Goal: Information Seeking & Learning: Check status

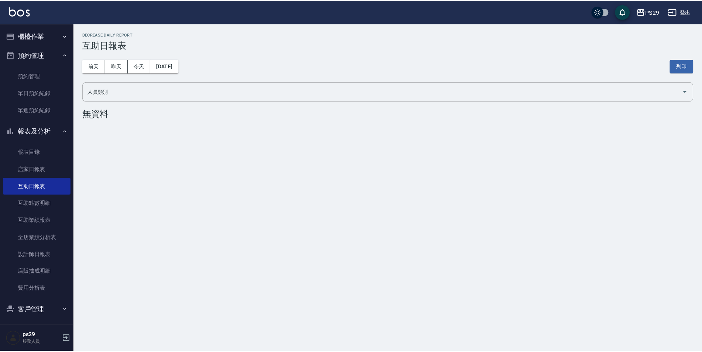
scroll to position [22, 0]
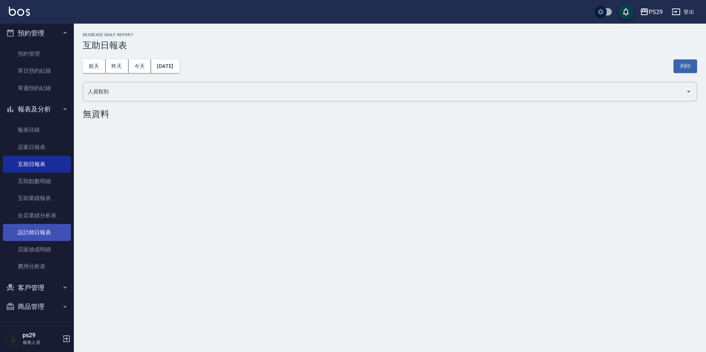
click at [34, 233] on link "設計師日報表" at bounding box center [37, 232] width 68 height 17
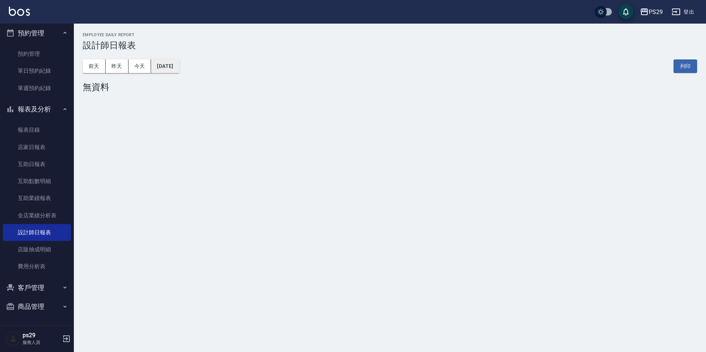
click at [174, 68] on button "[DATE]" at bounding box center [165, 66] width 28 height 14
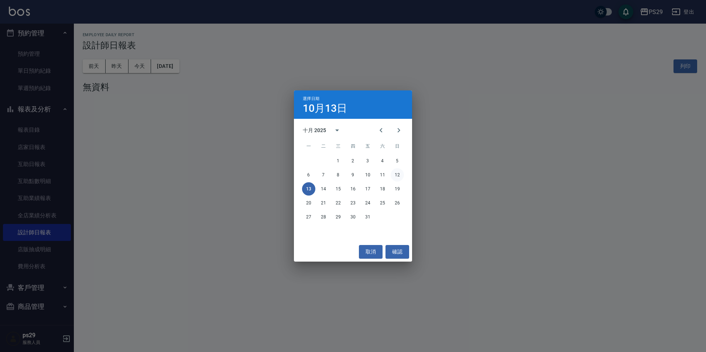
click at [401, 174] on button "12" at bounding box center [397, 174] width 13 height 13
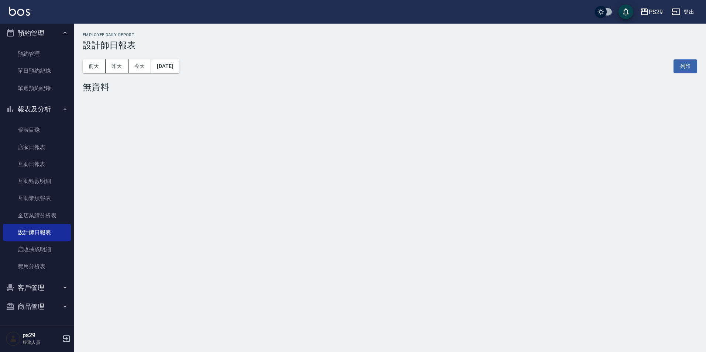
click at [22, 18] on div "PS29 登出" at bounding box center [353, 12] width 706 height 24
click at [23, 14] on img at bounding box center [19, 11] width 21 height 9
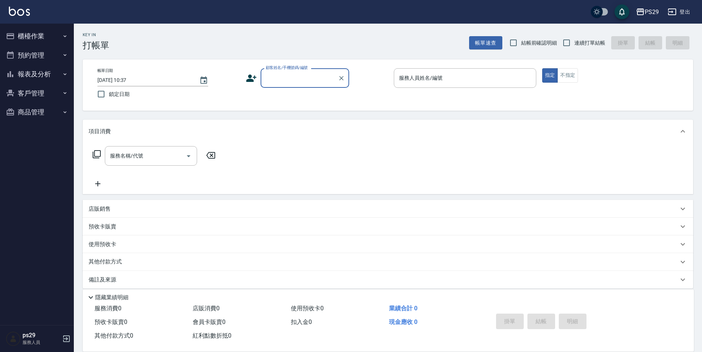
click at [42, 38] on button "櫃檯作業" at bounding box center [37, 36] width 68 height 19
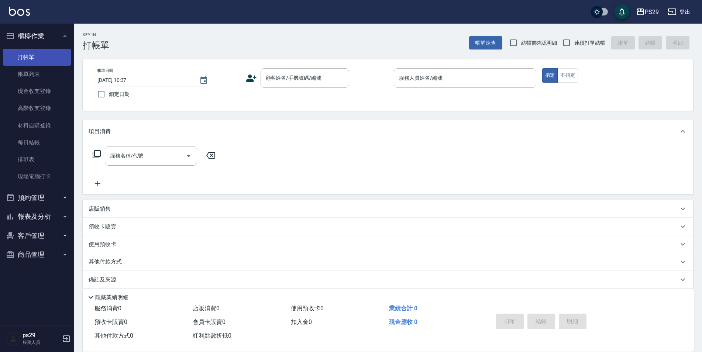
click at [37, 61] on link "打帳單" at bounding box center [37, 57] width 68 height 17
click at [55, 42] on button "櫃檯作業" at bounding box center [37, 36] width 68 height 19
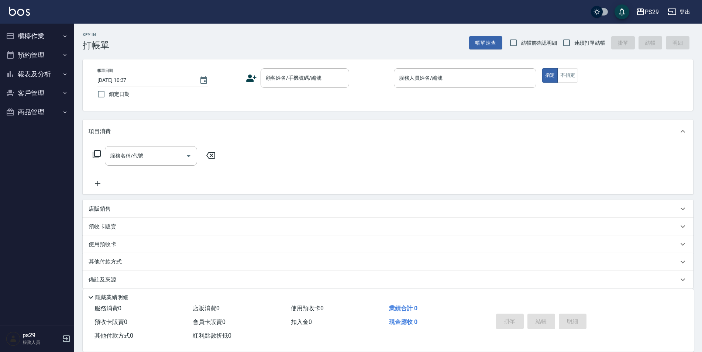
click at [55, 48] on button "預約管理" at bounding box center [37, 55] width 68 height 19
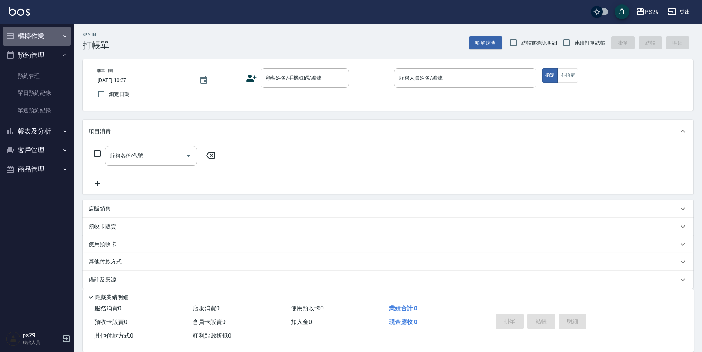
click at [52, 33] on button "櫃檯作業" at bounding box center [37, 36] width 68 height 19
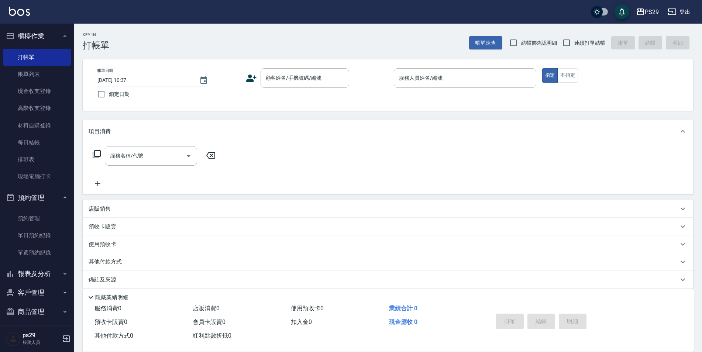
click at [3, 27] on button "櫃檯作業" at bounding box center [37, 36] width 68 height 19
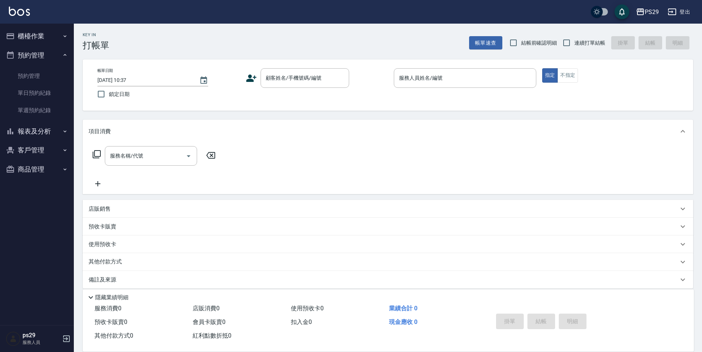
click at [198, 63] on div "帳單日期 2025/10/13 10:37 鎖定日期 顧客姓名/手機號碼/編號 顧客姓名/手機號碼/編號 服務人員姓名/編號 服務人員姓名/編號 指定 不指定" at bounding box center [388, 84] width 611 height 51
click at [199, 78] on div "帳單日期 2025/10/13 10:37" at bounding box center [153, 77] width 111 height 18
click at [191, 93] on label "鎖定日期" at bounding box center [163, 94] width 141 height 16
click at [109, 93] on input "鎖定日期" at bounding box center [101, 94] width 16 height 16
checkbox input "true"
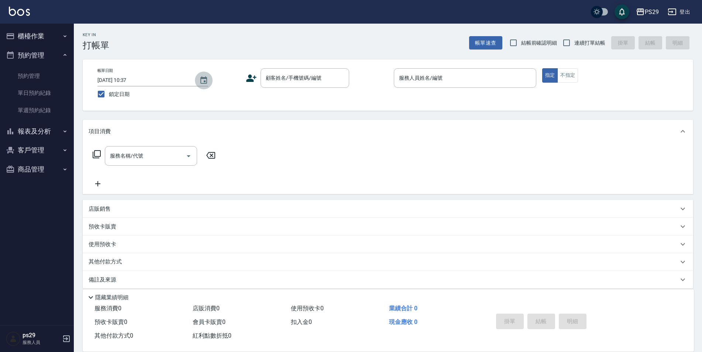
click at [212, 80] on button "Choose date, selected date is 2025-10-13" at bounding box center [204, 81] width 18 height 18
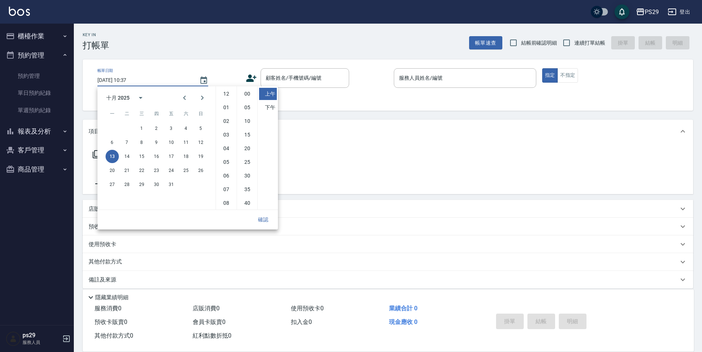
scroll to position [41, 0]
click at [198, 146] on button "12" at bounding box center [200, 142] width 13 height 13
type input "2025/10/12 10:37"
click at [267, 216] on button "確認" at bounding box center [264, 220] width 24 height 14
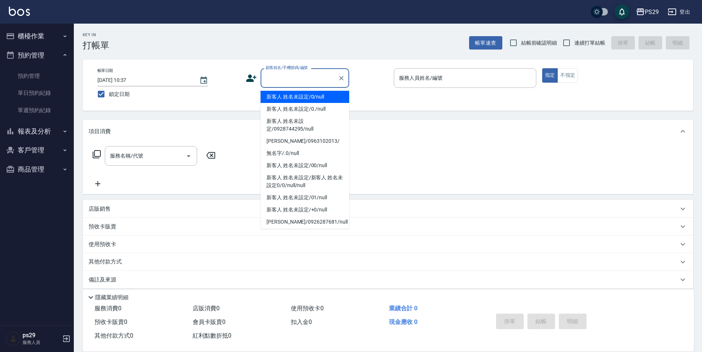
click at [315, 75] on input "顧客姓名/手機號碼/編號" at bounding box center [299, 78] width 71 height 13
type input "新客人 姓名未設定/0/null"
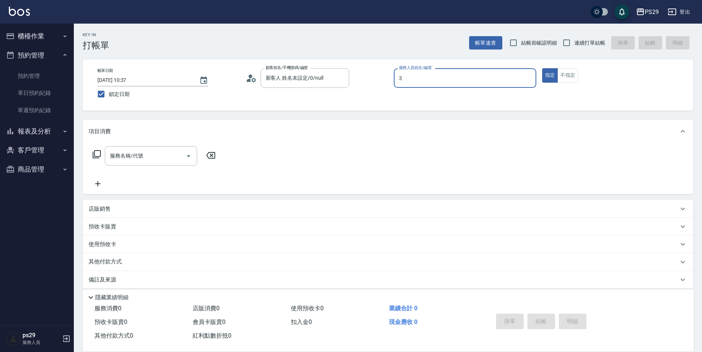
type input "陳盈盈-3"
type button "true"
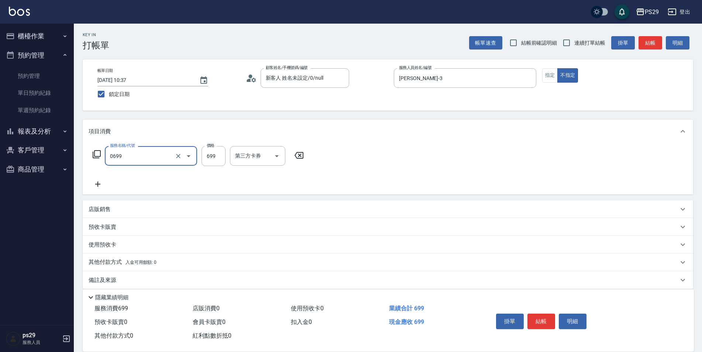
type input "精油SPA(0699)"
type input "吳畇蓁-23"
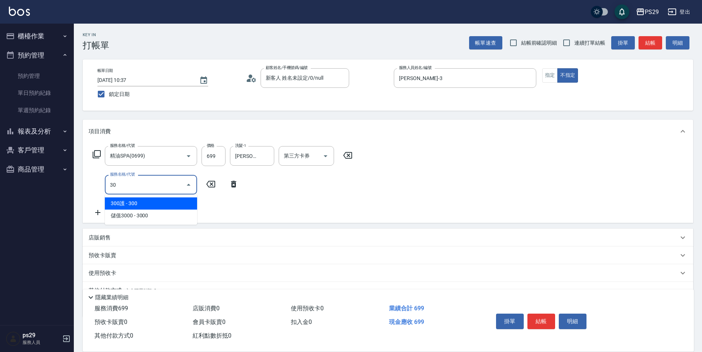
type input "304"
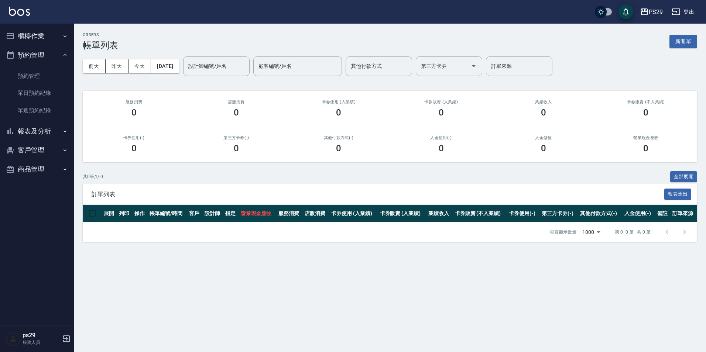
click at [40, 40] on button "櫃檯作業" at bounding box center [37, 36] width 68 height 19
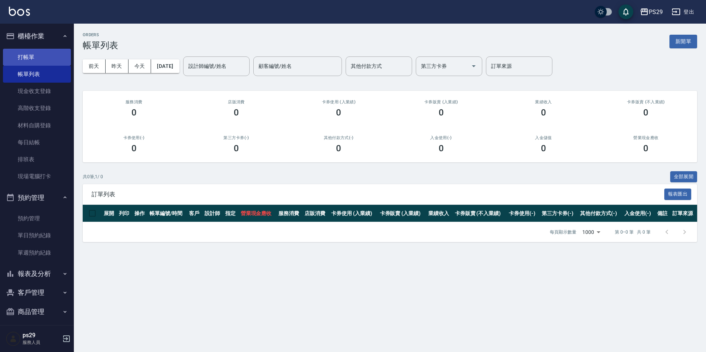
click at [39, 59] on link "打帳單" at bounding box center [37, 57] width 68 height 17
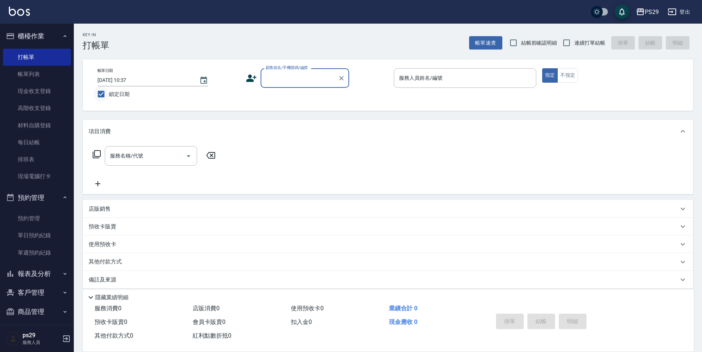
click at [102, 91] on input "鎖定日期" at bounding box center [101, 94] width 16 height 16
checkbox input "false"
click at [208, 78] on button "Choose date, selected date is 2025-10-13" at bounding box center [204, 81] width 18 height 18
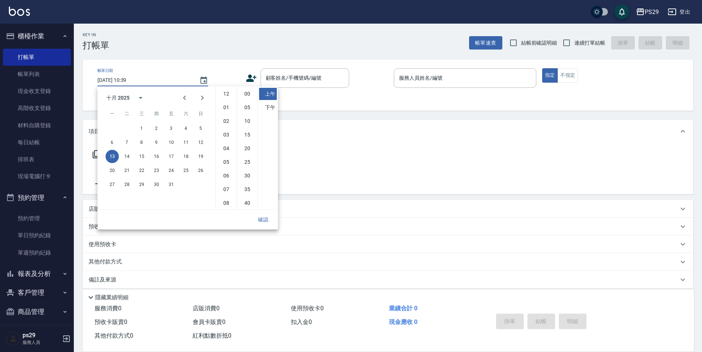
scroll to position [41, 0]
click at [202, 145] on button "12" at bounding box center [200, 142] width 13 height 13
type input "[DATE] 10:39"
click at [261, 215] on button "確認" at bounding box center [264, 220] width 24 height 14
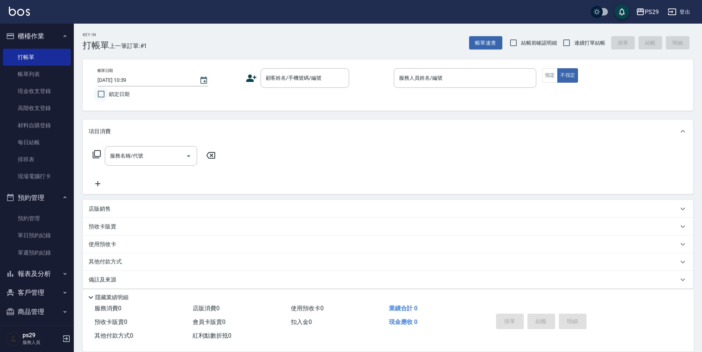
click at [106, 88] on input "鎖定日期" at bounding box center [101, 94] width 16 height 16
checkbox input "true"
click at [196, 74] on div "帳單日期 2025/10/13 10:39" at bounding box center [153, 77] width 111 height 18
click at [201, 79] on icon "Choose date, selected date is 2025-10-13" at bounding box center [203, 80] width 9 height 9
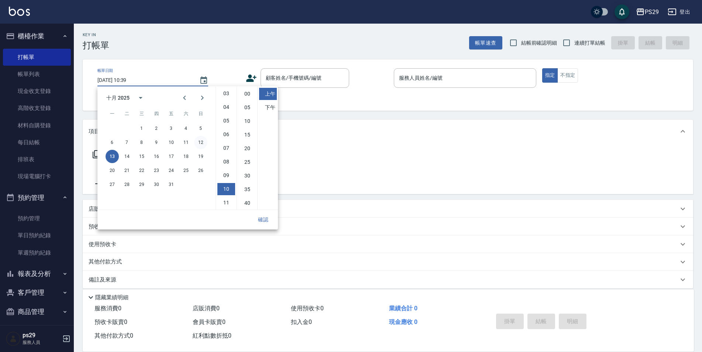
click at [196, 137] on div "6 7 8 9 10 11 12" at bounding box center [157, 142] width 118 height 13
click at [201, 141] on button "12" at bounding box center [200, 142] width 13 height 13
type input "[DATE] 10:39"
click at [258, 221] on button "確認" at bounding box center [264, 220] width 24 height 14
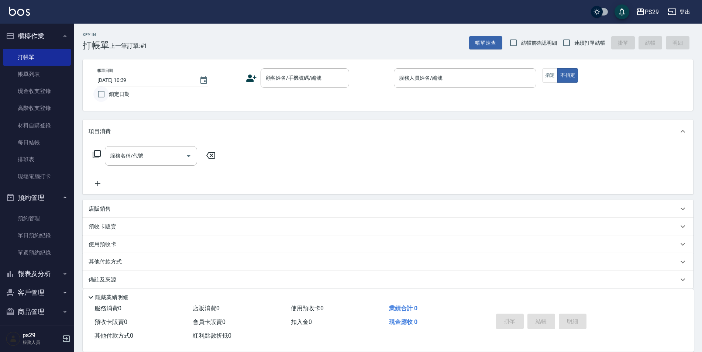
click at [108, 97] on input "鎖定日期" at bounding box center [101, 94] width 16 height 16
checkbox input "true"
click at [557, 45] on span "結帳前確認明細" at bounding box center [539, 43] width 36 height 8
click at [521, 45] on input "結帳前確認明細" at bounding box center [514, 43] width 16 height 16
checkbox input "true"
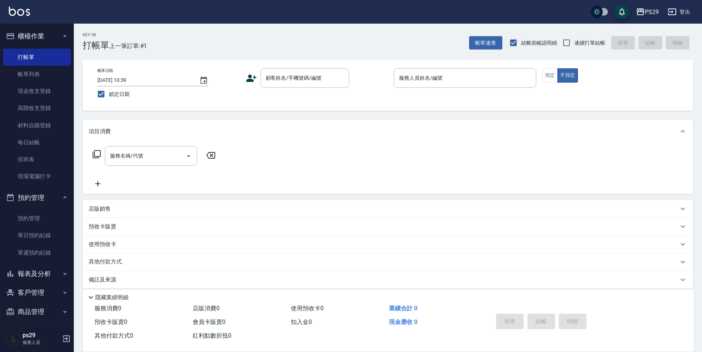
click at [575, 39] on span "連續打單結帳" at bounding box center [590, 43] width 31 height 8
click at [575, 39] on input "連續打單結帳" at bounding box center [567, 43] width 16 height 16
checkbox input "true"
click at [541, 45] on span "結帳前確認明細" at bounding box center [539, 43] width 36 height 8
click at [521, 45] on input "結帳前確認明細" at bounding box center [514, 43] width 16 height 16
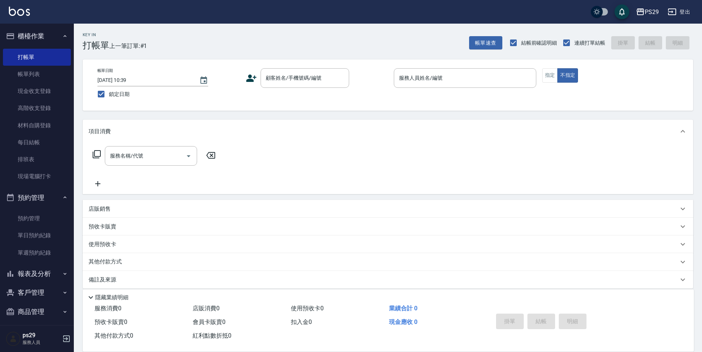
checkbox input "false"
click at [313, 72] on div "顧客姓名/手機號碼/編號 顧客姓名/手機號碼/編號" at bounding box center [305, 78] width 89 height 20
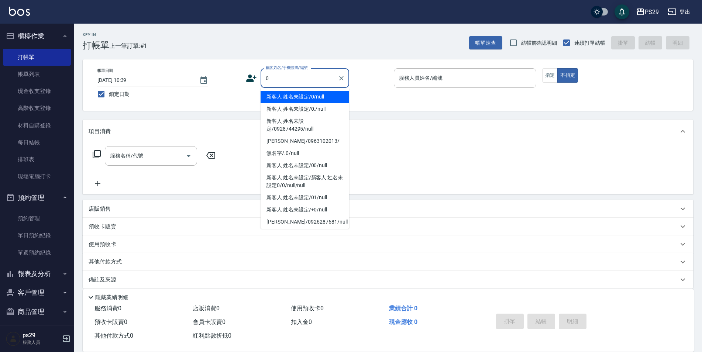
type input "新客人 姓名未設定/0/null"
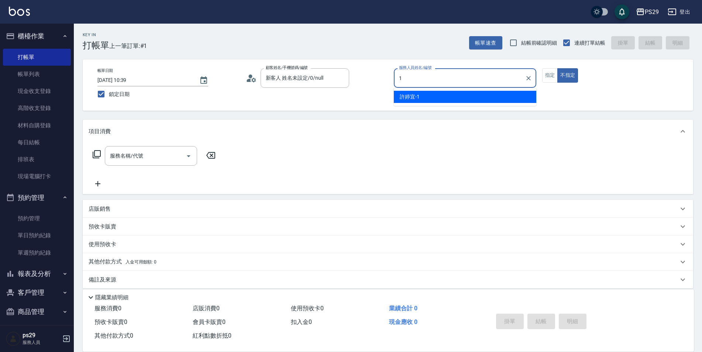
type input "許婷宜-1"
type button "false"
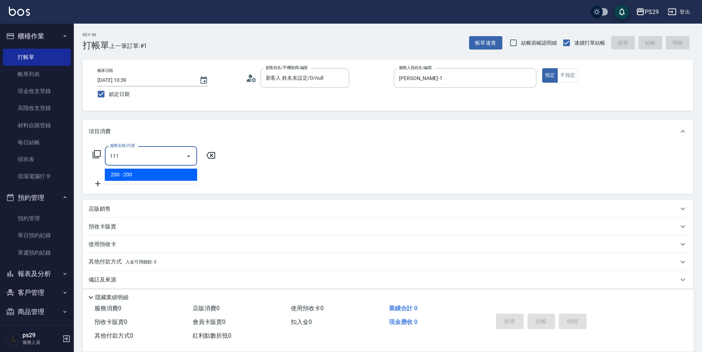
type input "200(111)"
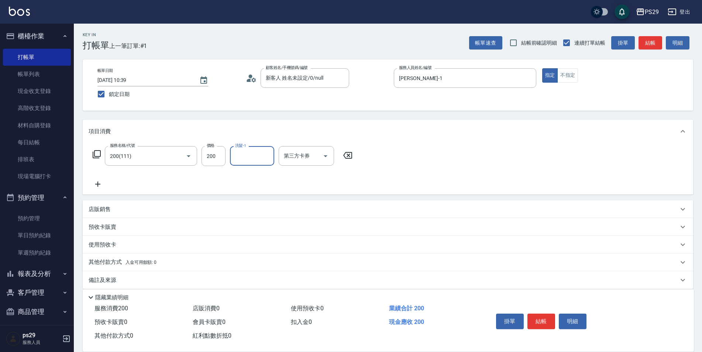
type input "1"
type input "王佳月-12"
click at [272, 155] on div "王佳月-12 洗髮-1" at bounding box center [252, 156] width 44 height 20
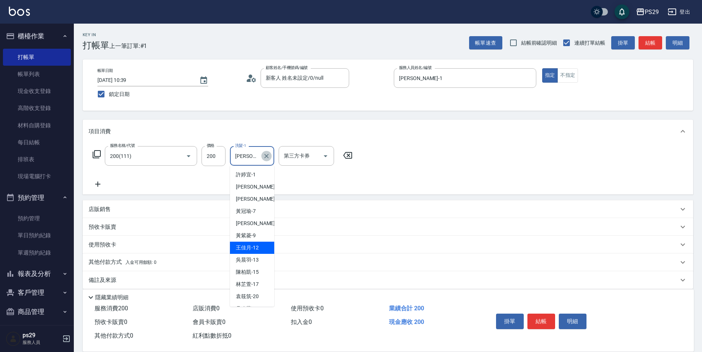
click at [267, 157] on icon "Clear" at bounding box center [266, 156] width 7 height 7
click at [245, 156] on input "洗髮-1" at bounding box center [252, 156] width 38 height 13
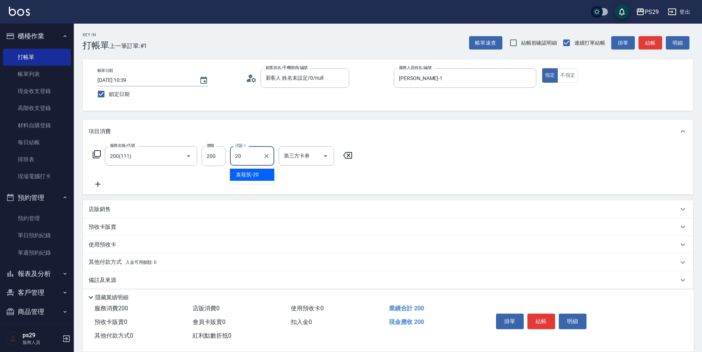
type input "袁筱筑-20"
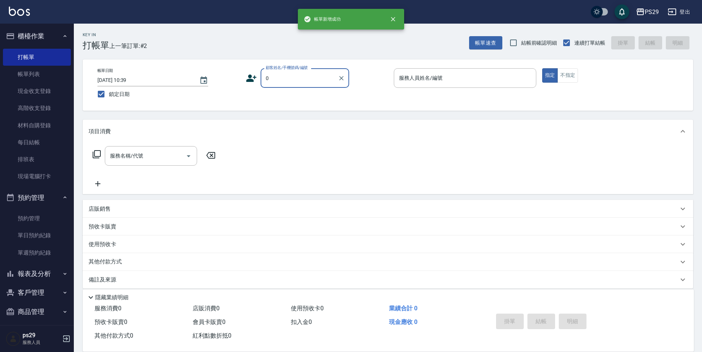
type input "新客人 姓名未設定/0/null"
type input "陳盈盈-3"
type button "true"
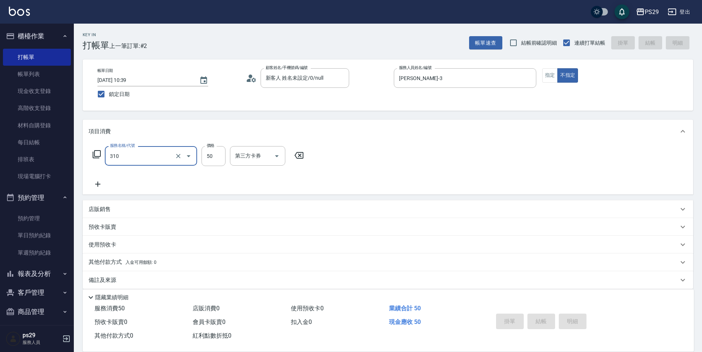
type input "310"
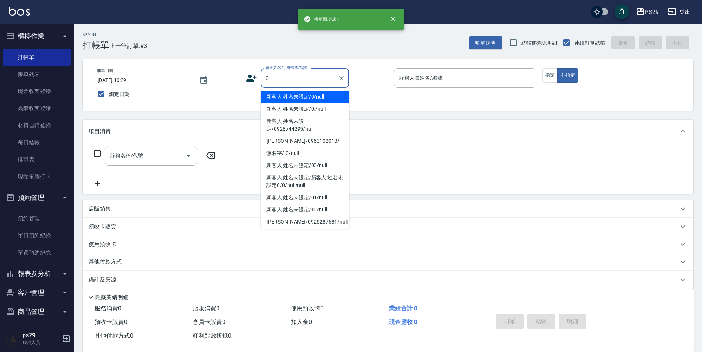
type input "新客人 姓名未設定/0/null"
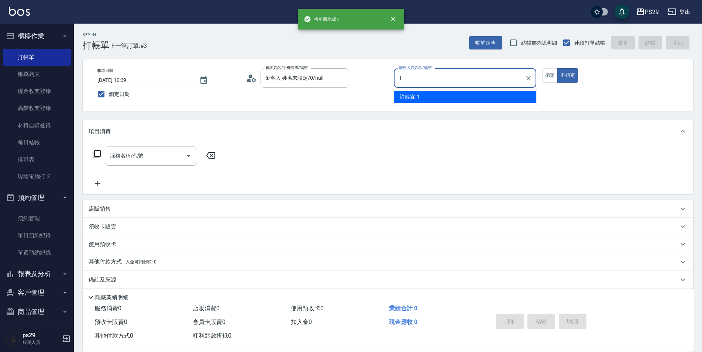
type input "許婷宜-1"
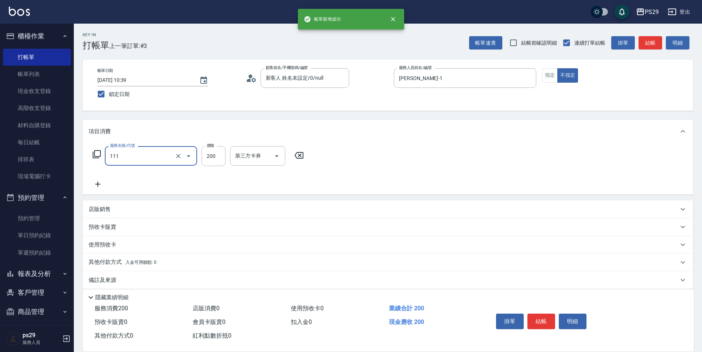
type input "200(111)"
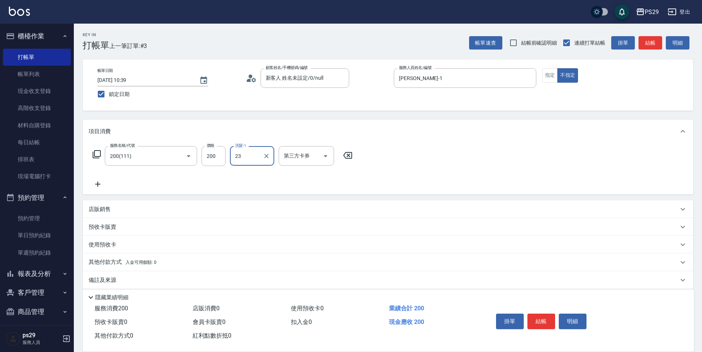
type input "吳畇蓁-23"
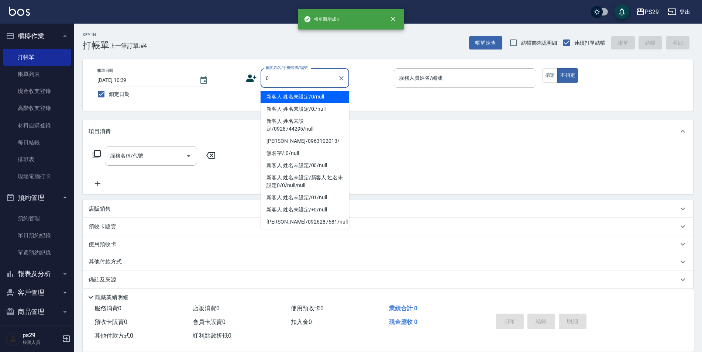
type input "新客人 姓名未設定/0/null"
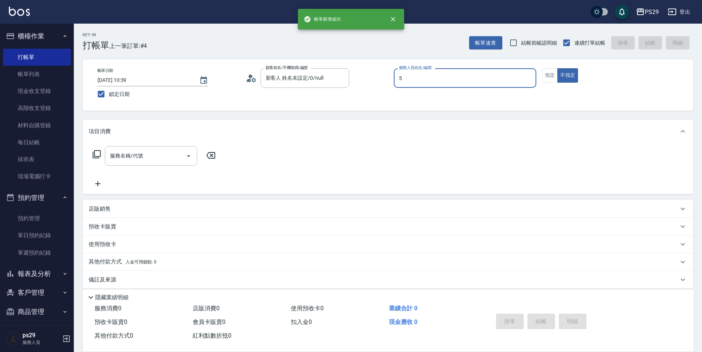
type input "張宸維-5"
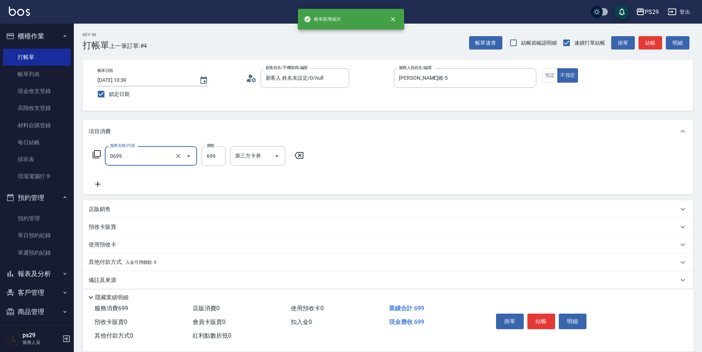
type input "精油SPA(0699)"
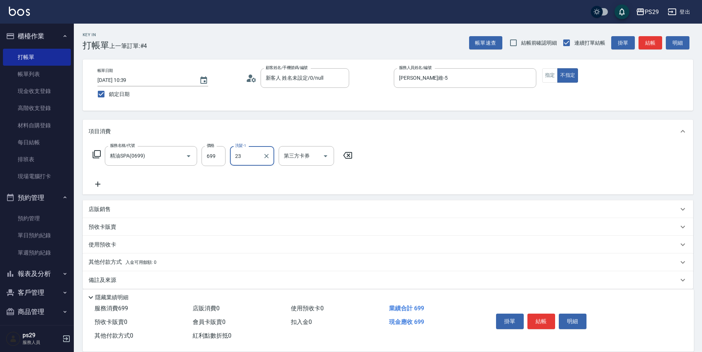
type input "吳畇蓁-23"
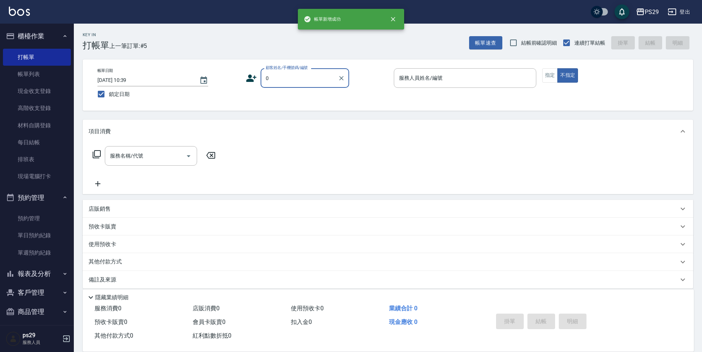
type input "新客人 姓名未設定/0/null"
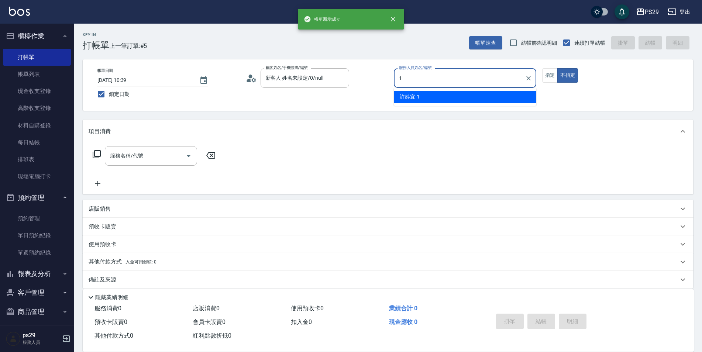
type input "許婷宜-1"
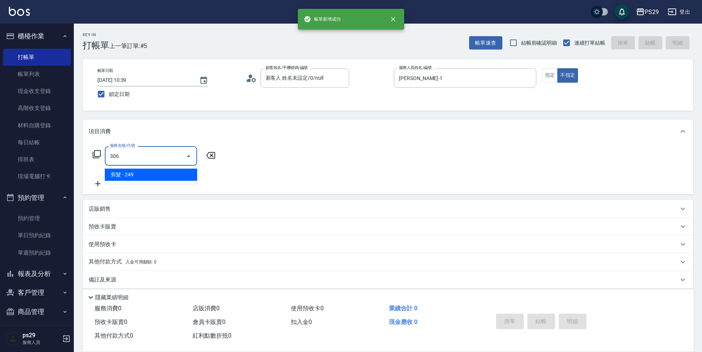
type input "剪髮(306)"
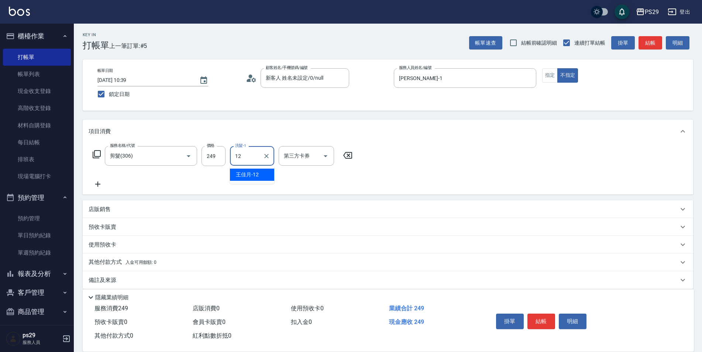
type input "王佳月-12"
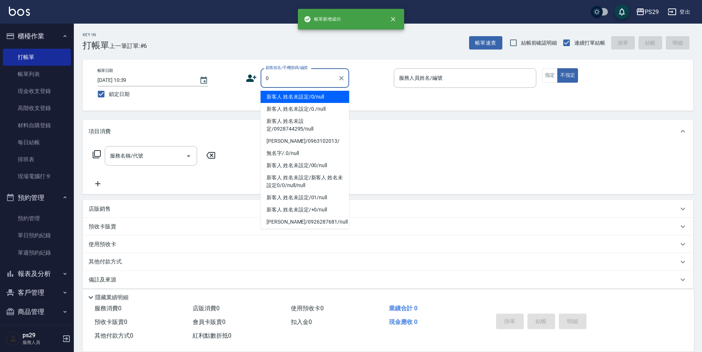
type input "新客人 姓名未設定/0/null"
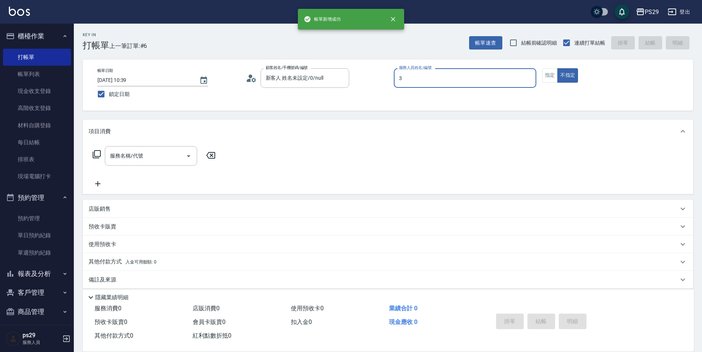
type input "陳盈盈-3"
type input "3"
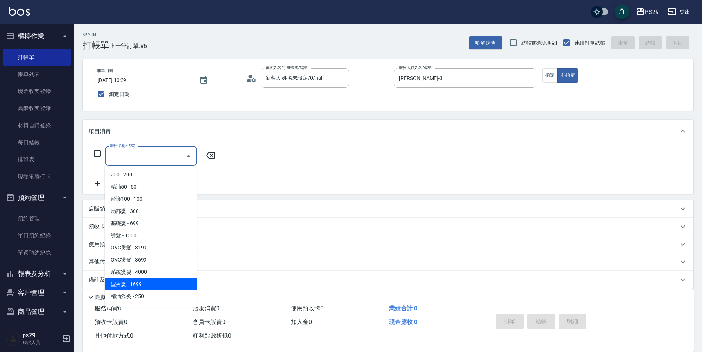
type input "型男燙(211)"
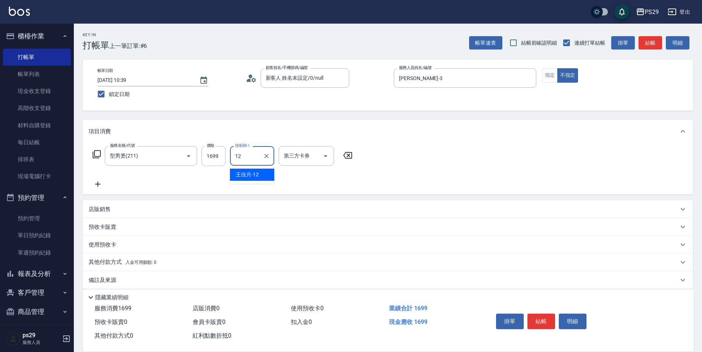
type input "王佳月-12"
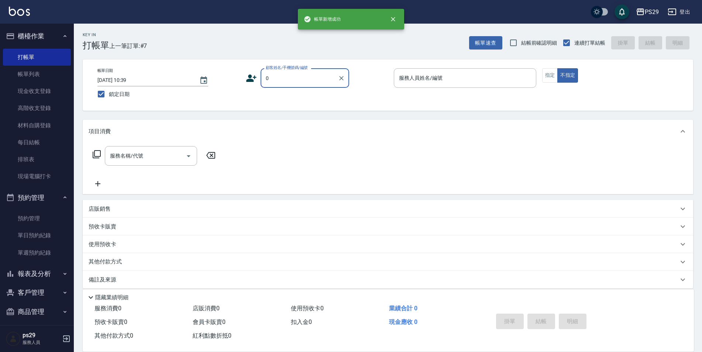
type input "新客人 姓名未設定/0/null"
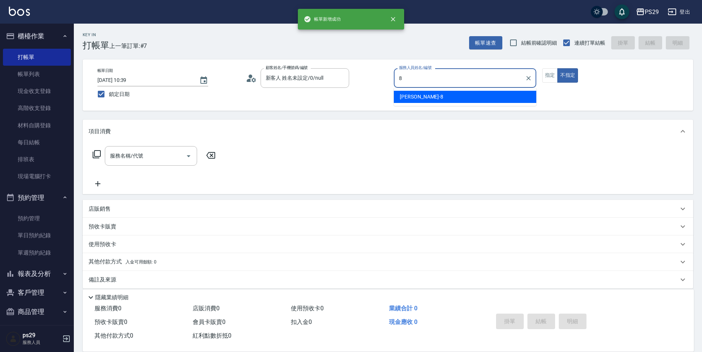
type input "黃婕甯-8"
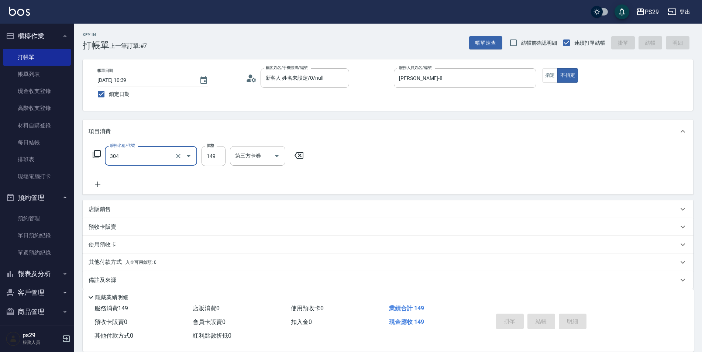
type input "304"
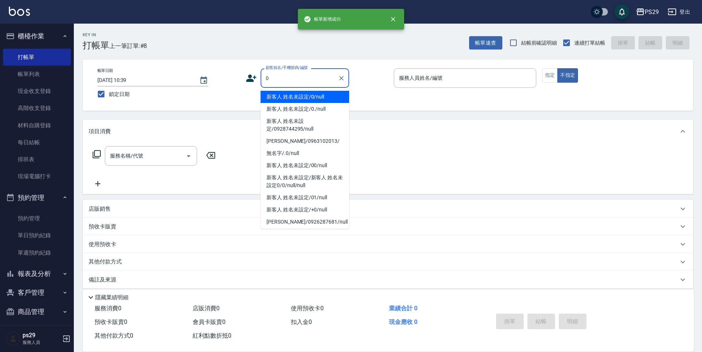
type input "新客人 姓名未設定/0/null"
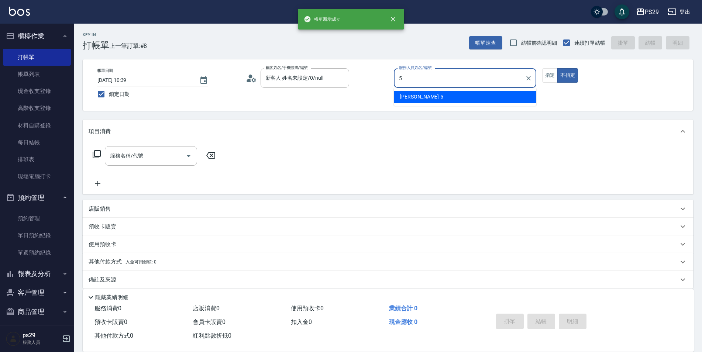
type input "張宸維-5"
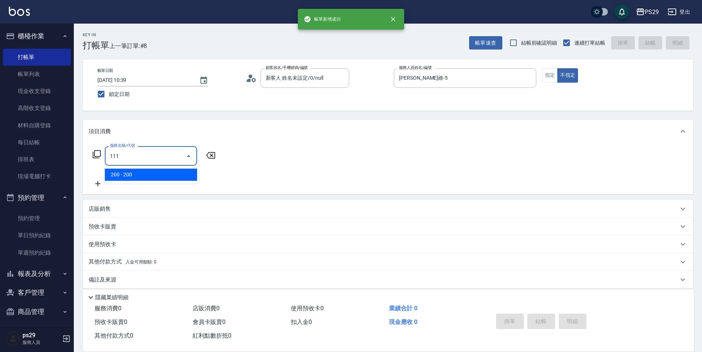
type input "200(111)"
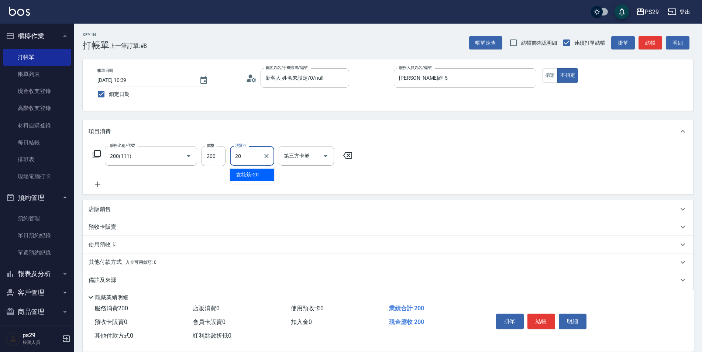
type input "袁筱筑-20"
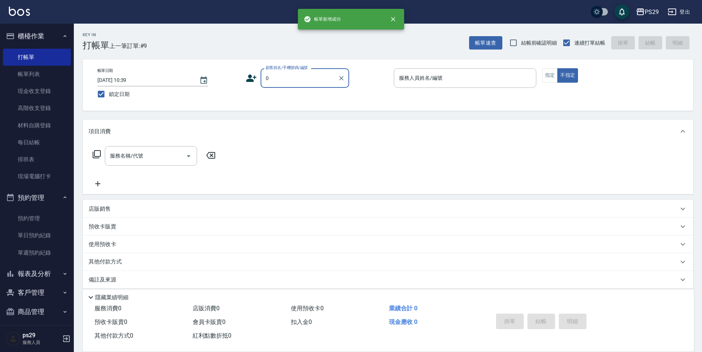
type input "新客人 姓名未設定/0/null"
type input "張宸維-5"
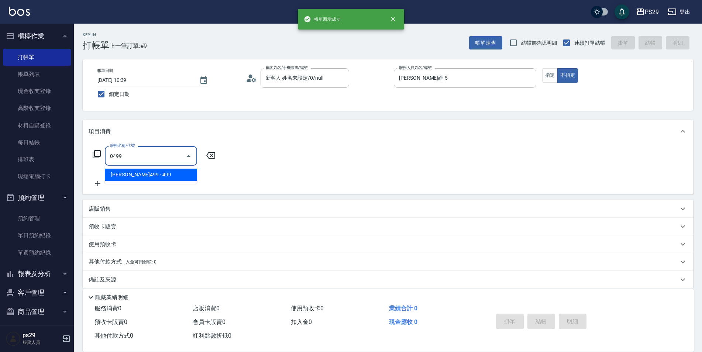
type input "伊黛莉499(0499)"
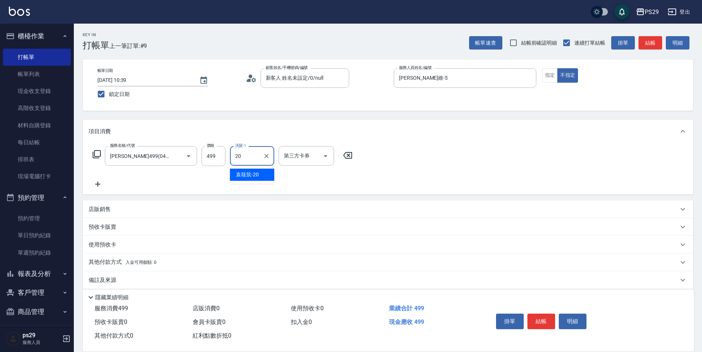
type input "袁筱筑-20"
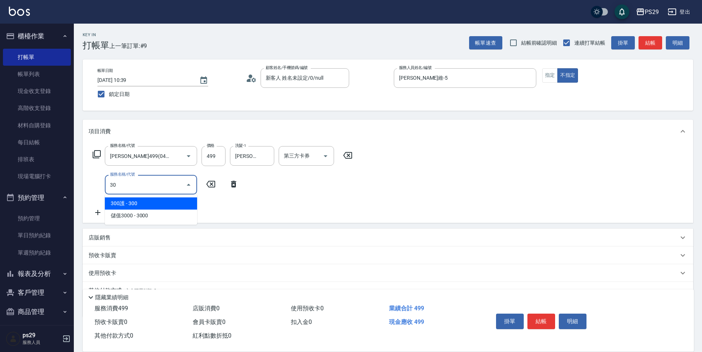
type input "304"
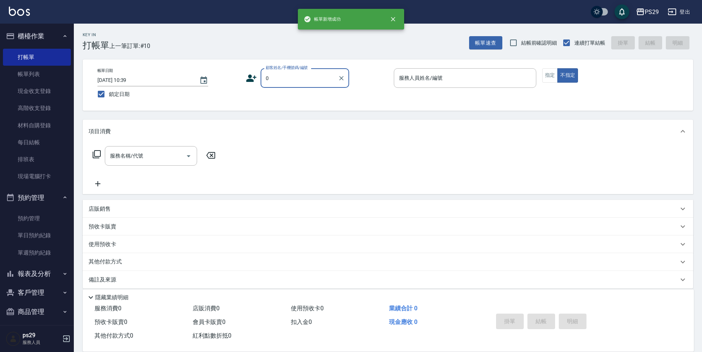
type input "新客人 姓名未設定/0/null"
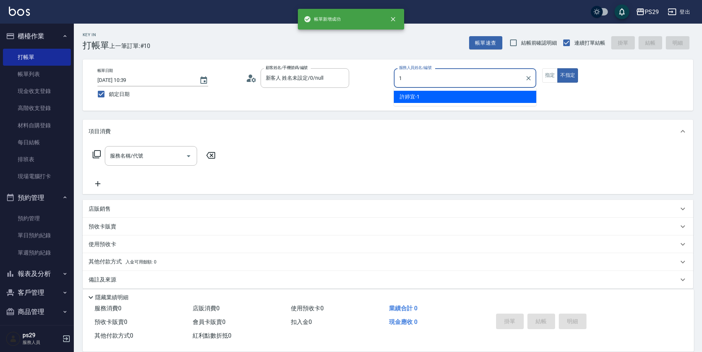
type input "許婷宜-1"
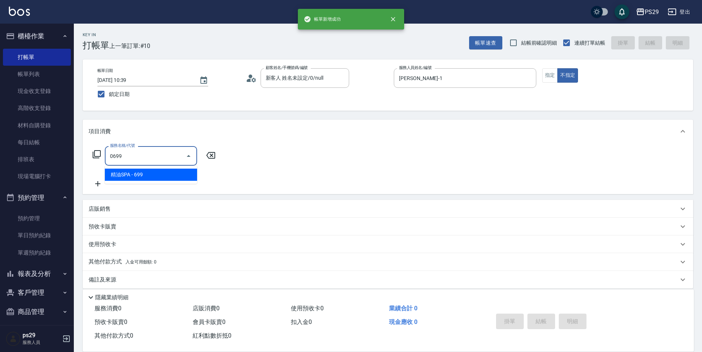
type input "精油SPA(0699)"
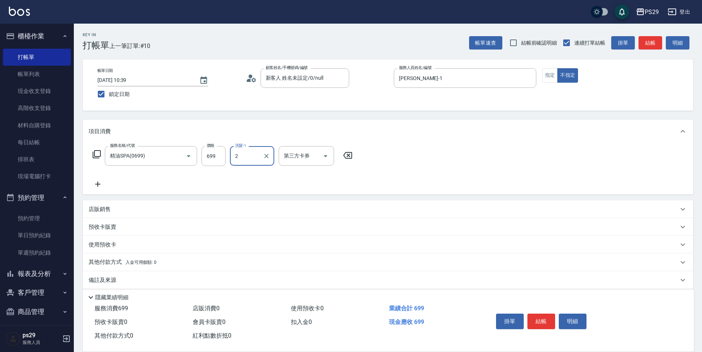
type input "2"
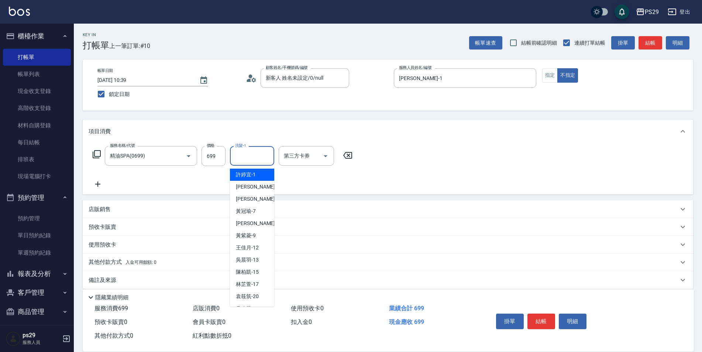
click at [245, 156] on input "洗髮-1" at bounding box center [252, 156] width 38 height 13
type input "吳畇蓁-23"
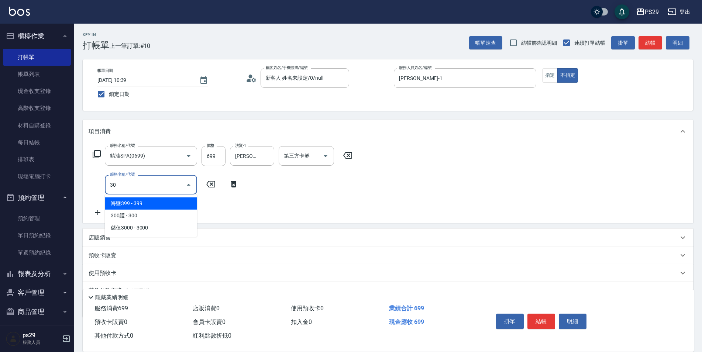
type input "304"
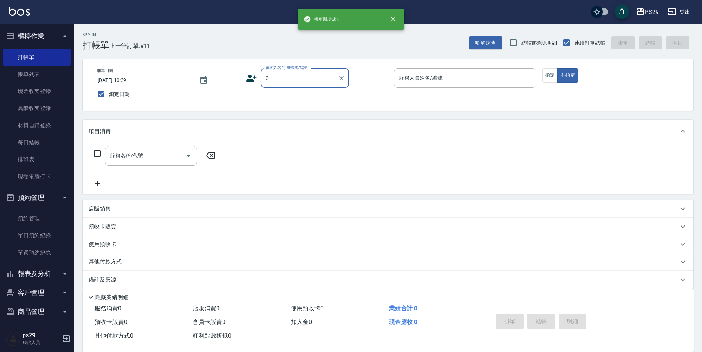
type input "新客人 姓名未設定/0/null"
type input "陳盈盈-3"
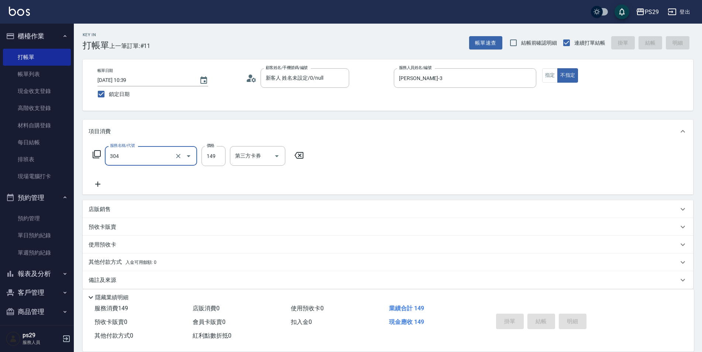
type input "304"
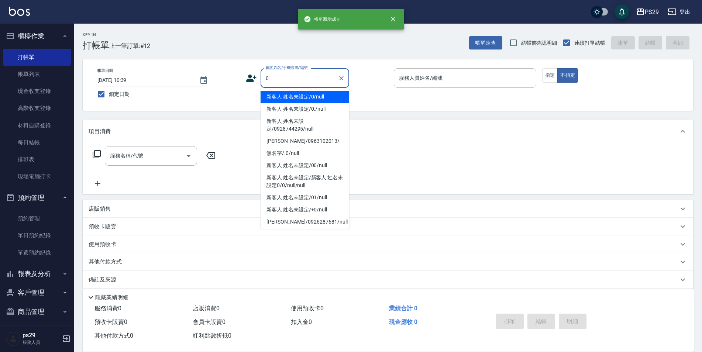
type input "新客人 姓名未設定/0/null"
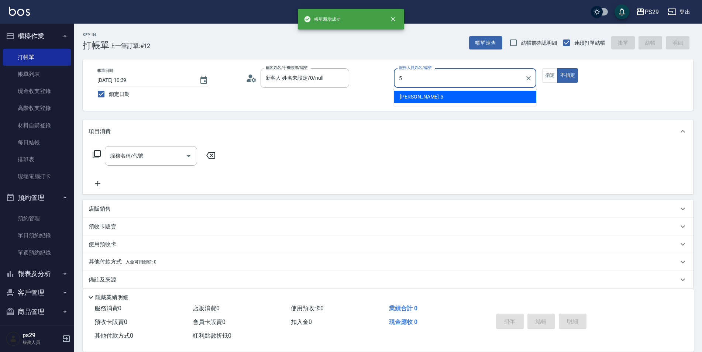
type input "張宸維-5"
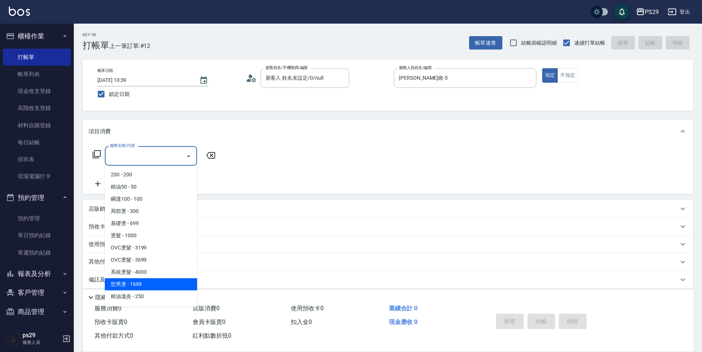
type input "型男燙(211)"
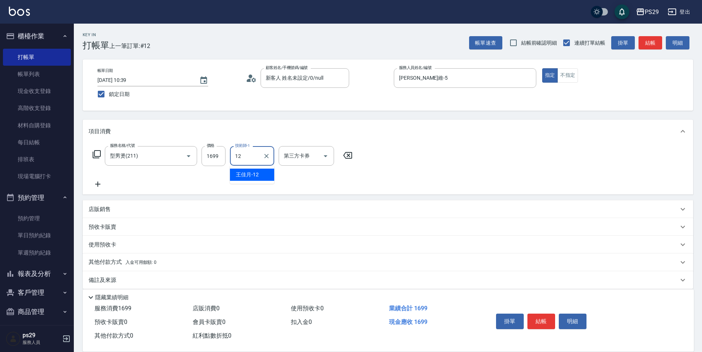
type input "王佳月-12"
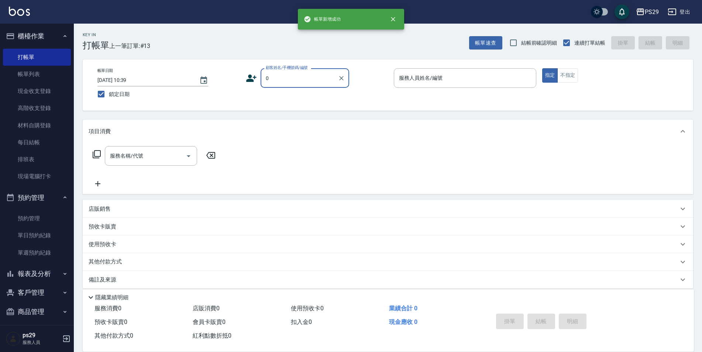
type input "新客人 姓名未設定/0/null"
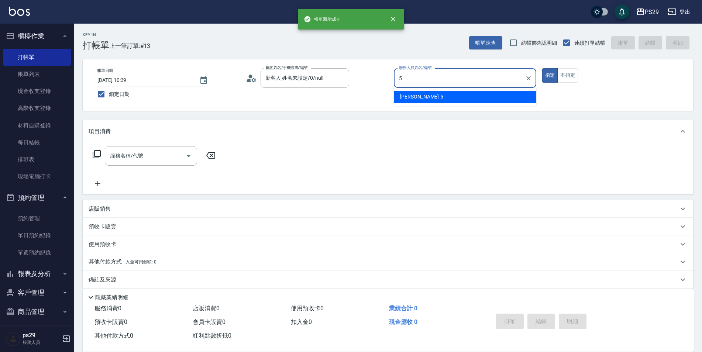
type input "張宸維-5"
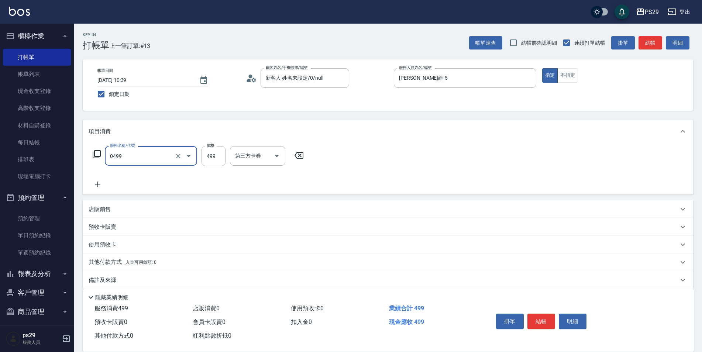
type input "伊黛莉499(0499)"
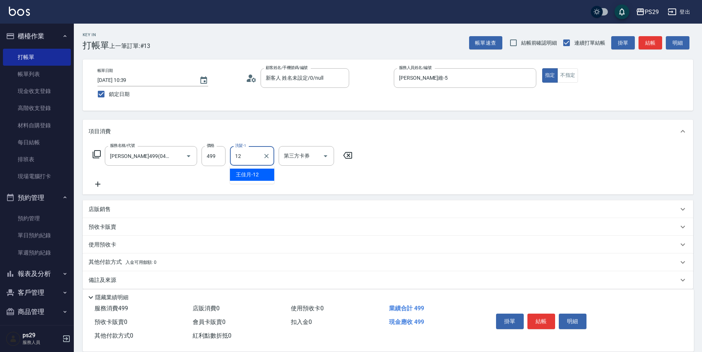
type input "王佳月-12"
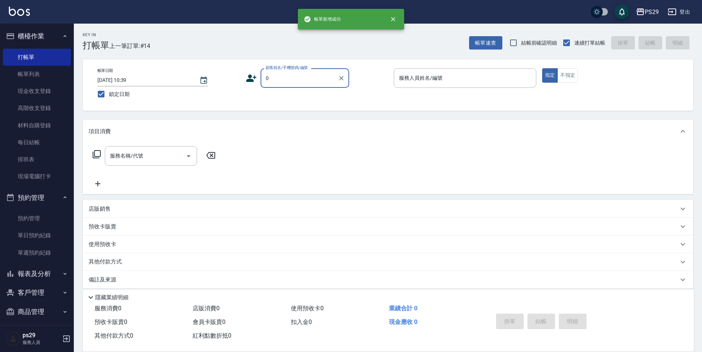
type input "新客人 姓名未設定/0/null"
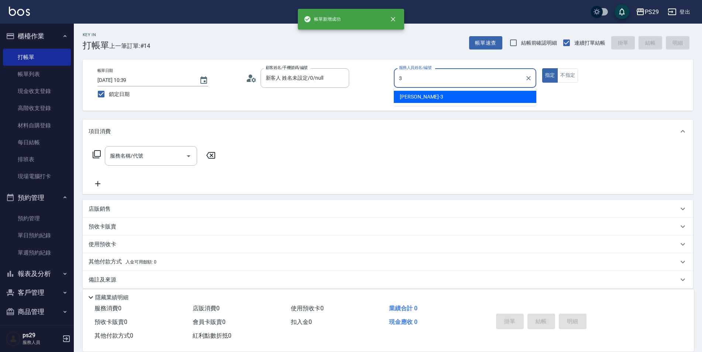
type input "陳盈盈-3"
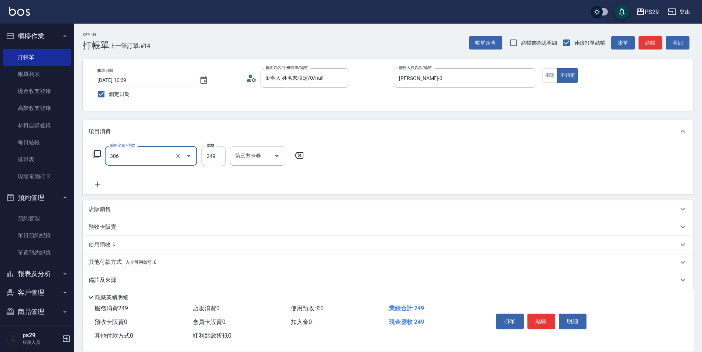
type input "剪髮(306)"
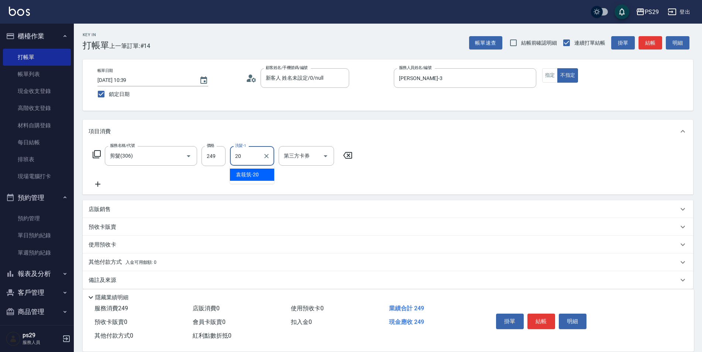
type input "袁筱筑-20"
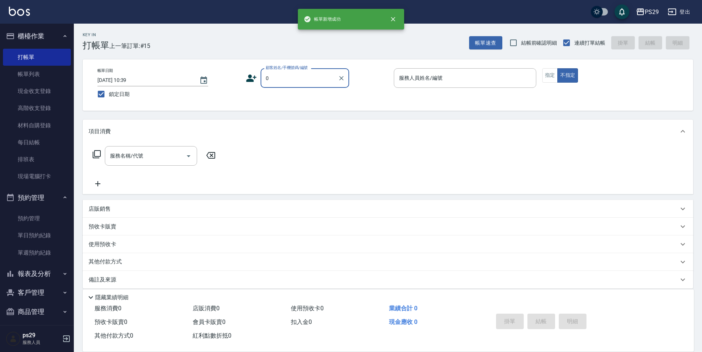
type input "新客人 姓名未設定/0/null"
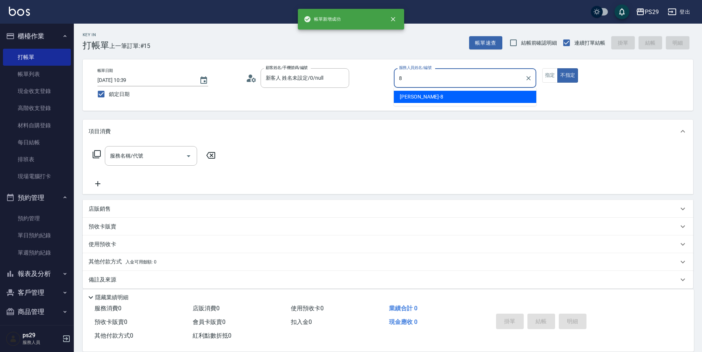
type input "黃婕甯-8"
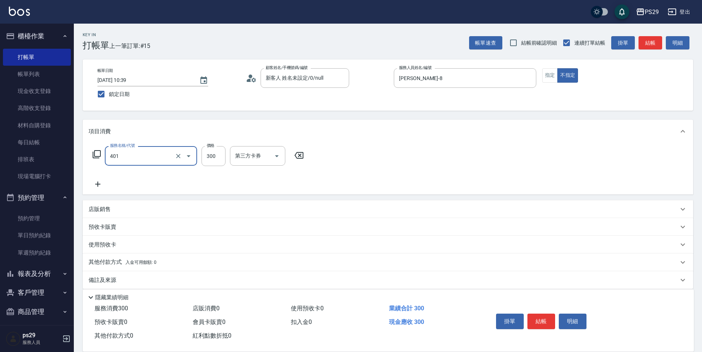
type input "300護(401)"
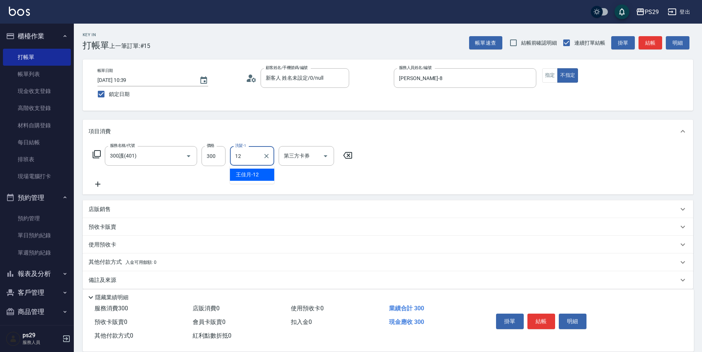
type input "王佳月-12"
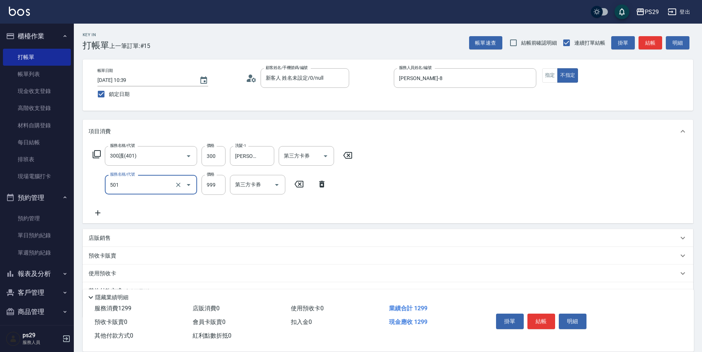
type input "染髮(501)"
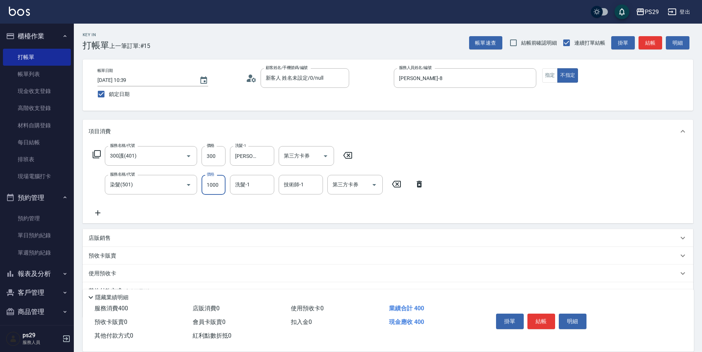
type input "1000"
type input "王佳月-12"
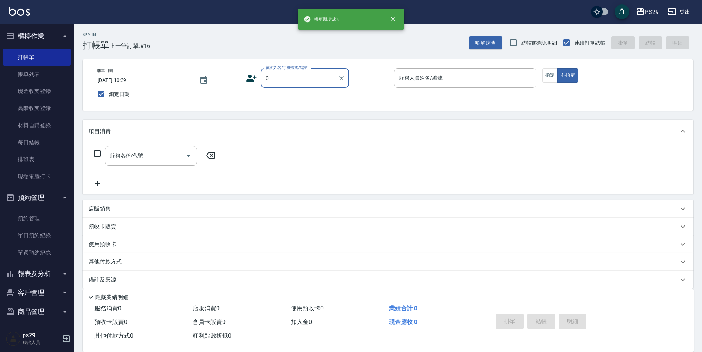
type input "新客人 姓名未設定/0/null"
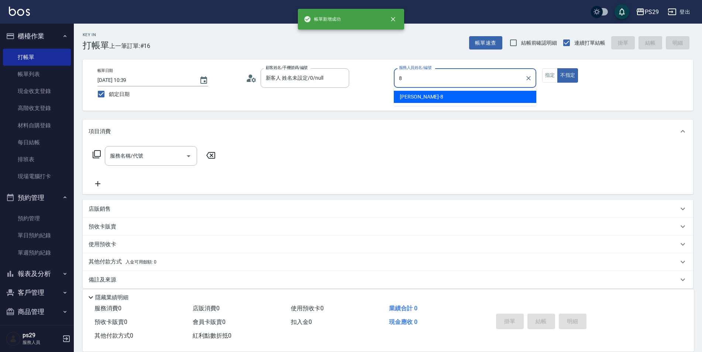
type input "黃婕甯-8"
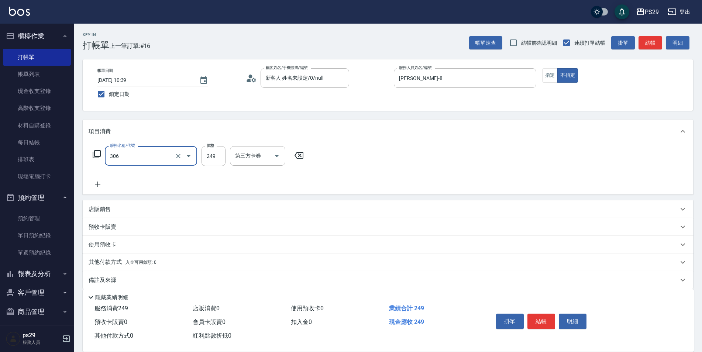
type input "剪髮(306)"
type input "吳畇蓁-23"
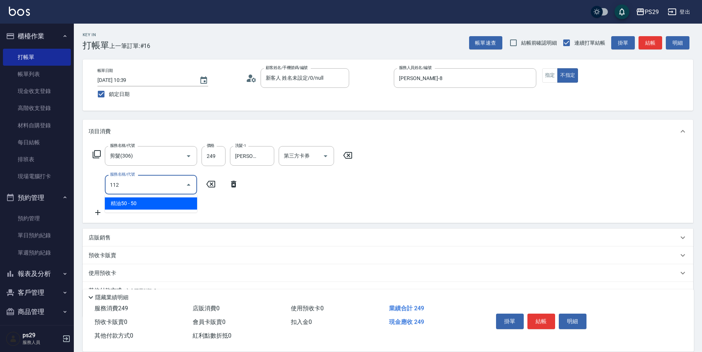
type input "精油50(112)"
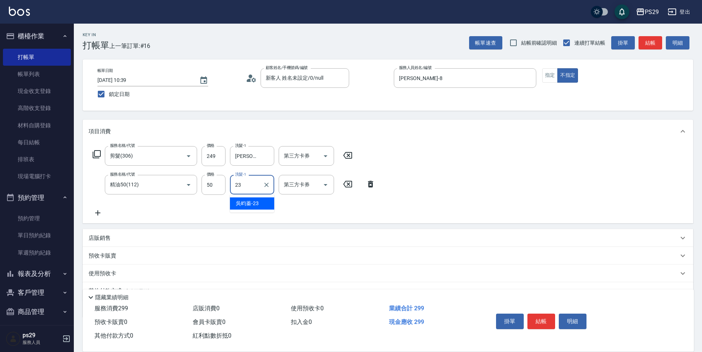
type input "吳畇蓁-23"
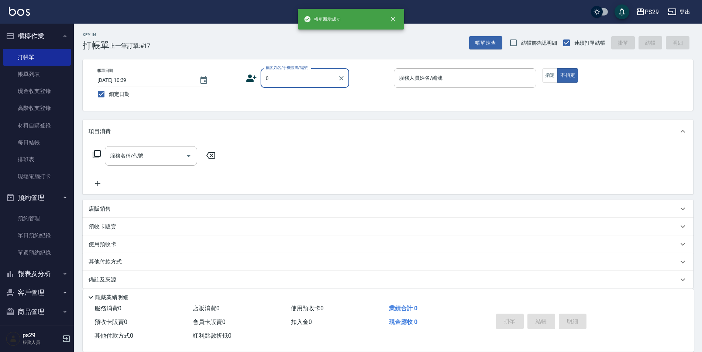
type input "新客人 姓名未設定/0/null"
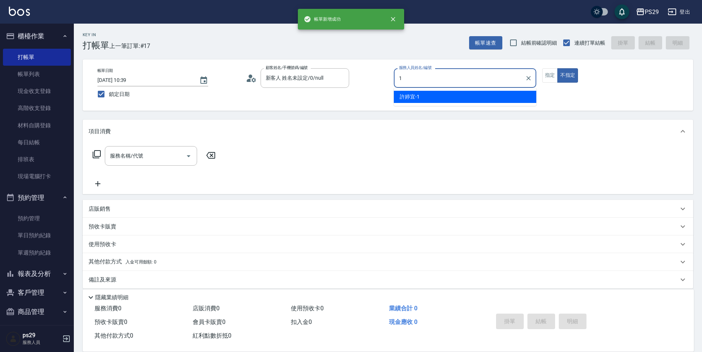
type input "許婷宜-1"
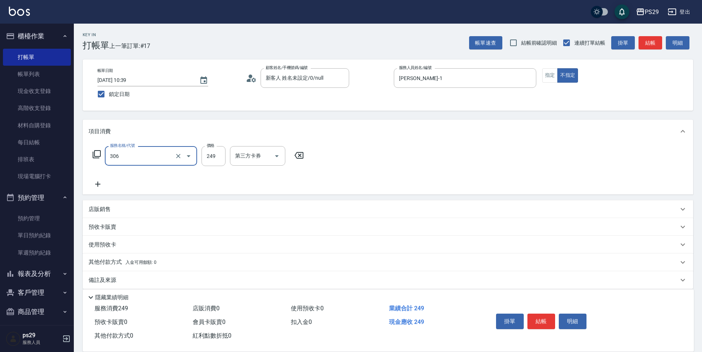
type input "剪髮(306)"
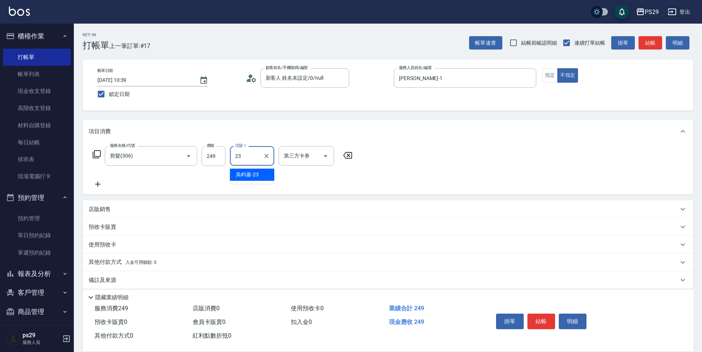
type input "吳畇蓁-23"
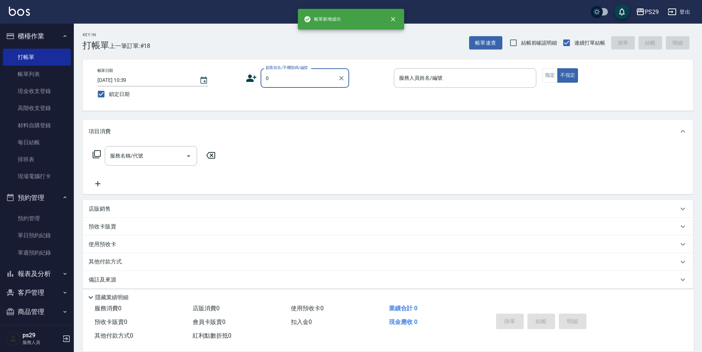
type input "新客人 姓名未設定/0/null"
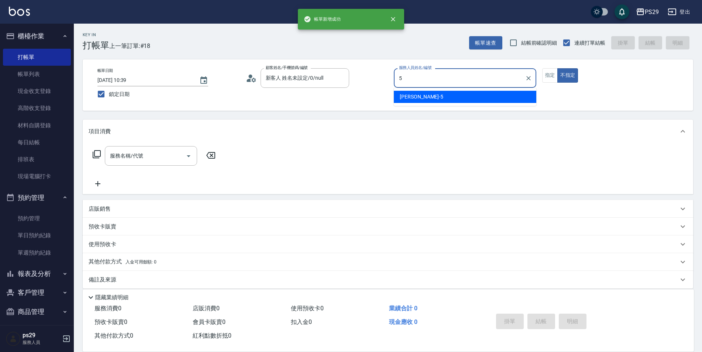
type input "張宸維-5"
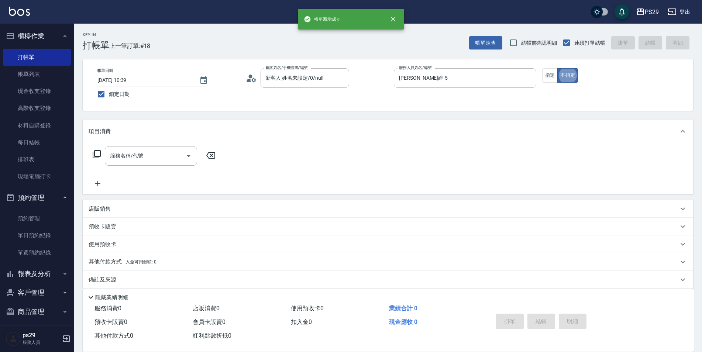
scroll to position [7, 0]
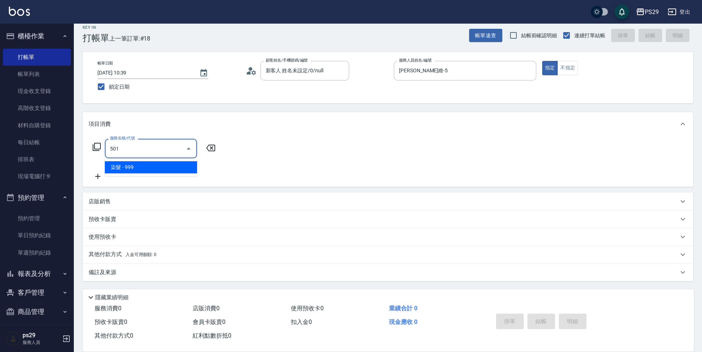
type input "染髮(501)"
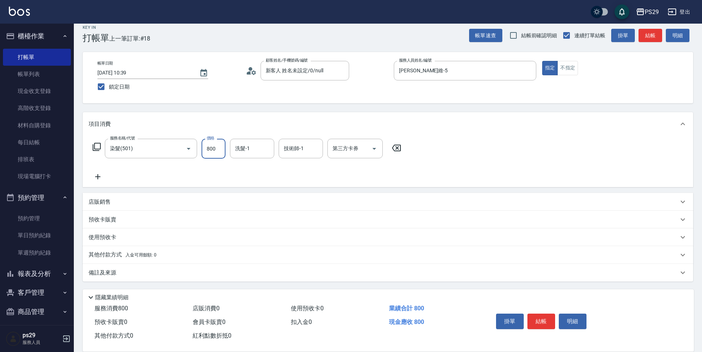
type input "800"
type input "王佳月-12"
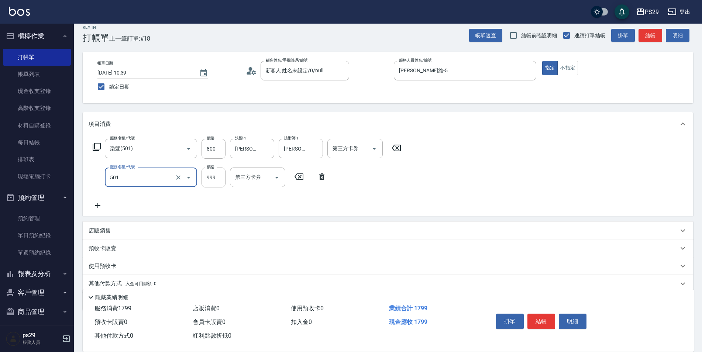
type input "染髮(501)"
type input "800"
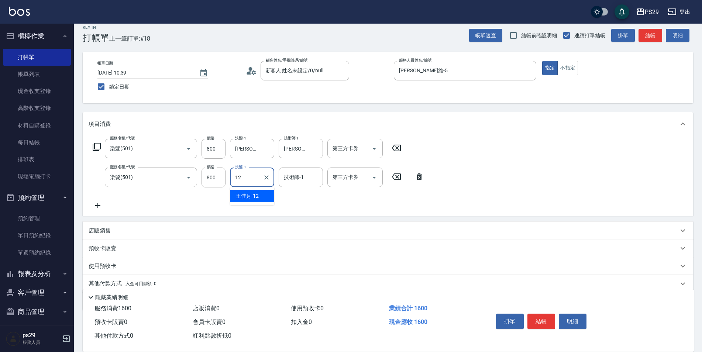
type input "王佳月-12"
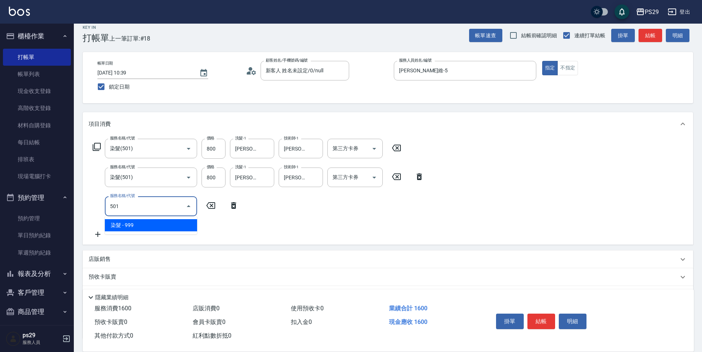
type input "染髮(501)"
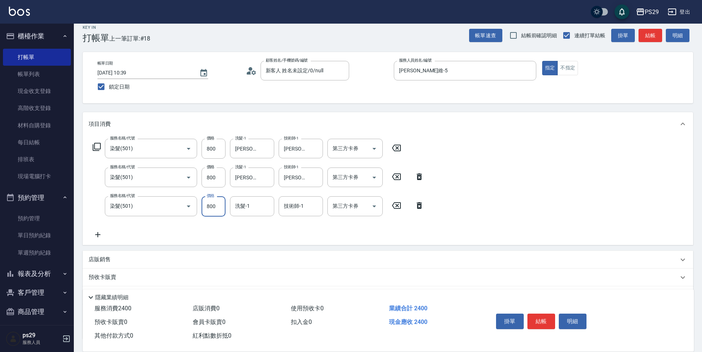
type input "800"
type input "王佳月-12"
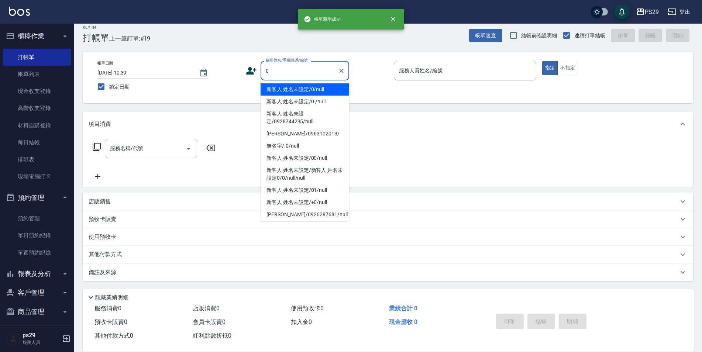
type input "新客人 姓名未設定/0/null"
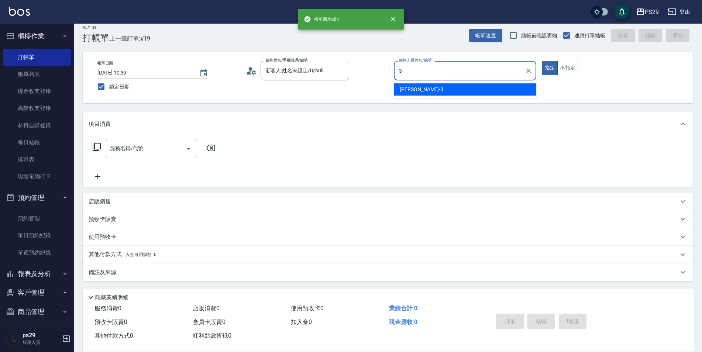
type input "陳盈盈-3"
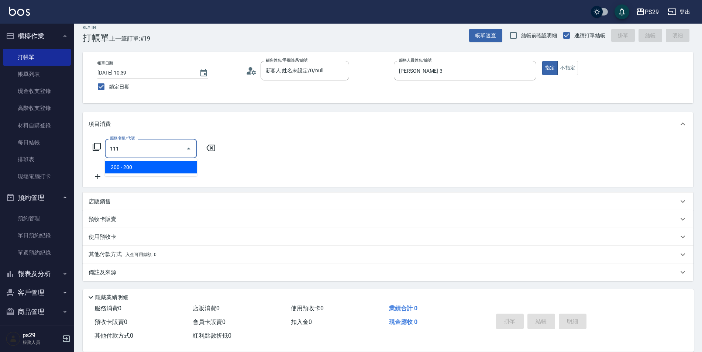
type input "200(111)"
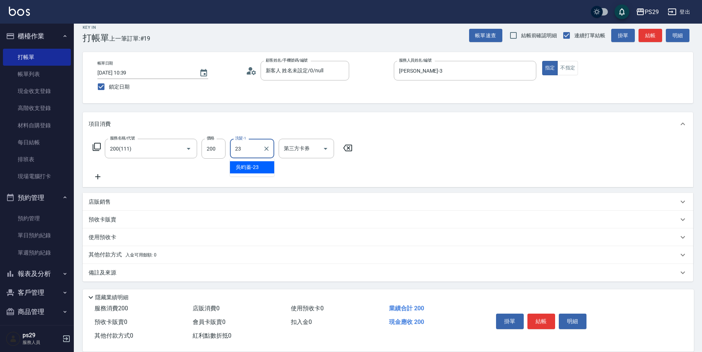
type input "吳畇蓁-23"
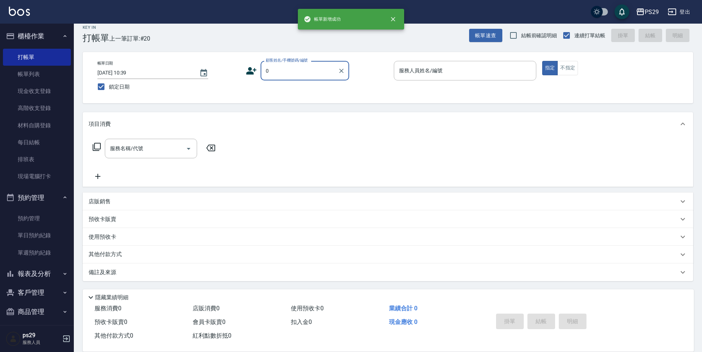
type input "新客人 姓名未設定/0/null"
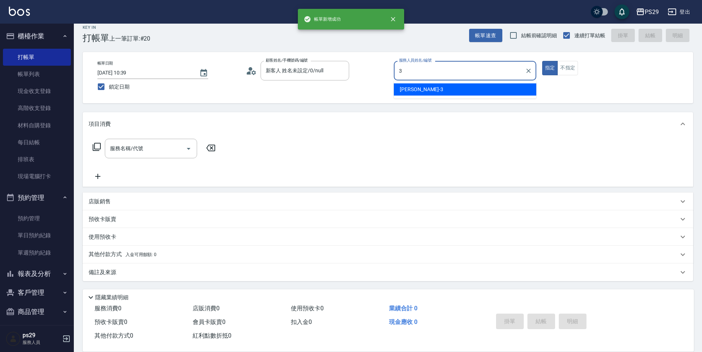
type input "陳盈盈-3"
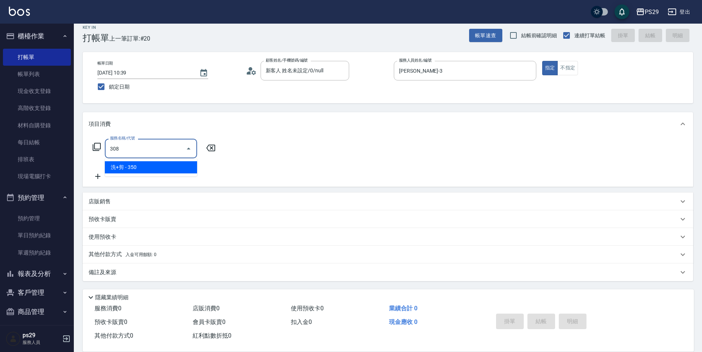
type input "洗+剪(308)"
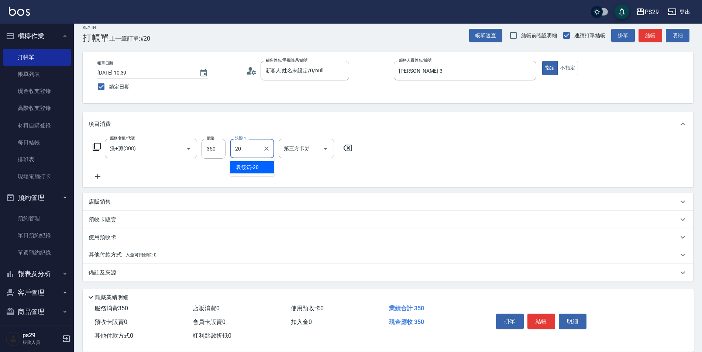
type input "袁筱筑-20"
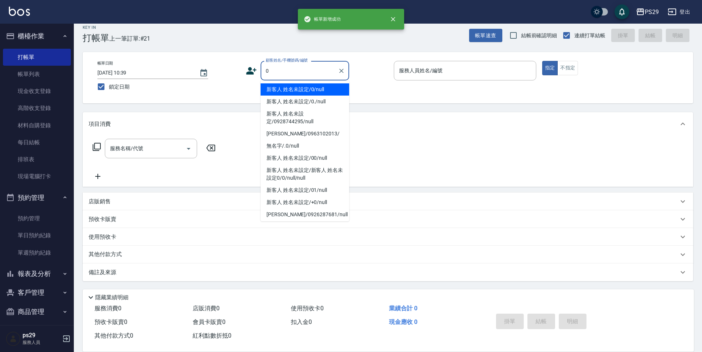
type input "新客人 姓名未設定/0/null"
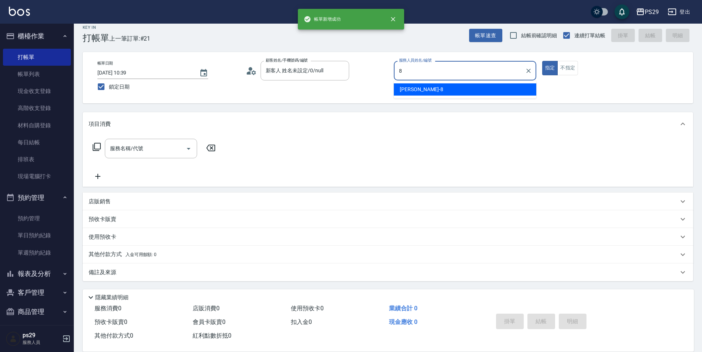
type input "黃婕甯-8"
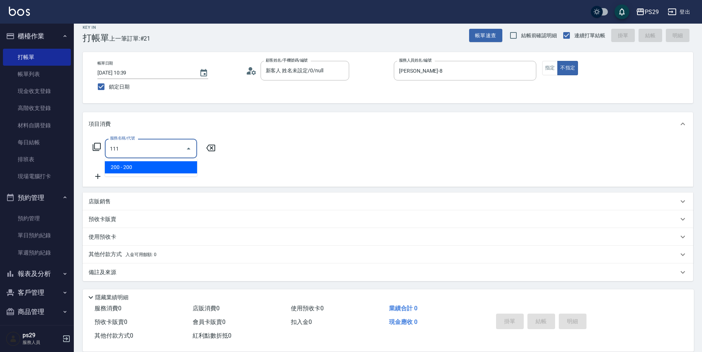
type input "200(111)"
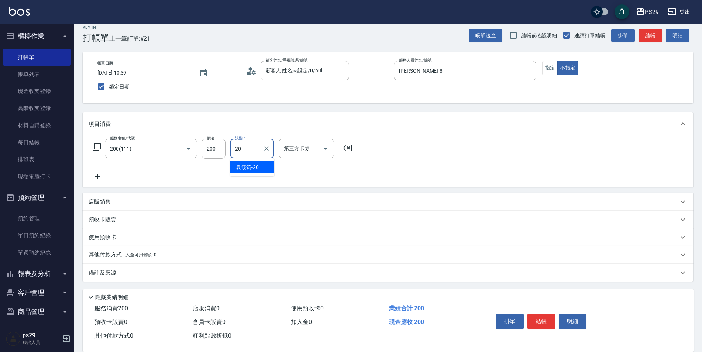
type input "袁筱筑-20"
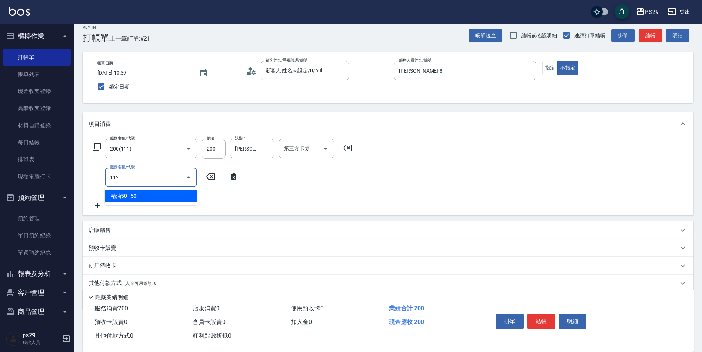
type input "精油50(112)"
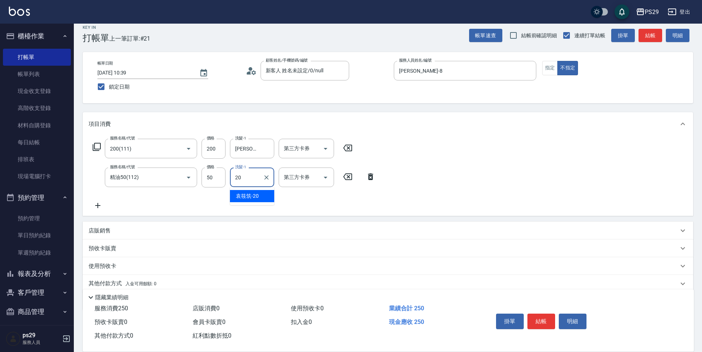
type input "袁筱筑-20"
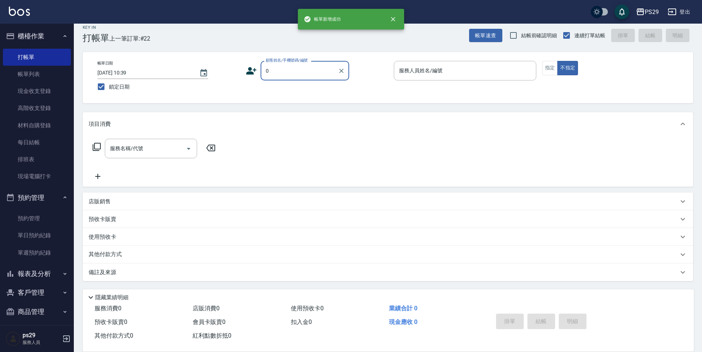
type input "新客人 姓名未設定/0/null"
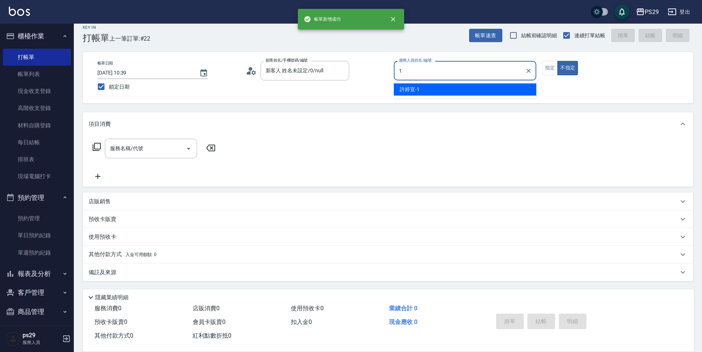
type input "許婷宜-1"
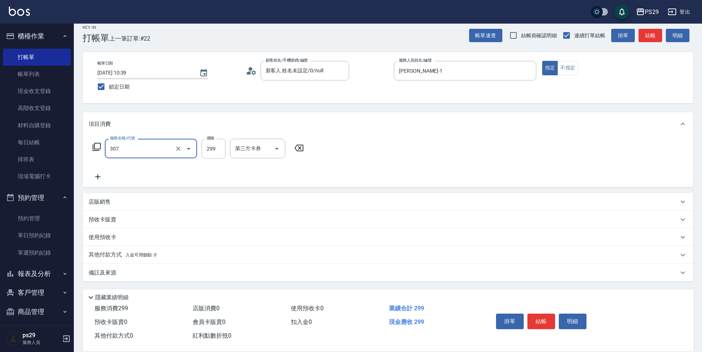
type input "剪髮(307)"
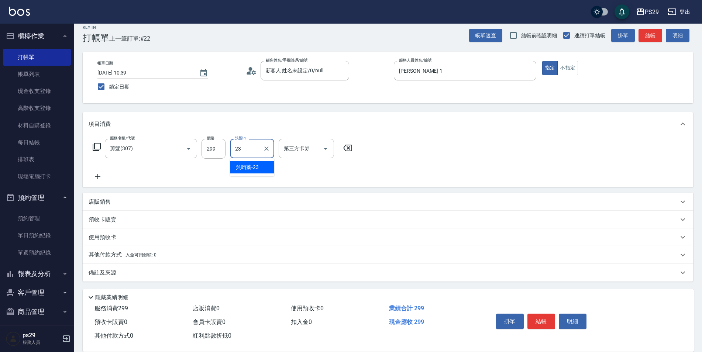
type input "吳畇蓁-23"
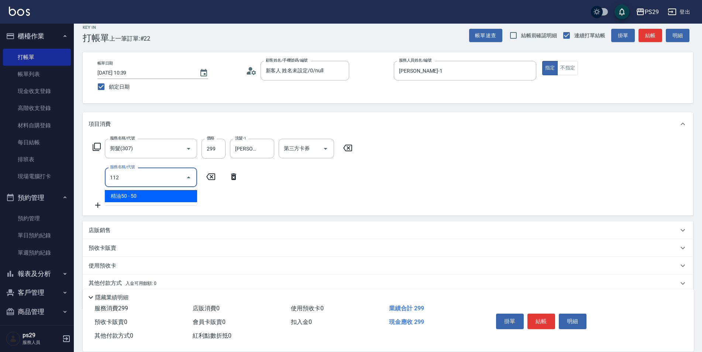
type input "精油50(112)"
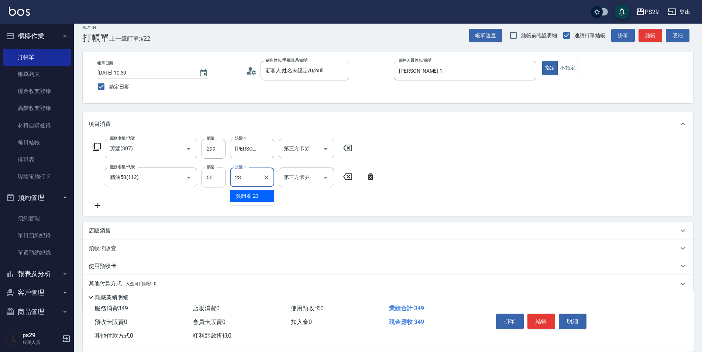
type input "吳畇蓁-23"
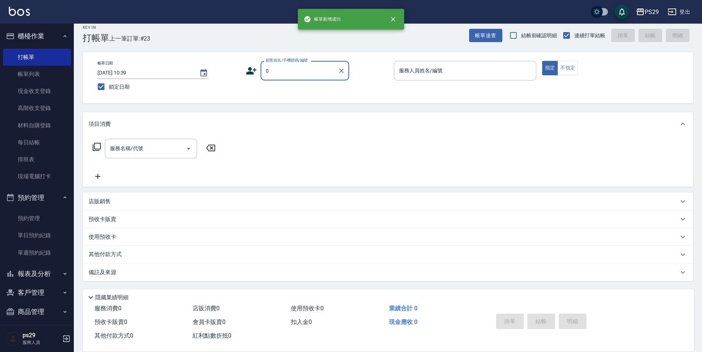
type input "新客人 姓名未設定/0/null"
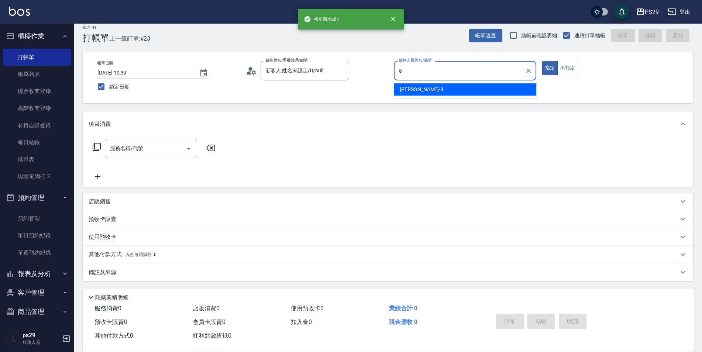
type input "黃婕甯-8"
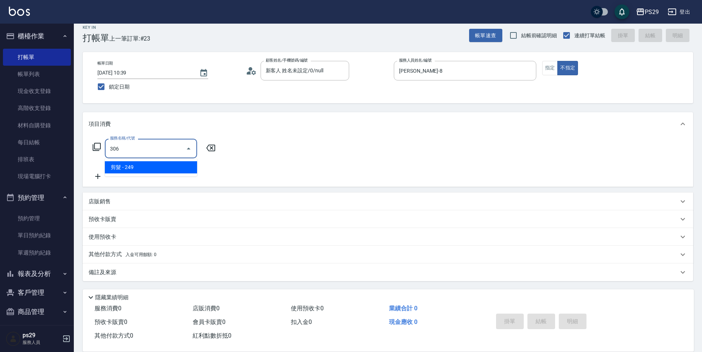
type input "剪髮(306)"
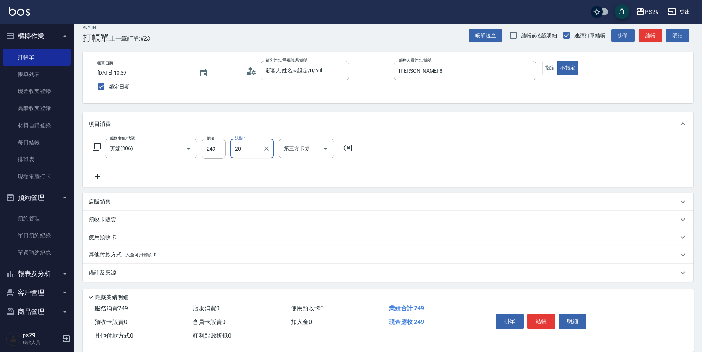
type input "袁筱筑-20"
click at [237, 155] on div "洗髮-1" at bounding box center [252, 149] width 44 height 20
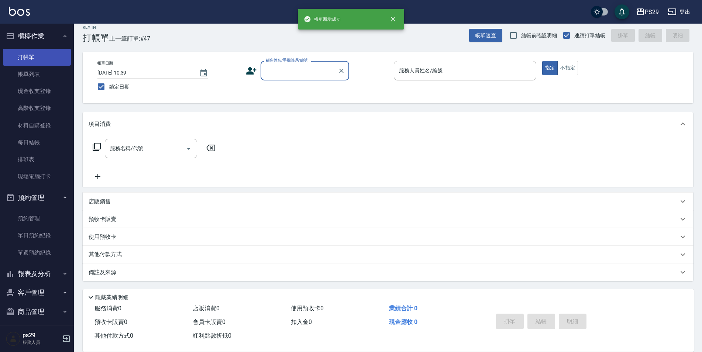
drag, startPoint x: 40, startPoint y: 69, endPoint x: 40, endPoint y: 64, distance: 5.2
click at [40, 69] on link "帳單列表" at bounding box center [37, 74] width 68 height 17
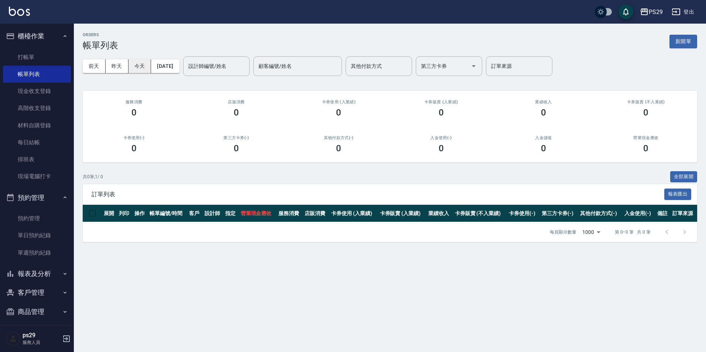
click at [129, 66] on button "今天" at bounding box center [140, 66] width 23 height 14
click at [117, 68] on button "昨天" at bounding box center [117, 66] width 23 height 14
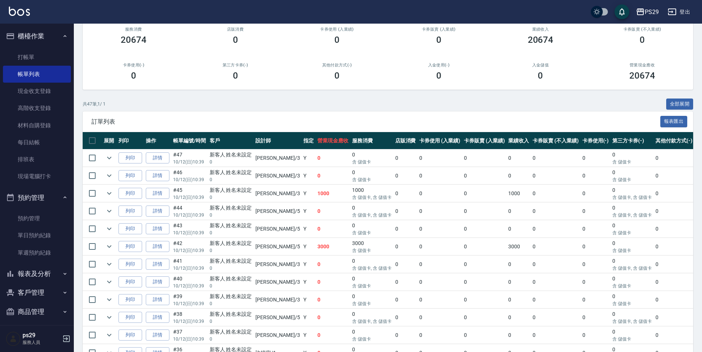
scroll to position [36, 0]
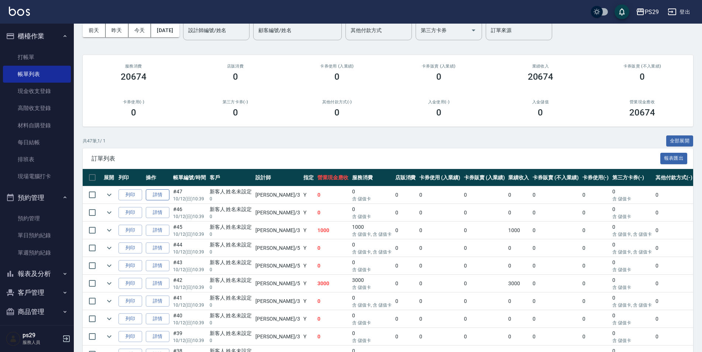
click at [160, 192] on link "詳情" at bounding box center [158, 194] width 24 height 11
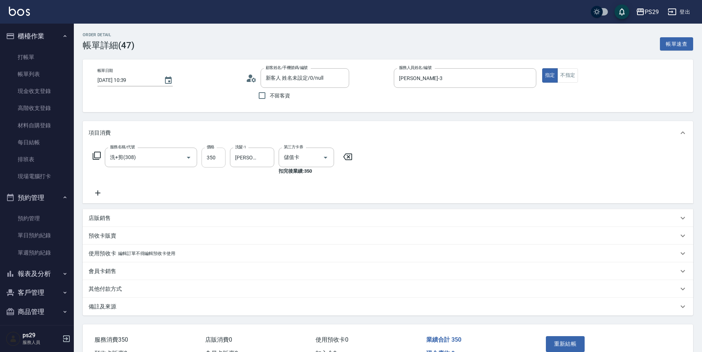
click at [212, 160] on input "350" at bounding box center [214, 158] width 24 height 20
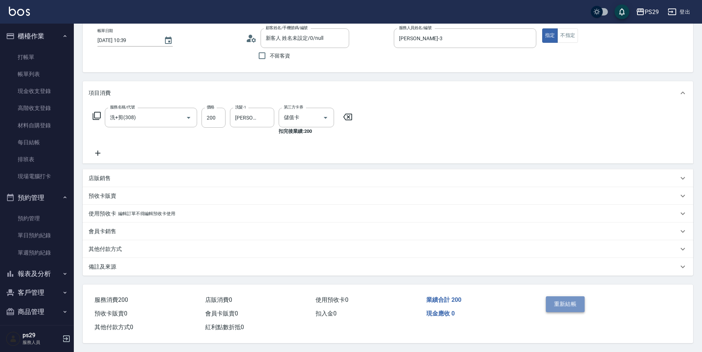
click at [557, 298] on button "重新結帳" at bounding box center [565, 305] width 39 height 16
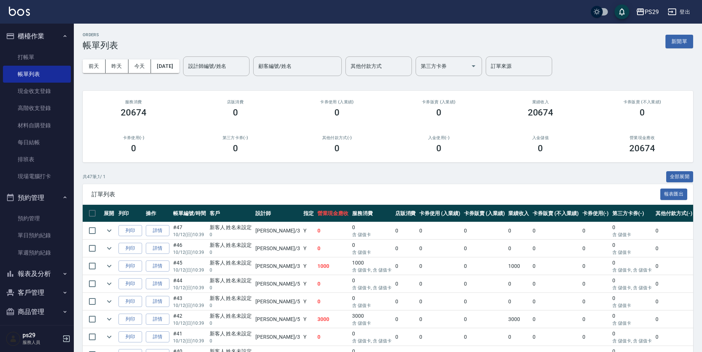
click at [10, 8] on img at bounding box center [19, 11] width 21 height 9
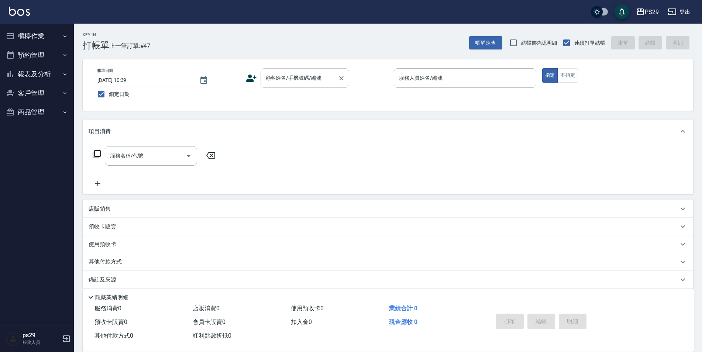
click at [297, 84] on input "顧客姓名/手機號碼/編號" at bounding box center [299, 78] width 71 height 13
click at [58, 34] on button "櫃檯作業" at bounding box center [37, 36] width 68 height 19
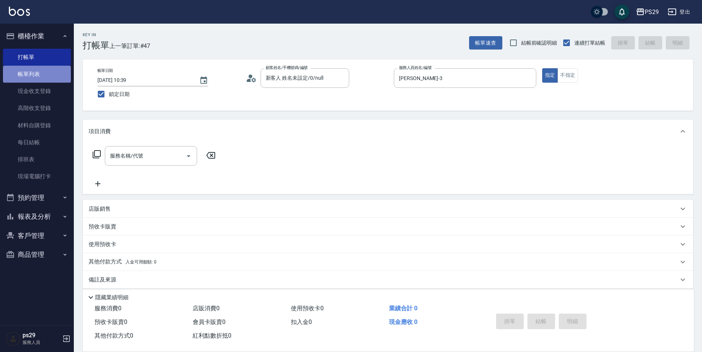
click at [50, 73] on link "帳單列表" at bounding box center [37, 74] width 68 height 17
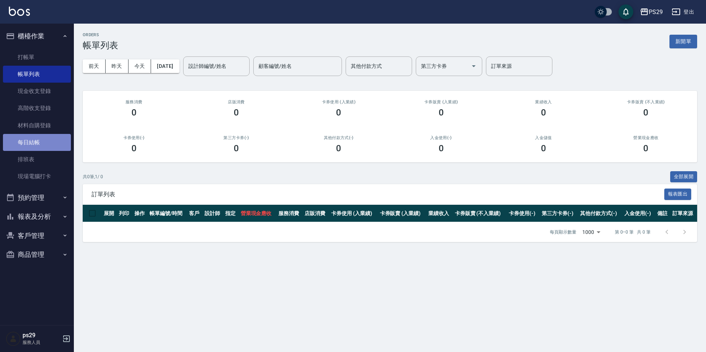
click at [53, 135] on link "每日結帳" at bounding box center [37, 142] width 68 height 17
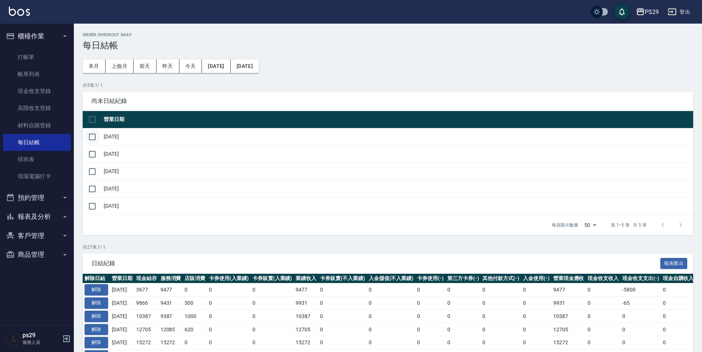
click at [95, 143] on input "checkbox" at bounding box center [93, 137] width 16 height 16
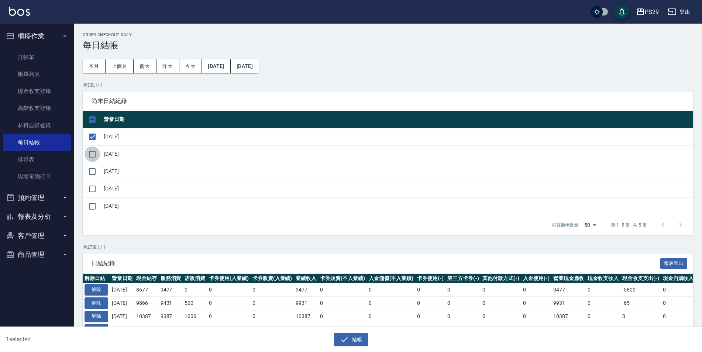
drag, startPoint x: 94, startPoint y: 157, endPoint x: 94, endPoint y: 166, distance: 8.9
click at [94, 157] on input "checkbox" at bounding box center [93, 155] width 16 height 16
drag, startPoint x: 94, startPoint y: 166, endPoint x: 93, endPoint y: 170, distance: 4.1
click at [94, 168] on input "checkbox" at bounding box center [93, 172] width 16 height 16
click at [89, 187] on input "checkbox" at bounding box center [93, 189] width 16 height 16
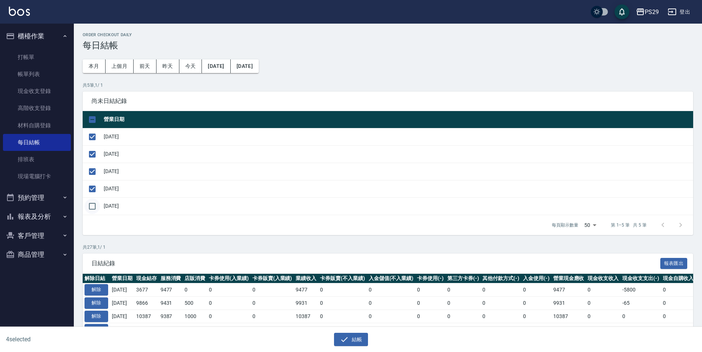
click at [93, 206] on input "checkbox" at bounding box center [93, 207] width 16 height 16
click at [350, 339] on button "結帳" at bounding box center [351, 340] width 34 height 14
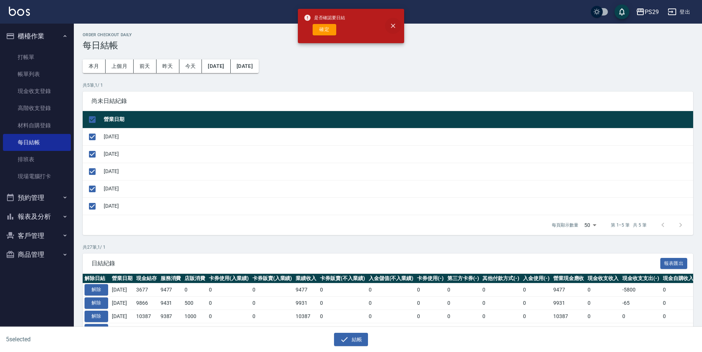
click at [392, 22] on icon "close" at bounding box center [393, 25] width 7 height 7
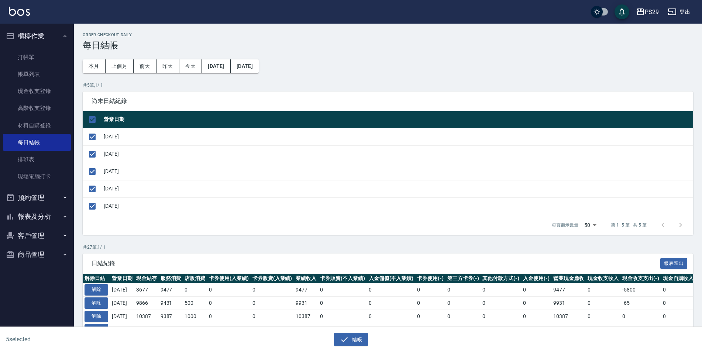
click at [93, 229] on div "每頁顯示數量 50 50 第 1–5 筆 共 5 筆" at bounding box center [388, 225] width 611 height 20
click at [93, 208] on input "checkbox" at bounding box center [93, 207] width 16 height 16
click at [344, 340] on icon "button" at bounding box center [344, 339] width 9 height 9
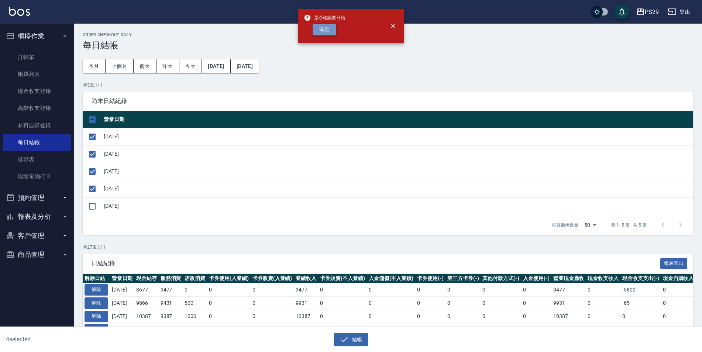
click at [317, 30] on button "確定" at bounding box center [325, 29] width 24 height 11
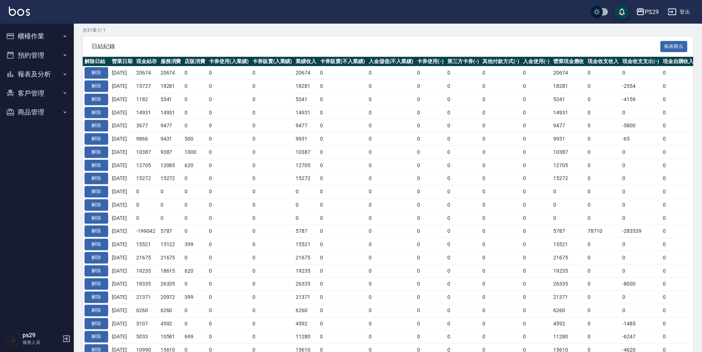
scroll to position [148, 0]
click at [59, 72] on button "報表及分析" at bounding box center [37, 74] width 68 height 19
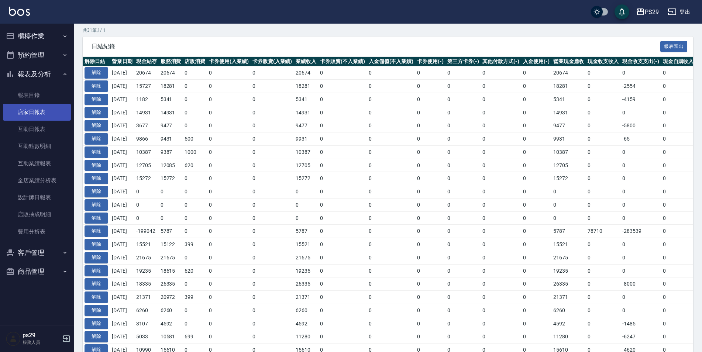
drag, startPoint x: 53, startPoint y: 115, endPoint x: 67, endPoint y: 110, distance: 15.2
click at [53, 115] on link "店家日報表" at bounding box center [37, 112] width 68 height 17
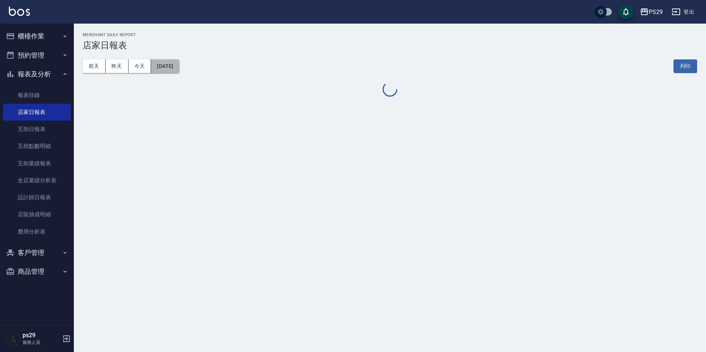
click at [179, 72] on button "[DATE]" at bounding box center [165, 66] width 28 height 14
click at [179, 65] on button "[DATE]" at bounding box center [165, 66] width 28 height 14
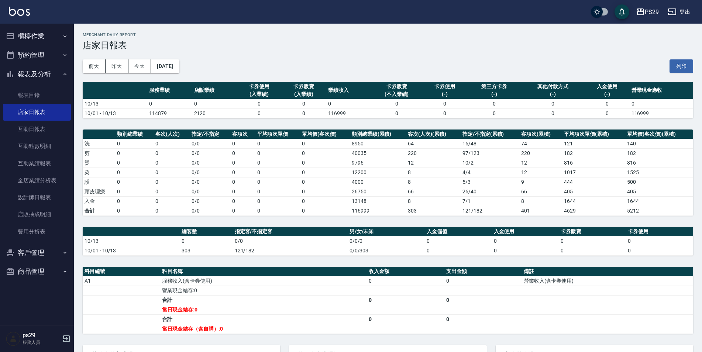
click at [385, 131] on th "類別總業績(累積)" at bounding box center [378, 135] width 57 height 10
click at [179, 72] on button "[DATE]" at bounding box center [165, 66] width 28 height 14
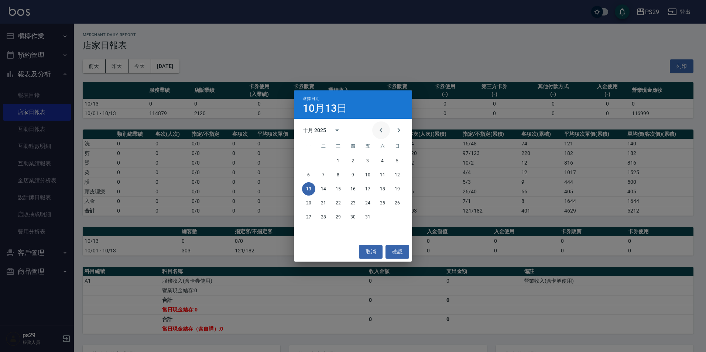
click at [381, 130] on icon "Previous month" at bounding box center [381, 130] width 3 height 4
click at [328, 217] on div "29 30" at bounding box center [353, 217] width 118 height 13
click at [317, 216] on button "30" at bounding box center [323, 217] width 13 height 13
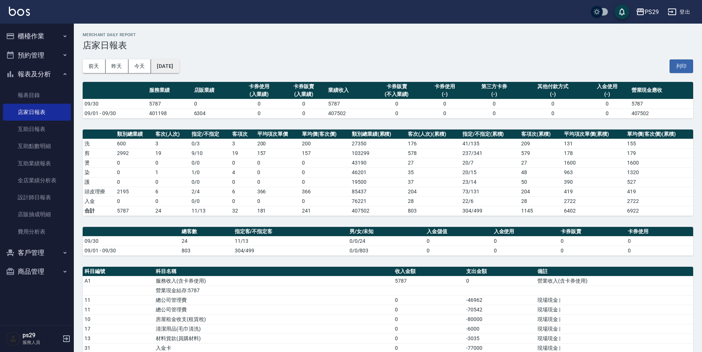
click at [179, 61] on button "[DATE]" at bounding box center [165, 66] width 28 height 14
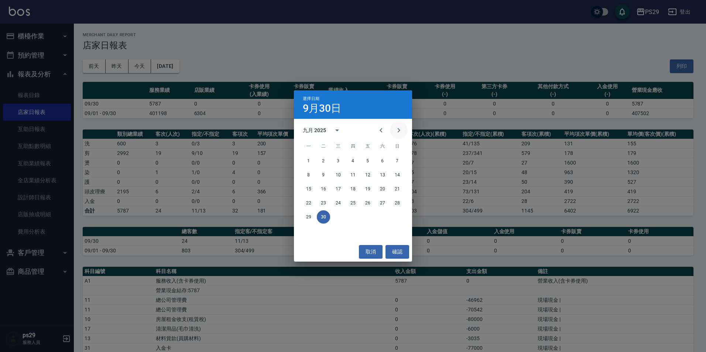
click at [397, 130] on icon "Next month" at bounding box center [398, 130] width 9 height 9
click at [339, 155] on button "1" at bounding box center [338, 160] width 13 height 13
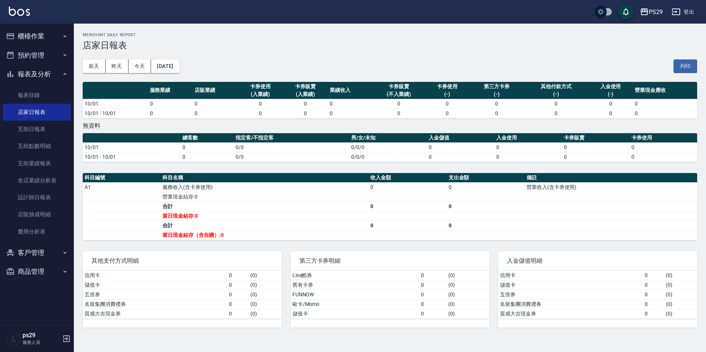
click at [187, 73] on div "[DATE] [DATE] [DATE] [DATE] 列印" at bounding box center [390, 66] width 615 height 31
click at [179, 72] on button "[DATE]" at bounding box center [165, 66] width 28 height 14
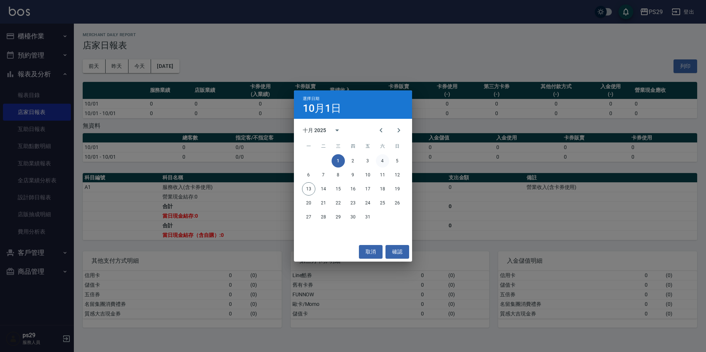
click at [385, 163] on button "4" at bounding box center [382, 160] width 13 height 13
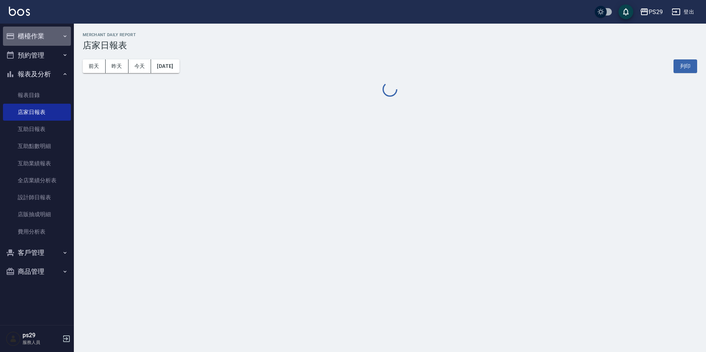
click at [50, 38] on button "櫃檯作業" at bounding box center [37, 36] width 68 height 19
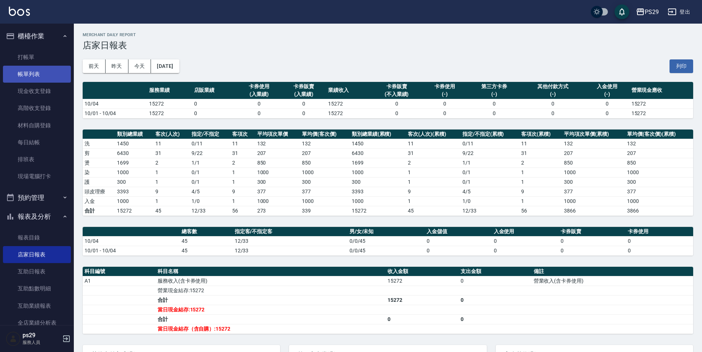
click at [46, 79] on link "帳單列表" at bounding box center [37, 74] width 68 height 17
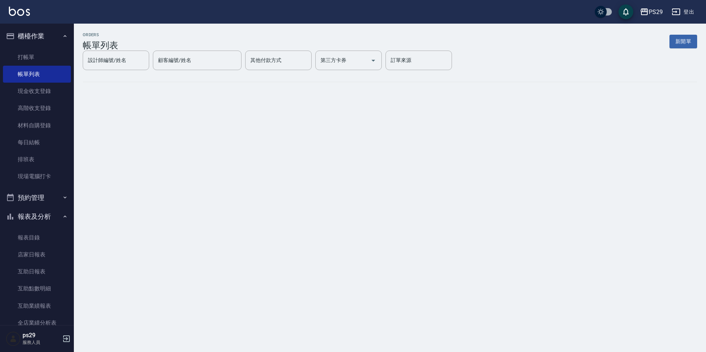
click at [49, 27] on button "櫃檯作業" at bounding box center [37, 36] width 68 height 19
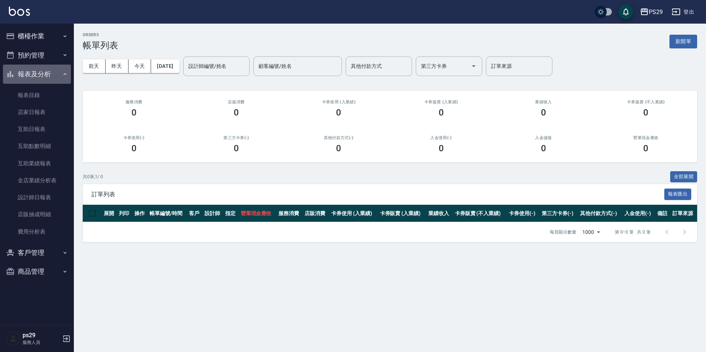
click at [48, 79] on button "報表及分析" at bounding box center [37, 74] width 68 height 19
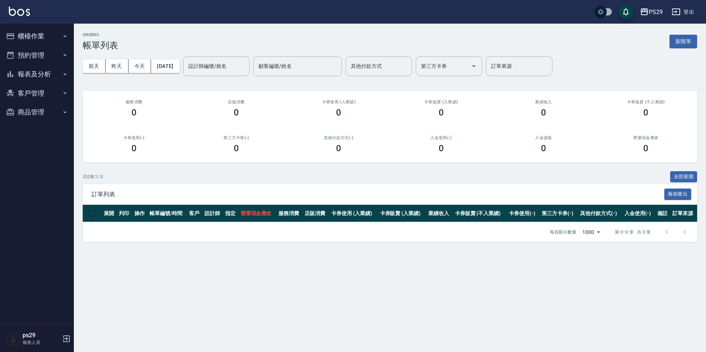
drag, startPoint x: 62, startPoint y: 20, endPoint x: 62, endPoint y: 24, distance: 4.1
click at [62, 20] on div "PS29 登出" at bounding box center [353, 12] width 706 height 24
click at [62, 32] on button "櫃檯作業" at bounding box center [37, 36] width 68 height 19
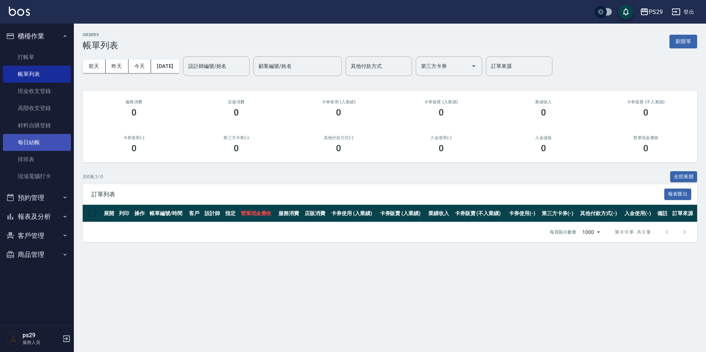
click at [48, 148] on link "每日結帳" at bounding box center [37, 142] width 68 height 17
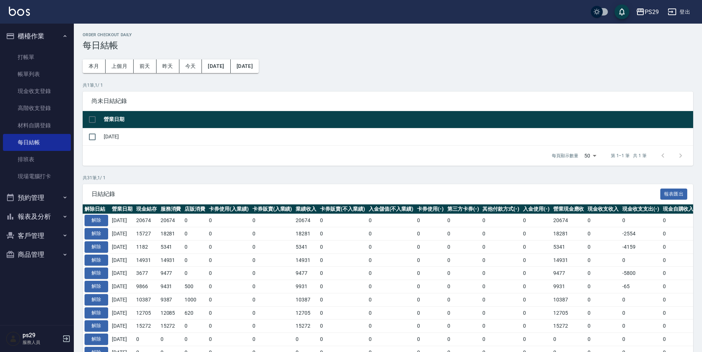
scroll to position [111, 0]
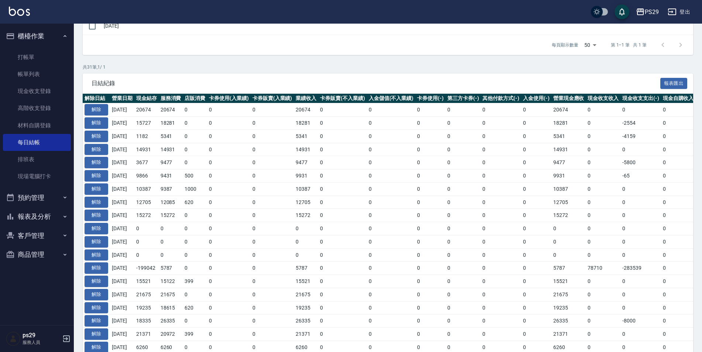
click at [61, 32] on button "櫃檯作業" at bounding box center [37, 36] width 68 height 19
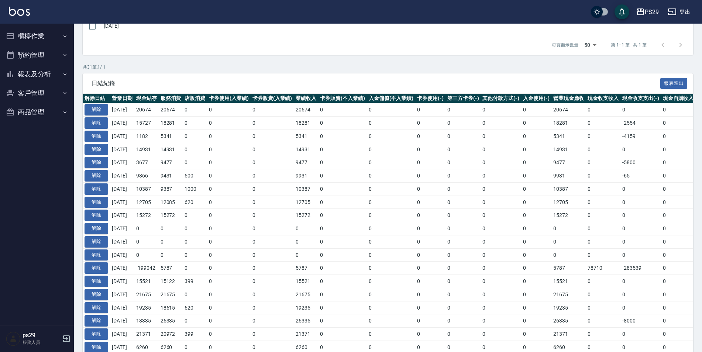
click at [49, 41] on button "櫃檯作業" at bounding box center [37, 36] width 68 height 19
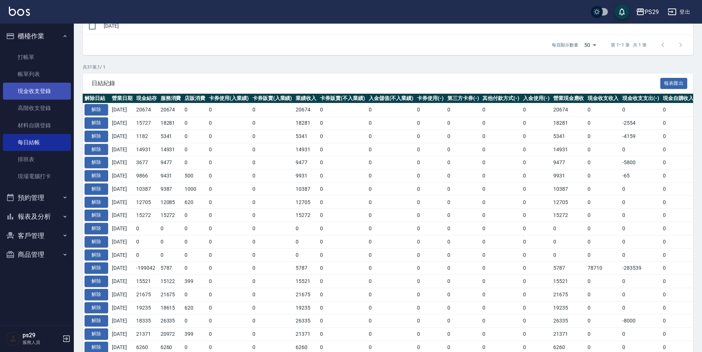
click at [53, 93] on link "現金收支登錄" at bounding box center [37, 91] width 68 height 17
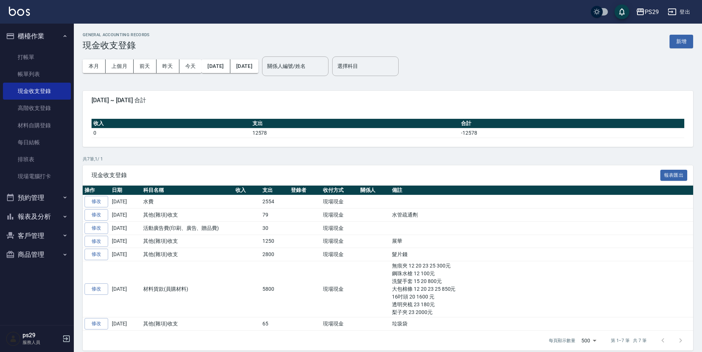
scroll to position [7, 0]
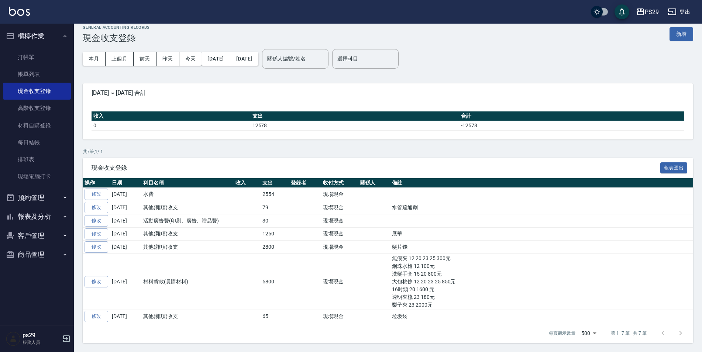
click at [59, 38] on button "櫃檯作業" at bounding box center [37, 36] width 68 height 19
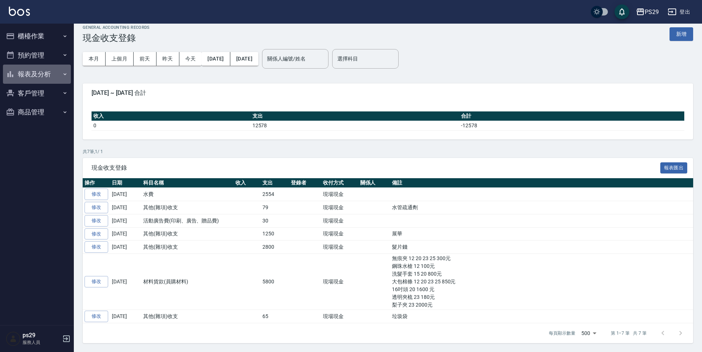
click at [56, 77] on button "報表及分析" at bounding box center [37, 74] width 68 height 19
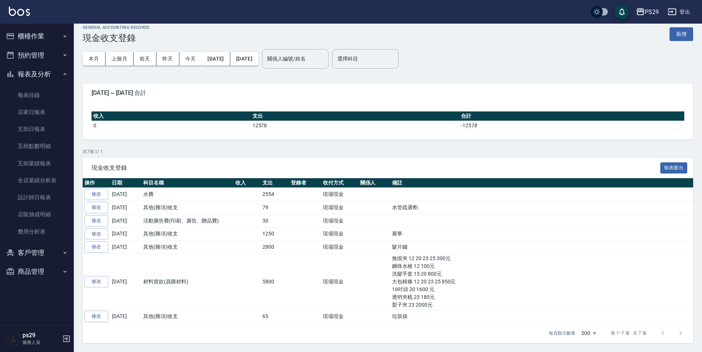
click at [67, 72] on icon "button" at bounding box center [65, 74] width 6 height 6
click at [28, 11] on img at bounding box center [19, 11] width 21 height 9
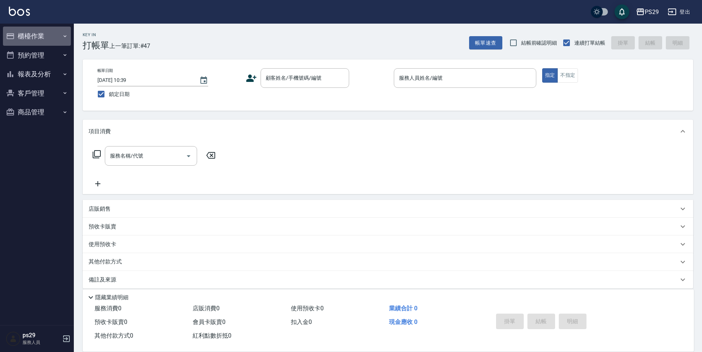
click at [28, 31] on button "櫃檯作業" at bounding box center [37, 36] width 68 height 19
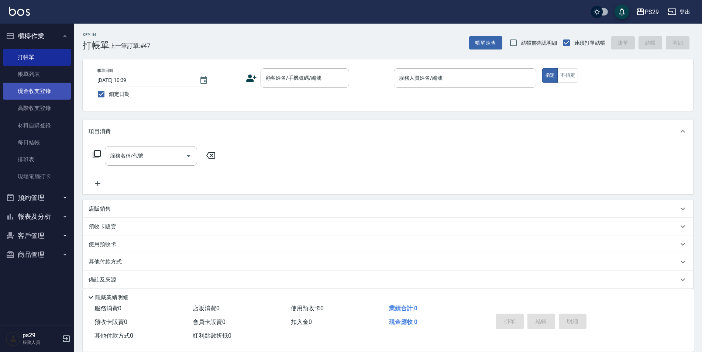
click at [44, 89] on link "現金收支登錄" at bounding box center [37, 91] width 68 height 17
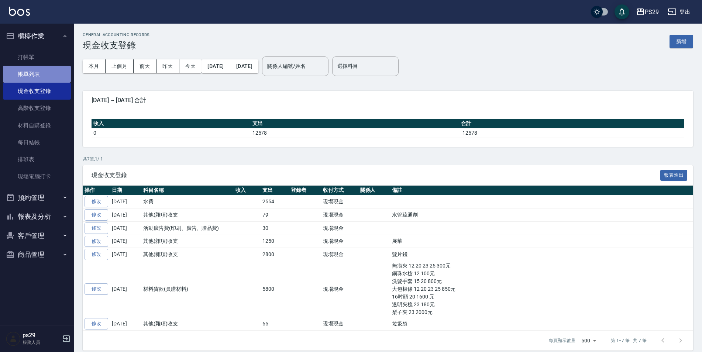
click at [41, 73] on link "帳單列表" at bounding box center [37, 74] width 68 height 17
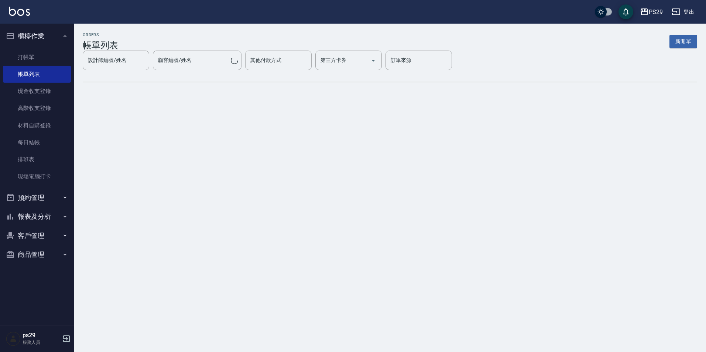
click at [47, 37] on button "櫃檯作業" at bounding box center [37, 36] width 68 height 19
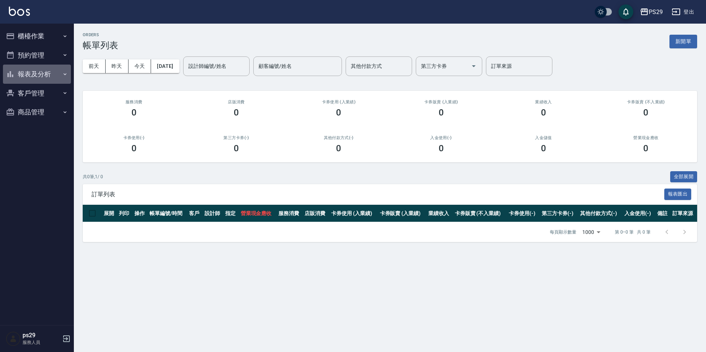
click at [43, 71] on button "報表及分析" at bounding box center [37, 74] width 68 height 19
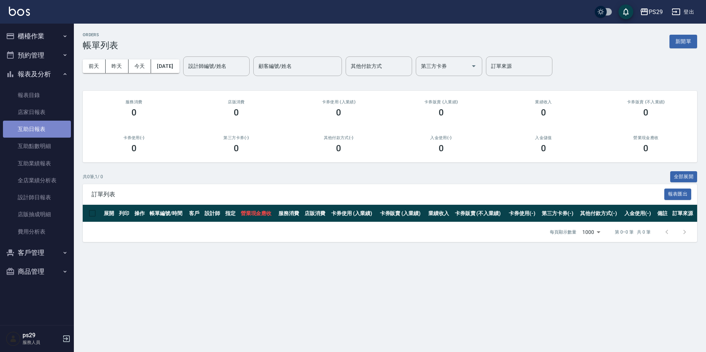
click at [33, 122] on link "互助日報表" at bounding box center [37, 129] width 68 height 17
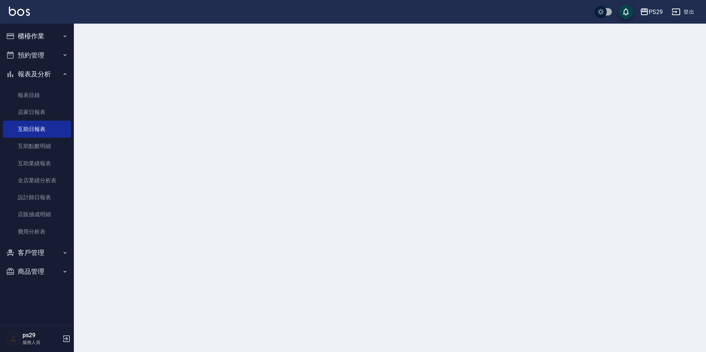
click at [35, 35] on button "櫃檯作業" at bounding box center [37, 36] width 68 height 19
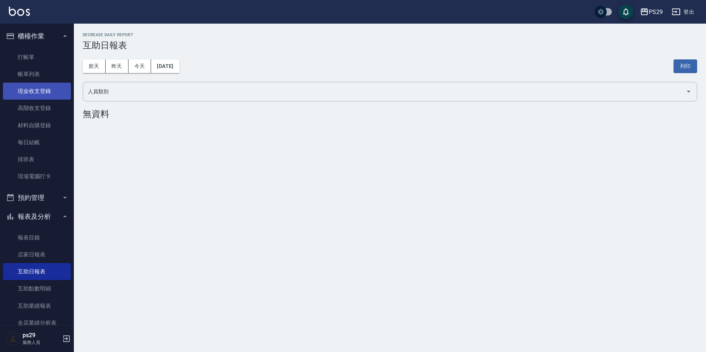
click at [41, 83] on link "現金收支登錄" at bounding box center [37, 91] width 68 height 17
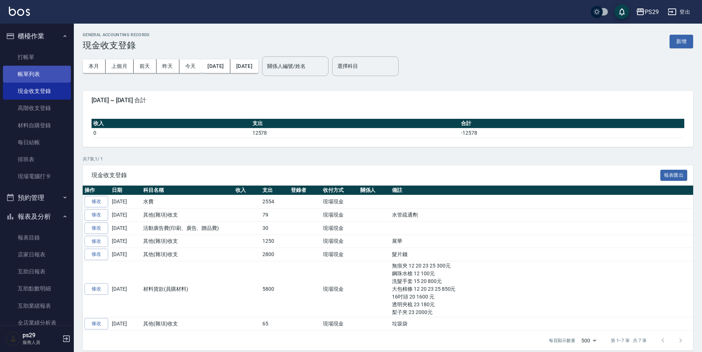
click at [51, 69] on link "帳單列表" at bounding box center [37, 74] width 68 height 17
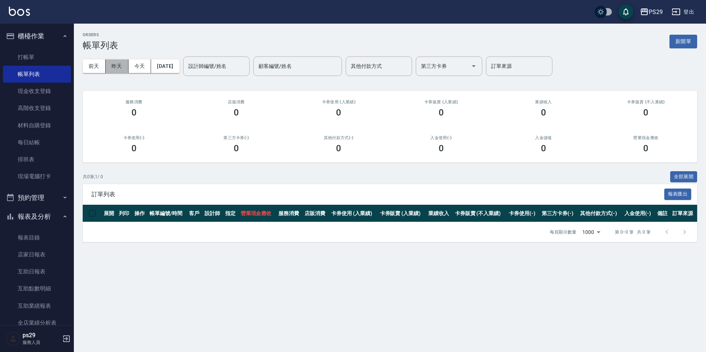
click at [120, 69] on button "昨天" at bounding box center [117, 66] width 23 height 14
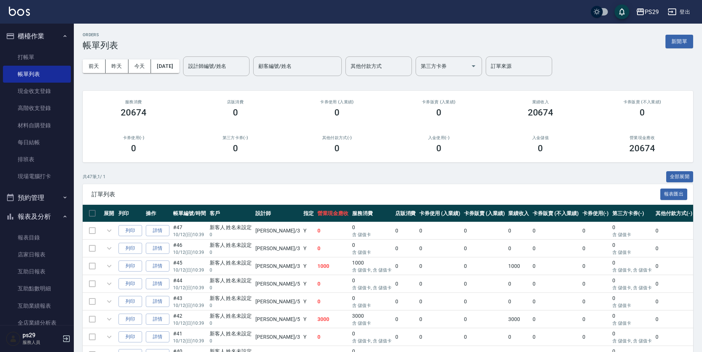
click at [61, 41] on button "櫃檯作業" at bounding box center [37, 36] width 68 height 19
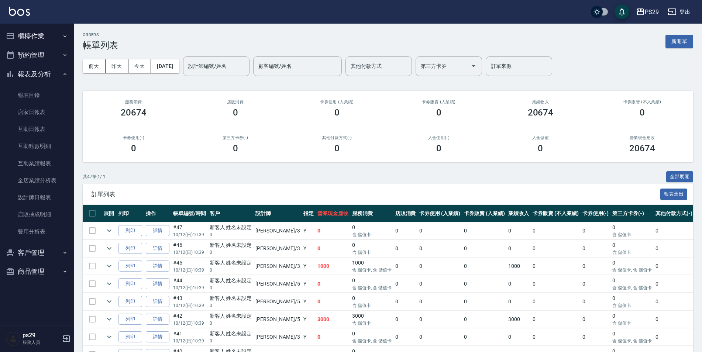
click at [50, 45] on button "櫃檯作業" at bounding box center [37, 36] width 68 height 19
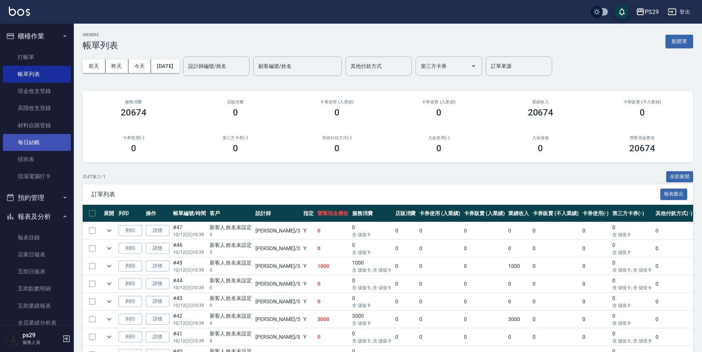
click at [32, 147] on link "每日結帳" at bounding box center [37, 142] width 68 height 17
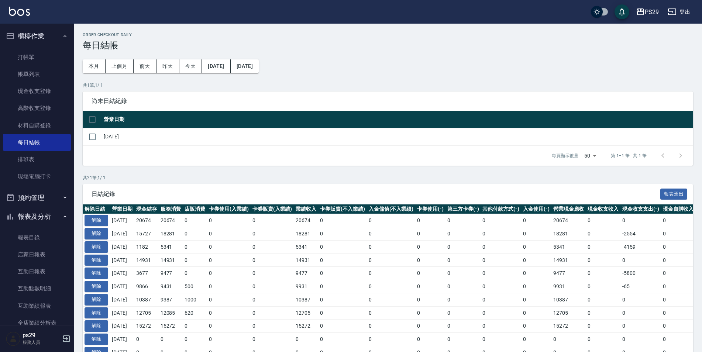
scroll to position [37, 0]
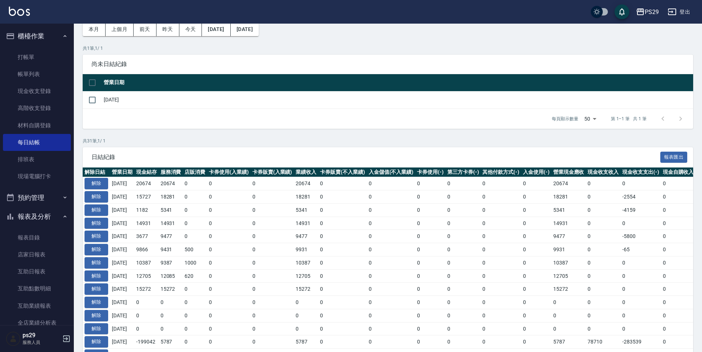
click at [59, 39] on button "櫃檯作業" at bounding box center [37, 36] width 68 height 19
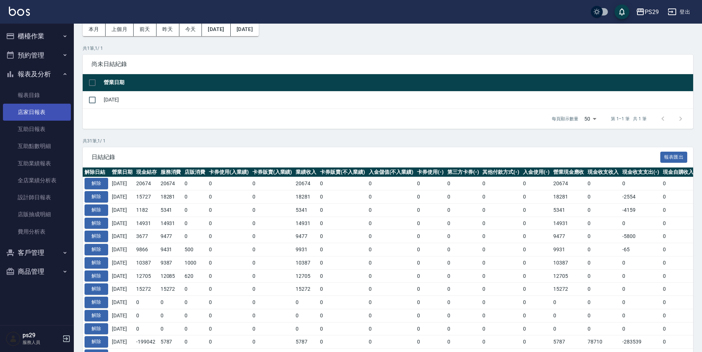
click at [41, 118] on link "店家日報表" at bounding box center [37, 112] width 68 height 17
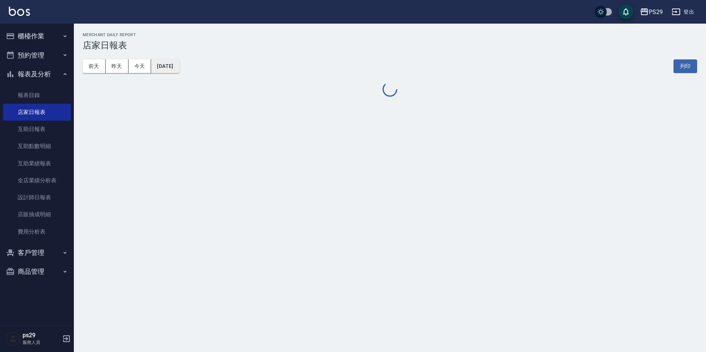
click at [174, 64] on button "[DATE]" at bounding box center [165, 66] width 28 height 14
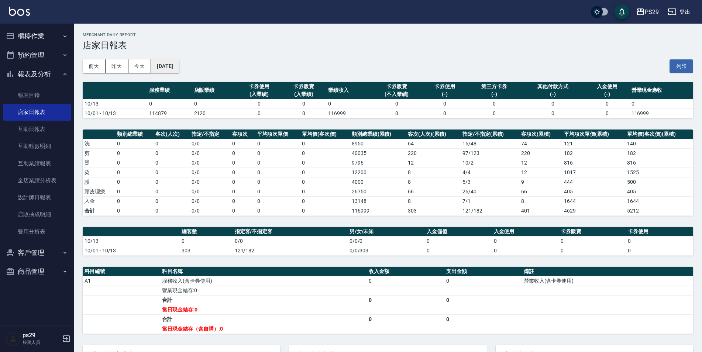
click at [161, 67] on button "[DATE]" at bounding box center [165, 66] width 28 height 14
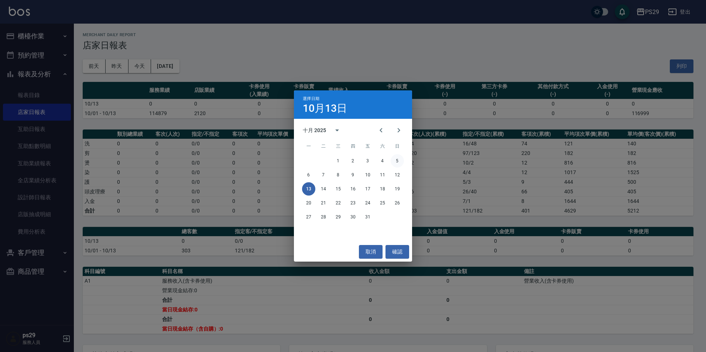
click at [393, 162] on button "5" at bounding box center [397, 160] width 13 height 13
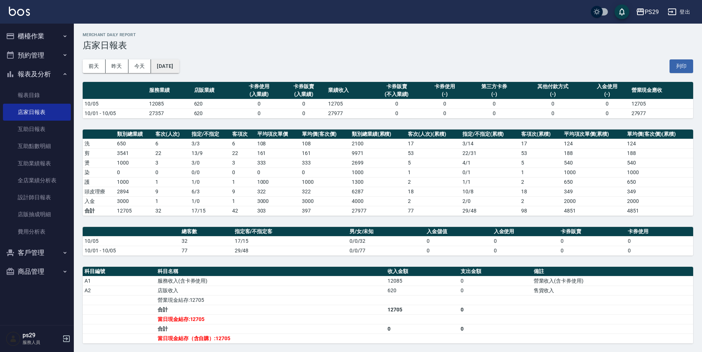
click at [179, 64] on button "[DATE]" at bounding box center [165, 66] width 28 height 14
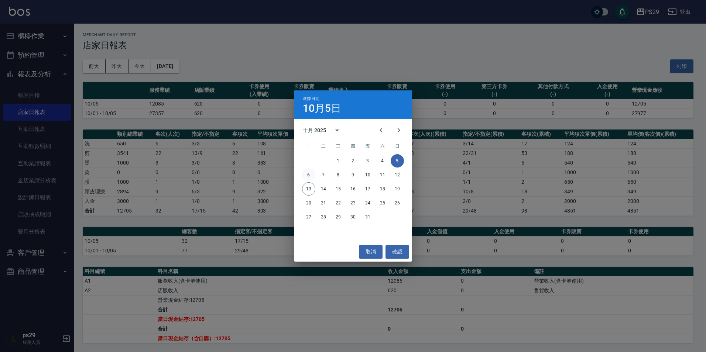
click at [310, 172] on button "6" at bounding box center [308, 174] width 13 height 13
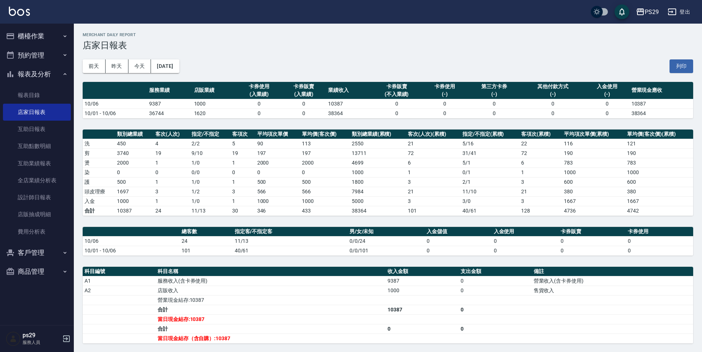
click at [170, 49] on h3 "店家日報表" at bounding box center [388, 45] width 611 height 10
click at [169, 58] on div "[DATE] [DATE] [DATE] [DATE] 列印" at bounding box center [388, 66] width 611 height 31
click at [174, 68] on button "[DATE]" at bounding box center [165, 66] width 28 height 14
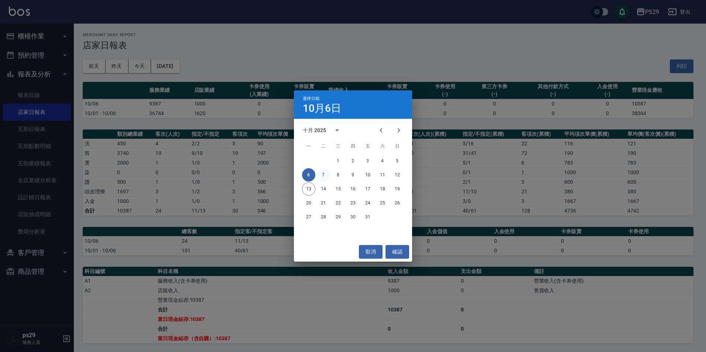
click at [324, 179] on button "7" at bounding box center [323, 174] width 13 height 13
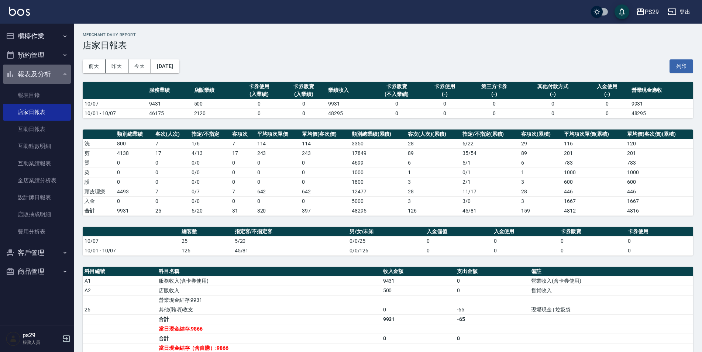
click at [54, 73] on button "報表及分析" at bounding box center [37, 74] width 68 height 19
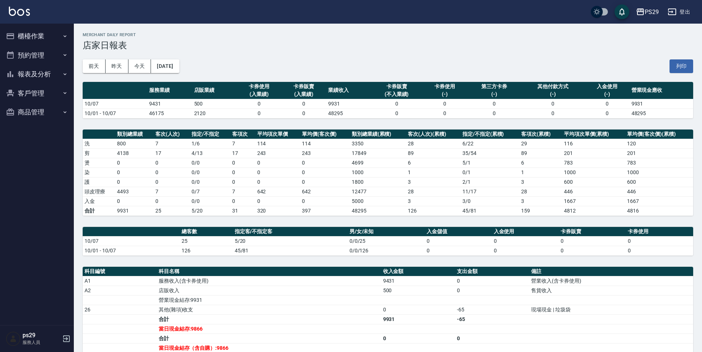
click at [61, 37] on button "櫃檯作業" at bounding box center [37, 36] width 68 height 19
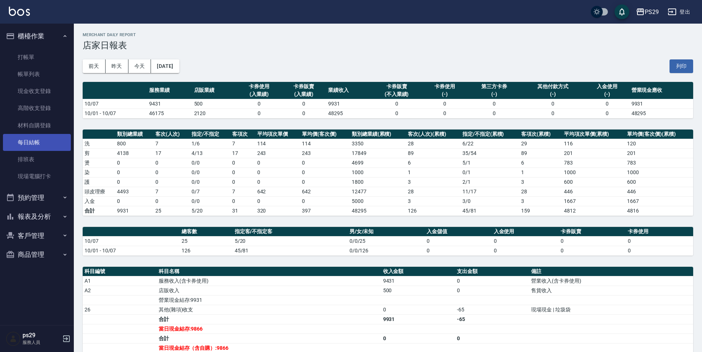
click at [51, 138] on link "每日結帳" at bounding box center [37, 142] width 68 height 17
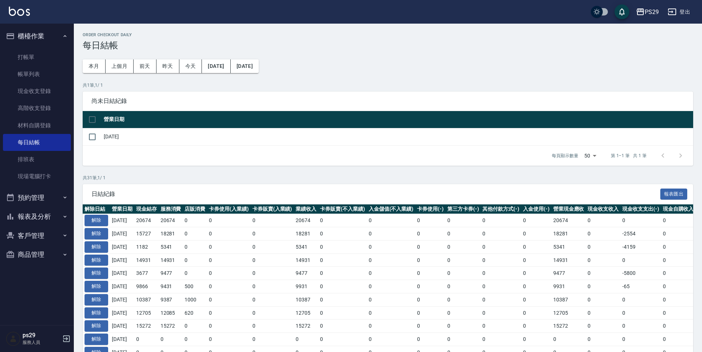
scroll to position [37, 0]
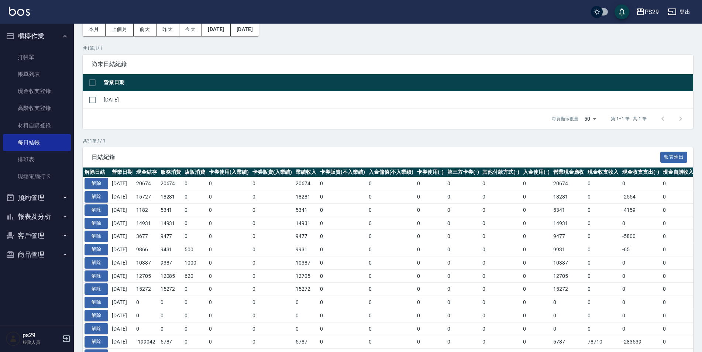
drag, startPoint x: 54, startPoint y: 28, endPoint x: 51, endPoint y: 34, distance: 7.1
click at [53, 29] on button "櫃檯作業" at bounding box center [37, 36] width 68 height 19
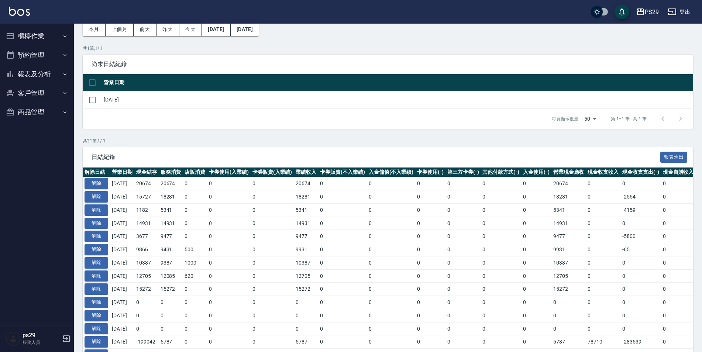
click at [51, 37] on button "櫃檯作業" at bounding box center [37, 36] width 68 height 19
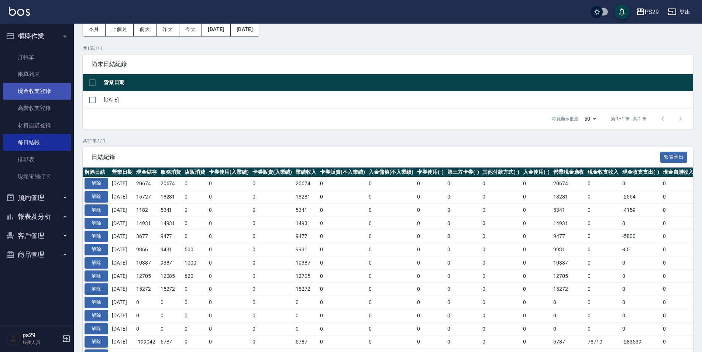
click at [55, 91] on link "現金收支登錄" at bounding box center [37, 91] width 68 height 17
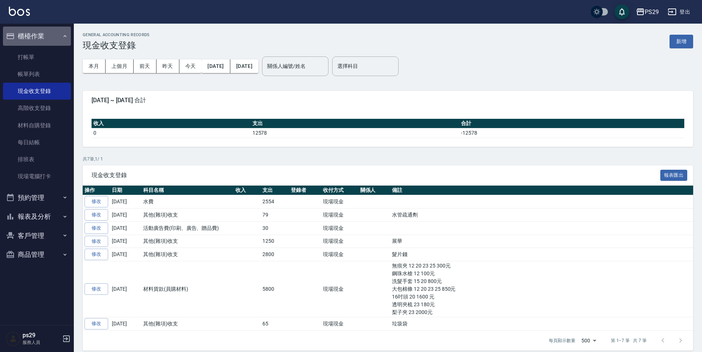
click at [51, 33] on button "櫃檯作業" at bounding box center [37, 36] width 68 height 19
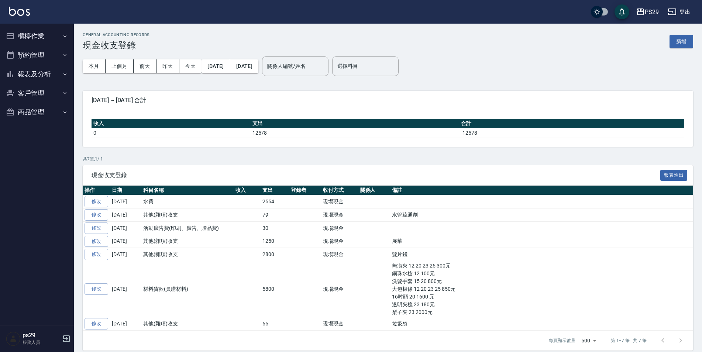
click at [57, 74] on button "報表及分析" at bounding box center [37, 74] width 68 height 19
click at [55, 33] on button "櫃檯作業" at bounding box center [37, 36] width 68 height 19
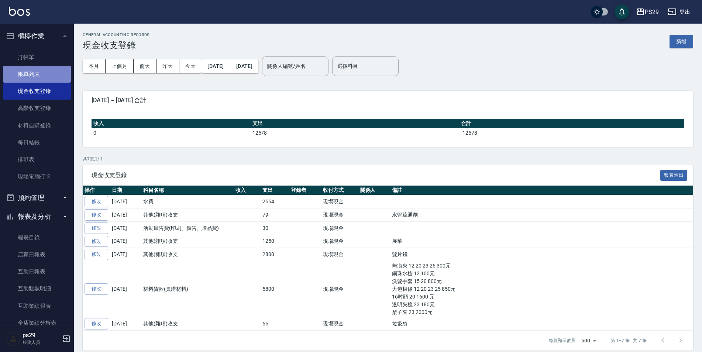
click at [47, 69] on link "帳單列表" at bounding box center [37, 74] width 68 height 17
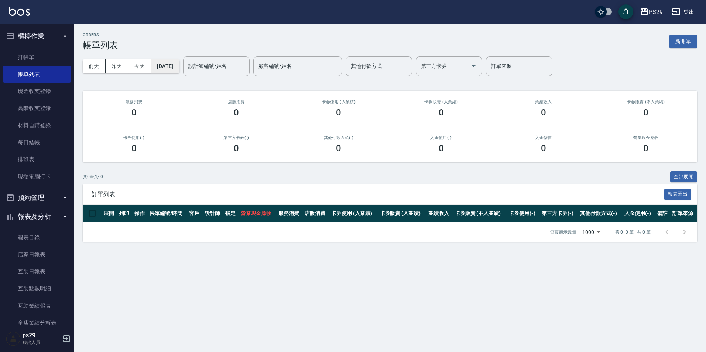
click at [177, 66] on button "[DATE]" at bounding box center [165, 66] width 28 height 14
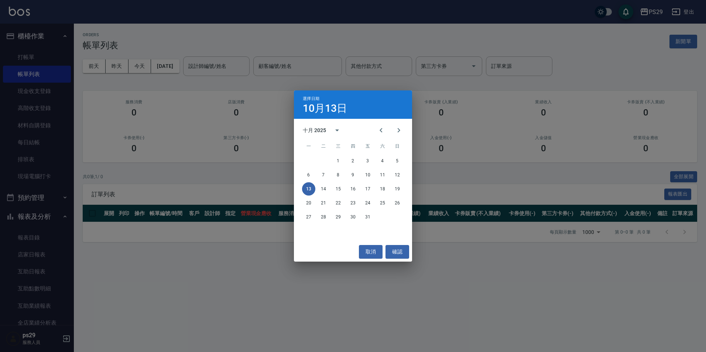
click at [66, 33] on div "選擇日期 [DATE] 十月 2025 一 二 三 四 五 六 日 1 2 3 4 5 6 7 8 9 10 11 12 13 14 15 16 17 18 …" at bounding box center [353, 176] width 706 height 352
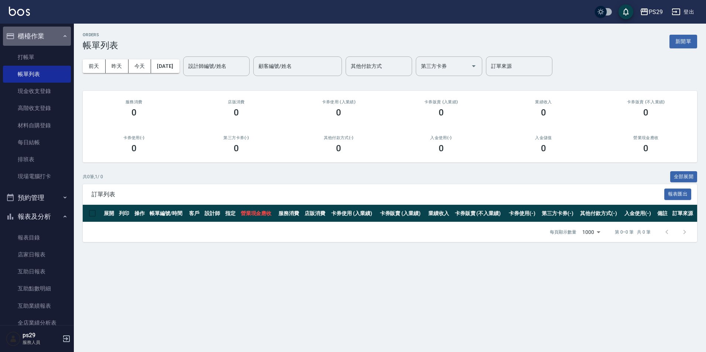
click at [54, 36] on button "櫃檯作業" at bounding box center [37, 36] width 68 height 19
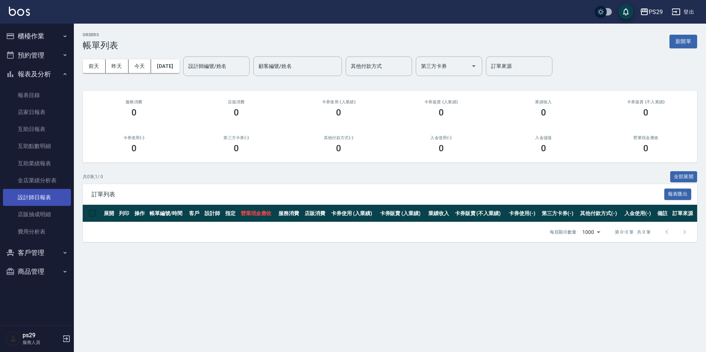
click at [47, 190] on link "設計師日報表" at bounding box center [37, 197] width 68 height 17
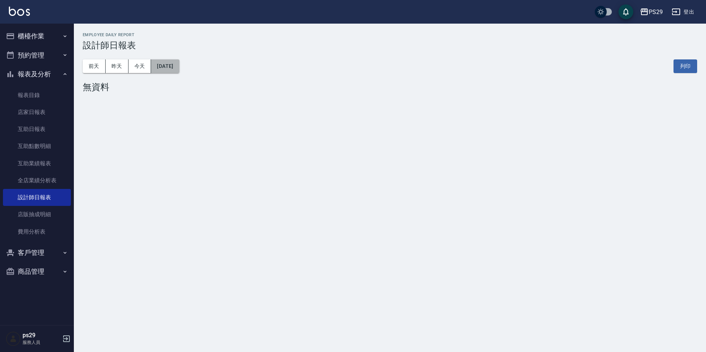
click at [175, 62] on button "[DATE]" at bounding box center [165, 66] width 28 height 14
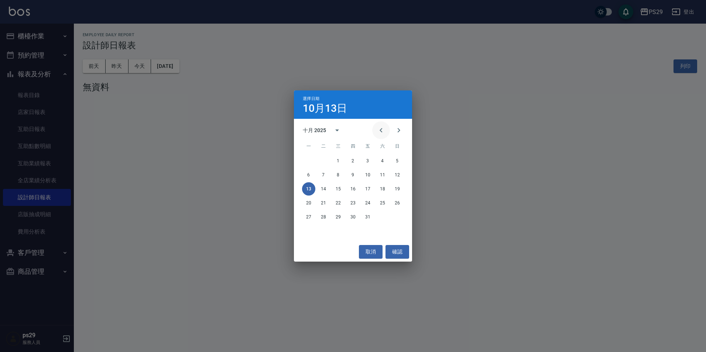
click at [378, 131] on icon "Previous month" at bounding box center [381, 130] width 9 height 9
click at [336, 218] on div "29 30" at bounding box center [353, 217] width 118 height 13
click at [332, 218] on div "29 30" at bounding box center [353, 217] width 118 height 13
click at [328, 218] on button "30" at bounding box center [323, 217] width 13 height 13
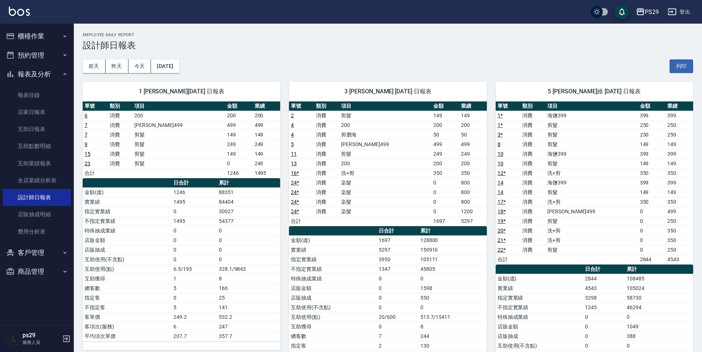
click at [184, 73] on div "1 [PERSON_NAME][DATE] 日報表 單號 類別 項目 金額 業績 6 消費 200 200 200 7 消費 [PERSON_NAME]499…" at bounding box center [177, 255] width 206 height 364
click at [172, 67] on button "[DATE]" at bounding box center [165, 66] width 28 height 14
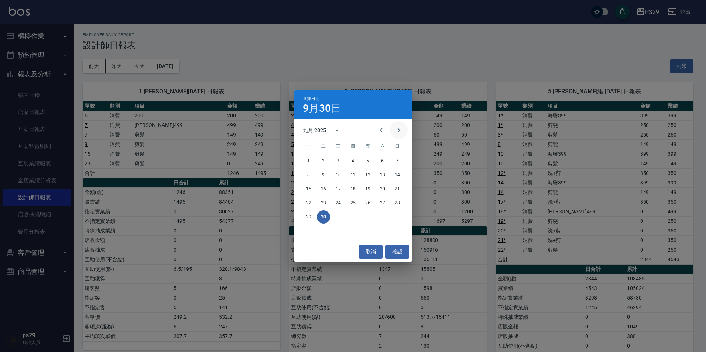
click at [401, 136] on button "Next month" at bounding box center [399, 131] width 18 height 18
click at [334, 157] on button "1" at bounding box center [338, 160] width 13 height 13
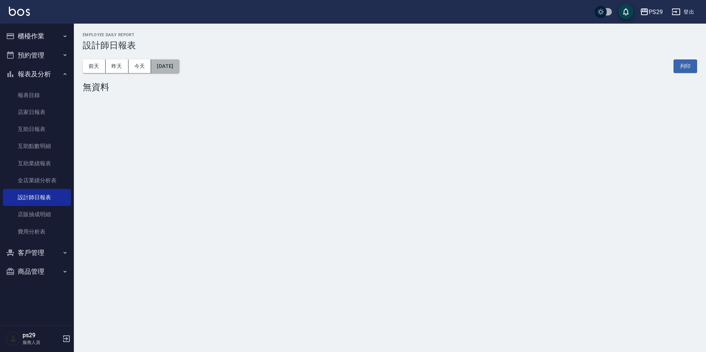
click at [177, 64] on button "[DATE]" at bounding box center [165, 66] width 28 height 14
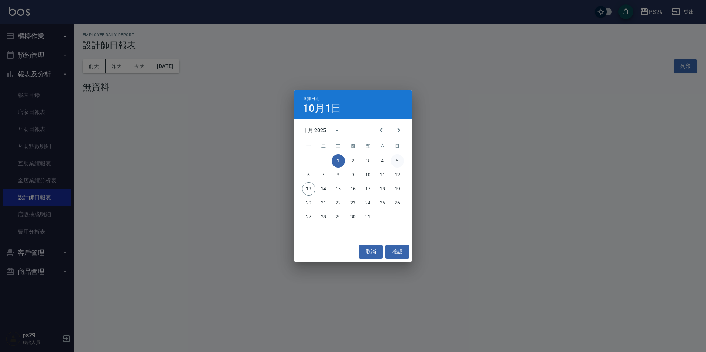
click at [396, 157] on button "5" at bounding box center [397, 160] width 13 height 13
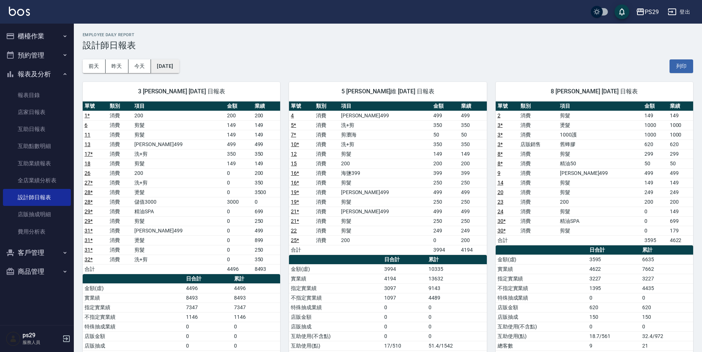
click at [175, 66] on button "[DATE]" at bounding box center [165, 66] width 28 height 14
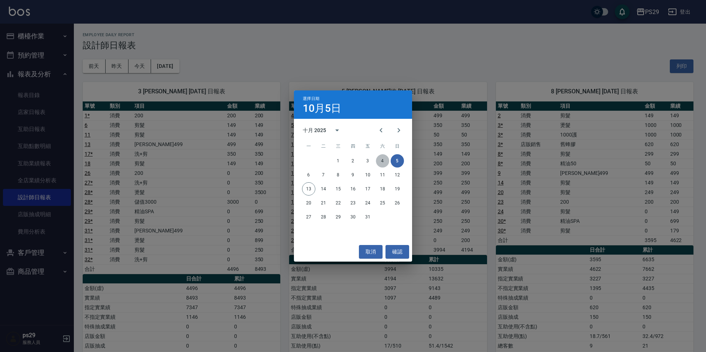
click at [383, 161] on button "4" at bounding box center [382, 160] width 13 height 13
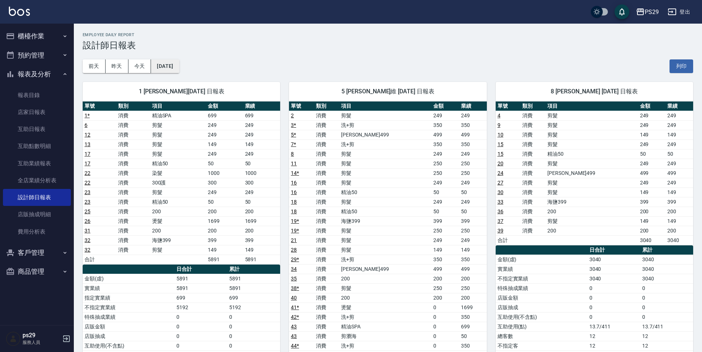
click at [179, 67] on button "[DATE]" at bounding box center [165, 66] width 28 height 14
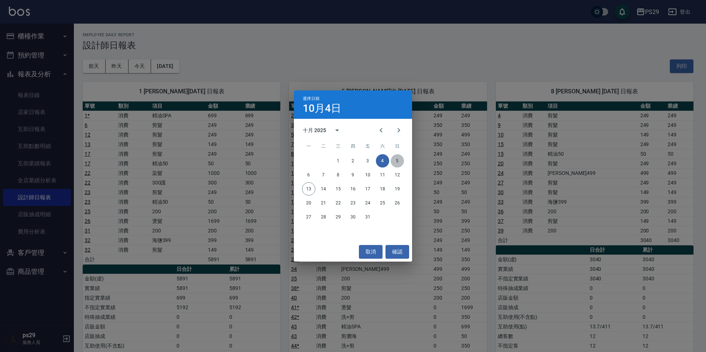
click at [403, 161] on button "5" at bounding box center [397, 160] width 13 height 13
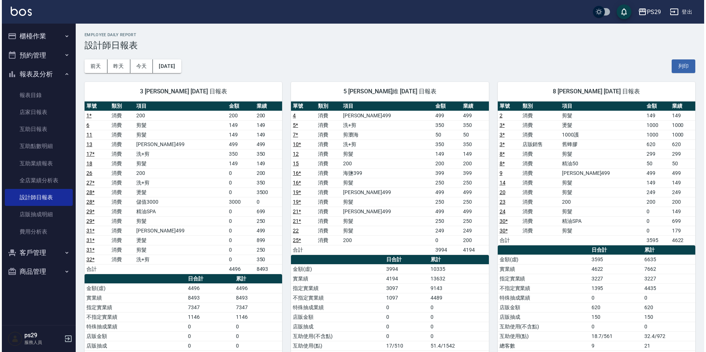
scroll to position [37, 0]
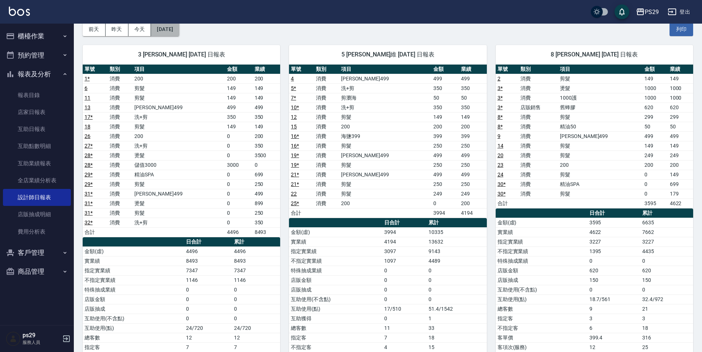
click at [154, 24] on button "[DATE]" at bounding box center [165, 30] width 28 height 14
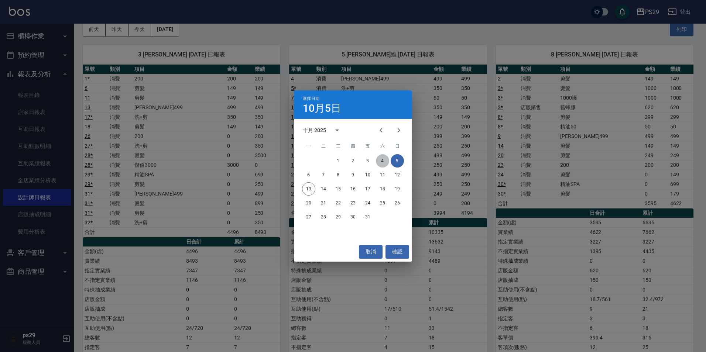
click at [389, 159] on button "4" at bounding box center [382, 160] width 13 height 13
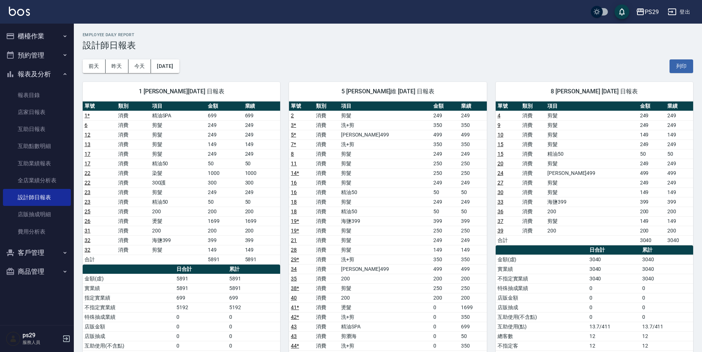
scroll to position [37, 0]
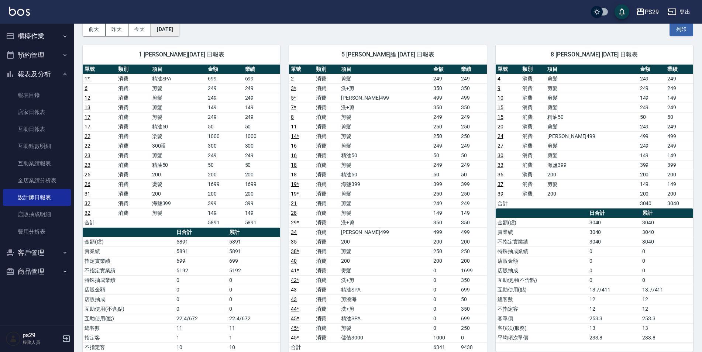
click at [158, 25] on button "[DATE]" at bounding box center [165, 30] width 28 height 14
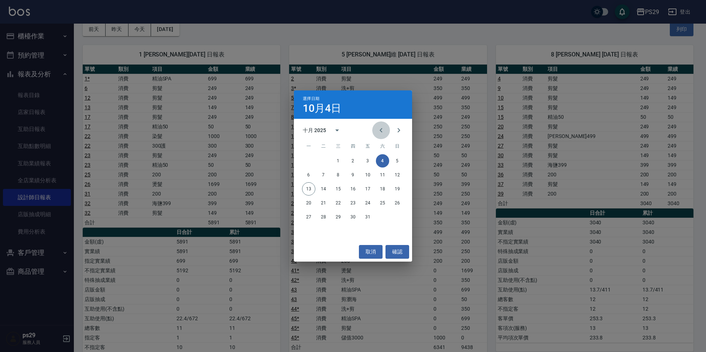
click at [379, 132] on icon "Previous month" at bounding box center [381, 130] width 9 height 9
click at [404, 136] on button "Next month" at bounding box center [399, 131] width 18 height 18
click at [380, 162] on button "4" at bounding box center [382, 160] width 13 height 13
click at [144, 48] on div "選擇日期 10月4日 十月 2025 一 二 三 四 五 六 日 1 2 3 4 5 6 7 8 9 10 11 12 13 14 15 16 17 18 1…" at bounding box center [353, 176] width 706 height 352
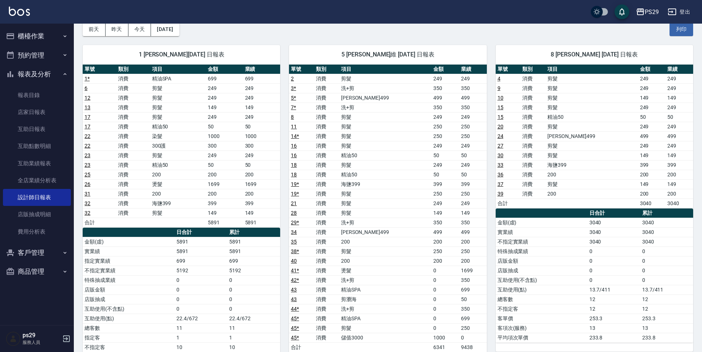
click at [43, 72] on button "報表及分析" at bounding box center [37, 74] width 68 height 19
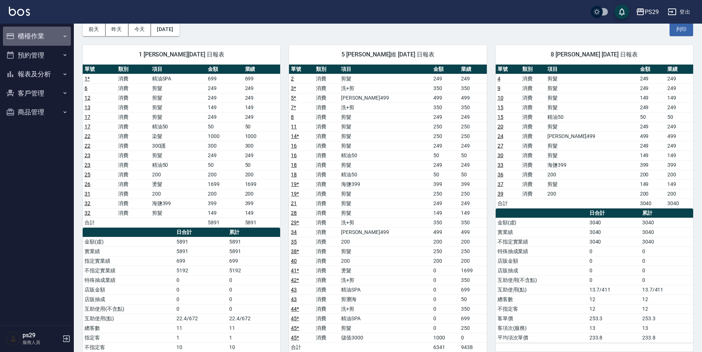
click at [48, 33] on button "櫃檯作業" at bounding box center [37, 36] width 68 height 19
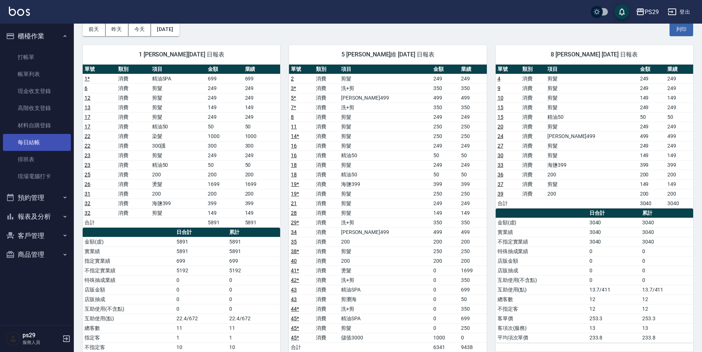
click at [40, 143] on link "每日結帳" at bounding box center [37, 142] width 68 height 17
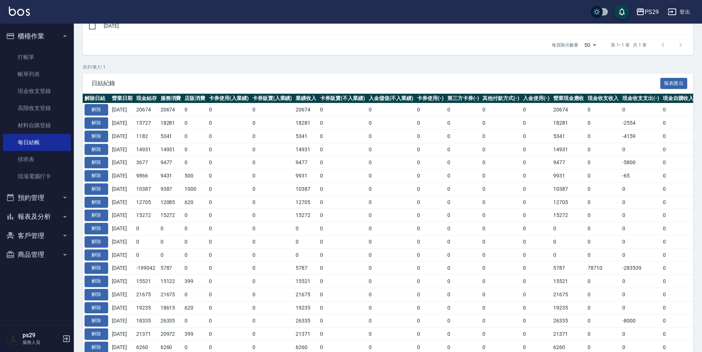
scroll to position [74, 0]
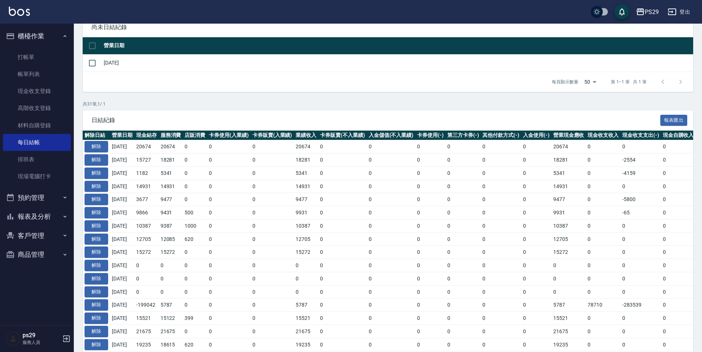
click at [59, 40] on button "櫃檯作業" at bounding box center [37, 36] width 68 height 19
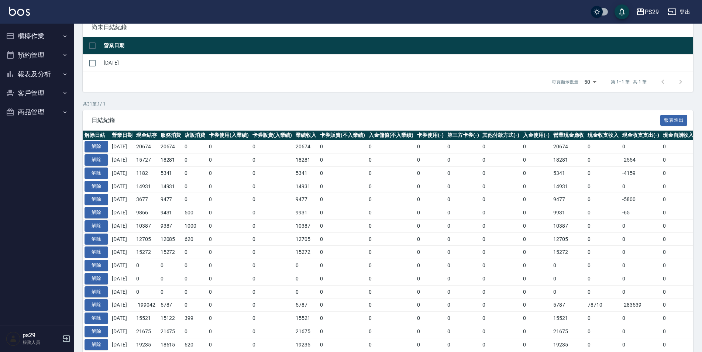
click at [57, 68] on button "報表及分析" at bounding box center [37, 74] width 68 height 19
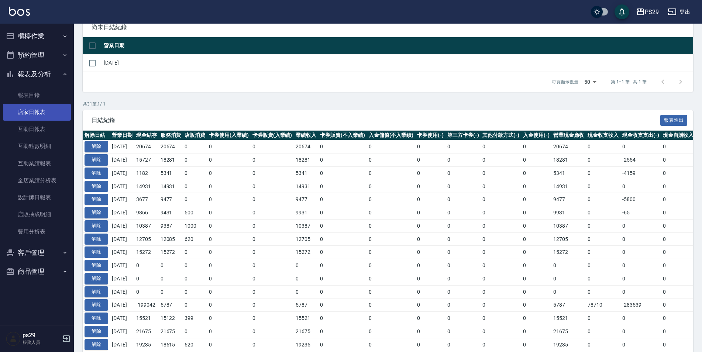
click at [41, 119] on link "店家日報表" at bounding box center [37, 112] width 68 height 17
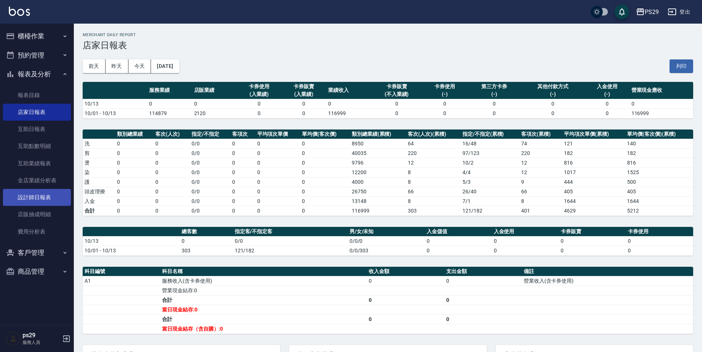
click at [37, 195] on link "設計師日報表" at bounding box center [37, 197] width 68 height 17
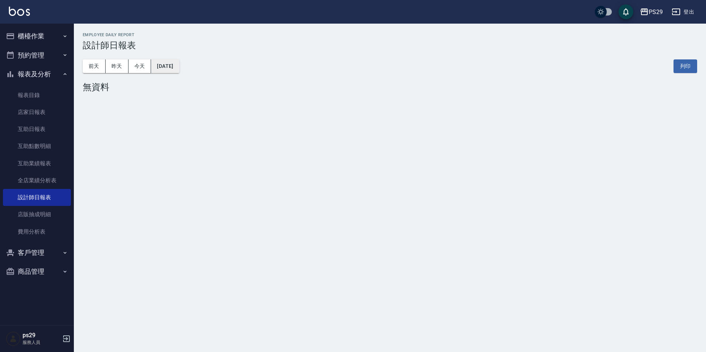
click at [179, 66] on button "[DATE]" at bounding box center [165, 66] width 28 height 14
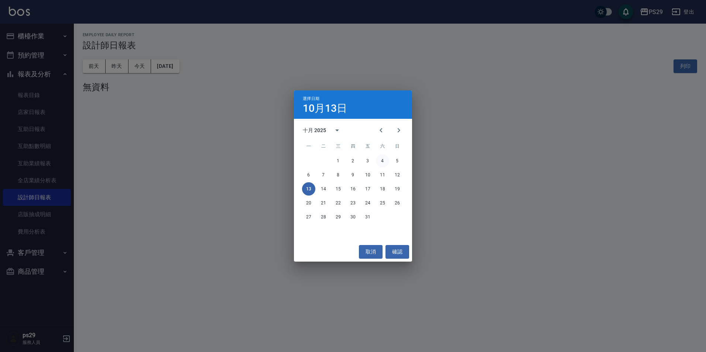
click at [376, 160] on button "4" at bounding box center [382, 160] width 13 height 13
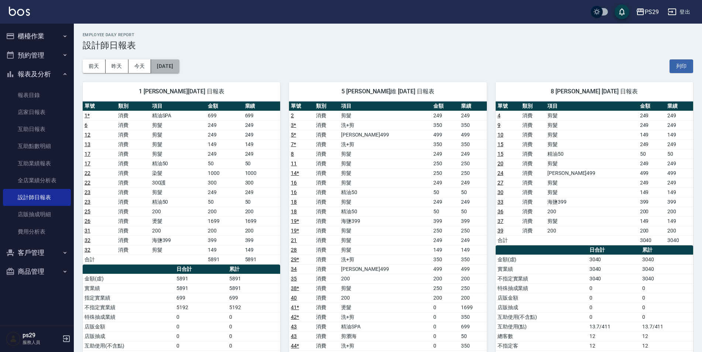
click at [179, 70] on button "[DATE]" at bounding box center [165, 66] width 28 height 14
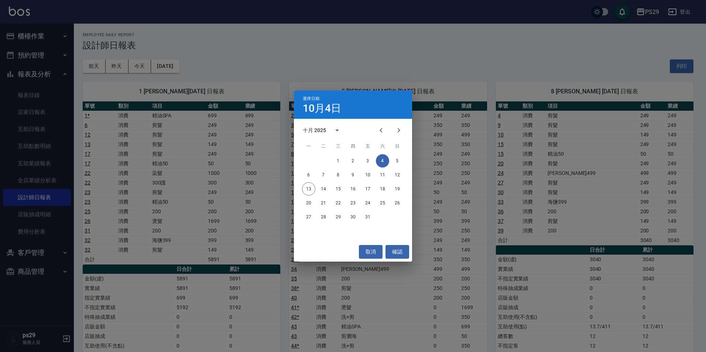
click at [364, 261] on div "取消 確認" at bounding box center [353, 252] width 118 height 20
click at [366, 258] on button "取消" at bounding box center [371, 252] width 24 height 14
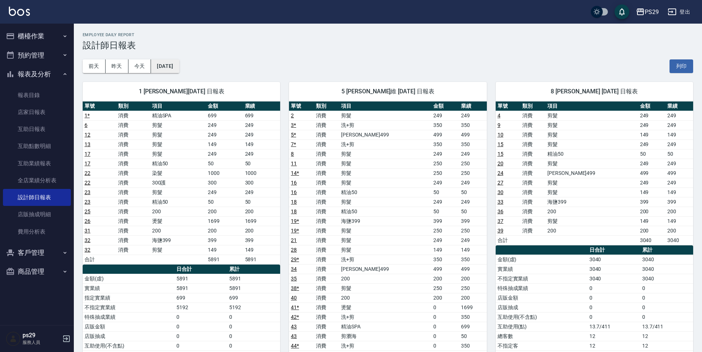
click at [179, 64] on button "[DATE]" at bounding box center [165, 66] width 28 height 14
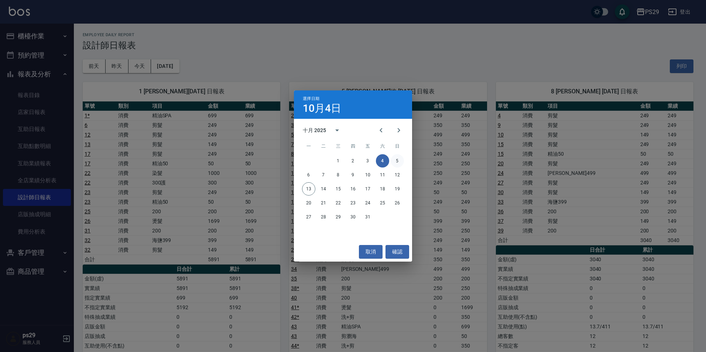
click at [393, 158] on button "5" at bounding box center [397, 160] width 13 height 13
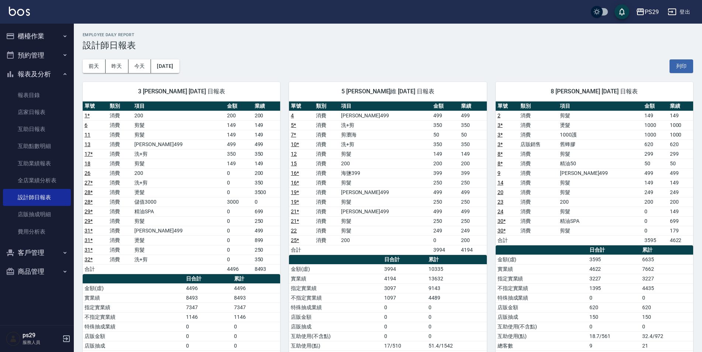
click at [184, 76] on div "3 [PERSON_NAME] [DATE] 日報表 單號 類別 項目 金額 業績 1 * 消費 200 200 200 6 消費 剪髮 149 149 11…" at bounding box center [177, 255] width 206 height 364
click at [179, 67] on button "[DATE]" at bounding box center [165, 66] width 28 height 14
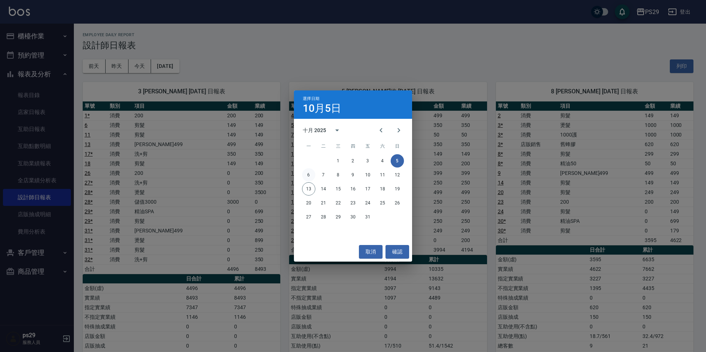
click at [307, 172] on button "6" at bounding box center [308, 174] width 13 height 13
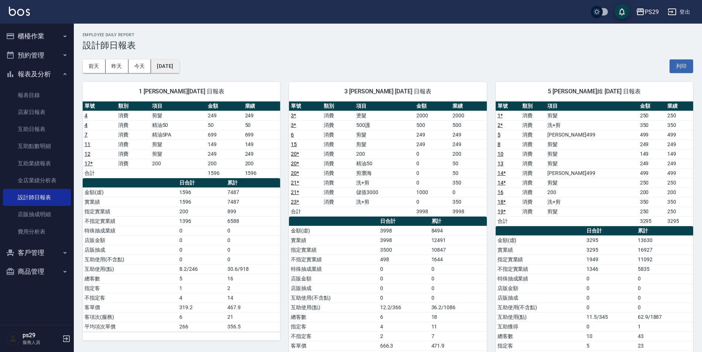
click at [179, 69] on button "[DATE]" at bounding box center [165, 66] width 28 height 14
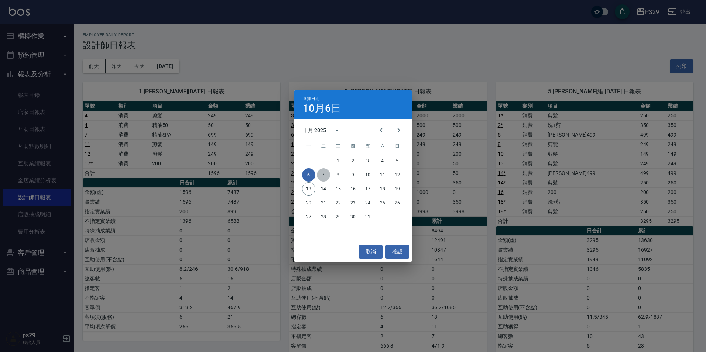
click at [318, 176] on button "7" at bounding box center [323, 174] width 13 height 13
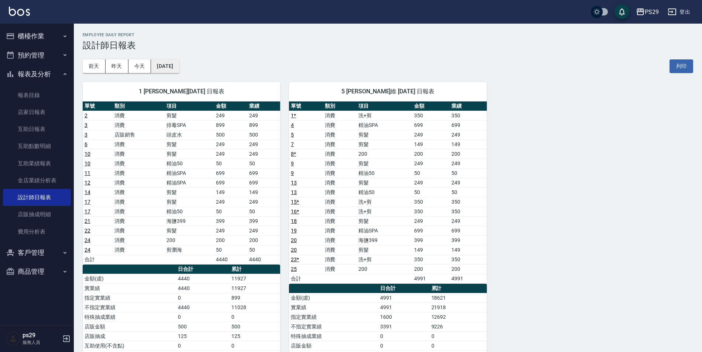
click at [179, 66] on button "[DATE]" at bounding box center [165, 66] width 28 height 14
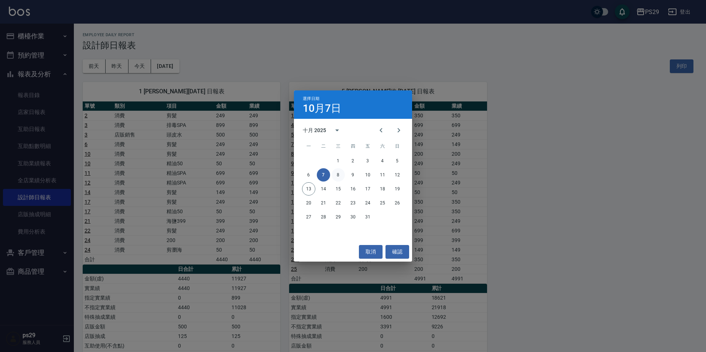
click at [338, 180] on button "8" at bounding box center [338, 174] width 13 height 13
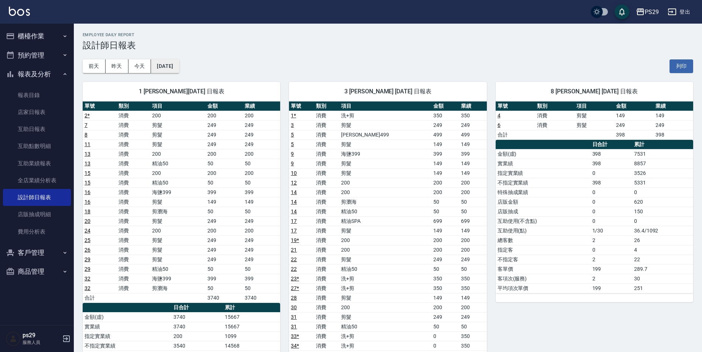
click at [179, 71] on button "[DATE]" at bounding box center [165, 66] width 28 height 14
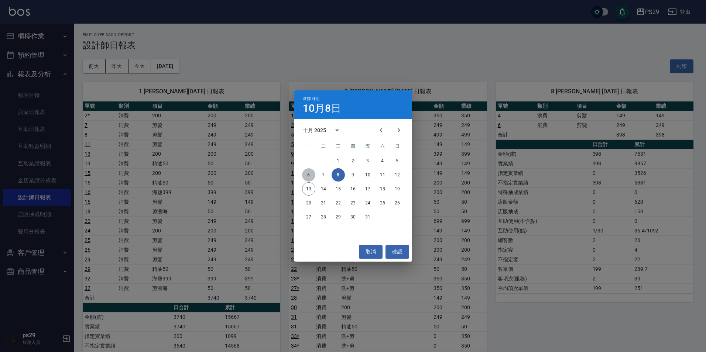
click at [311, 169] on button "6" at bounding box center [308, 174] width 13 height 13
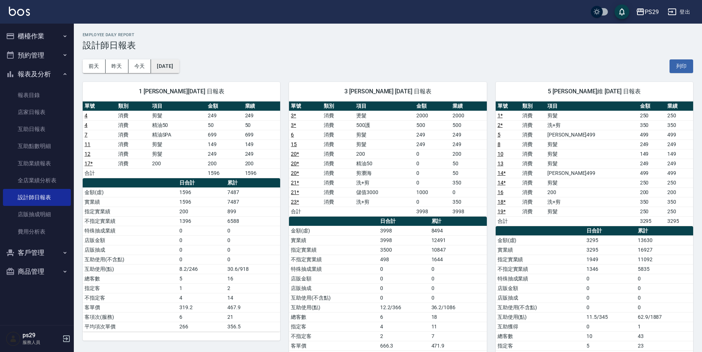
click at [167, 66] on button "[DATE]" at bounding box center [165, 66] width 28 height 14
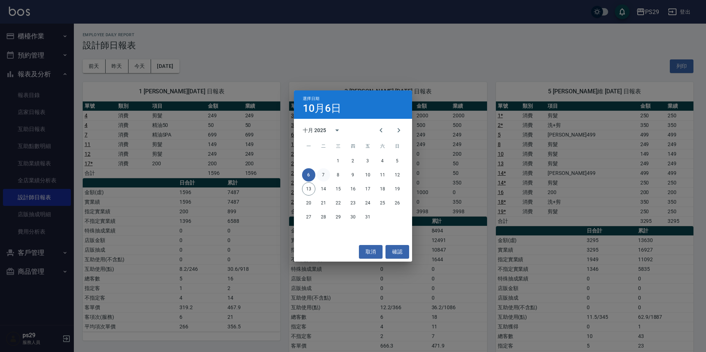
click at [323, 171] on button "7" at bounding box center [323, 174] width 13 height 13
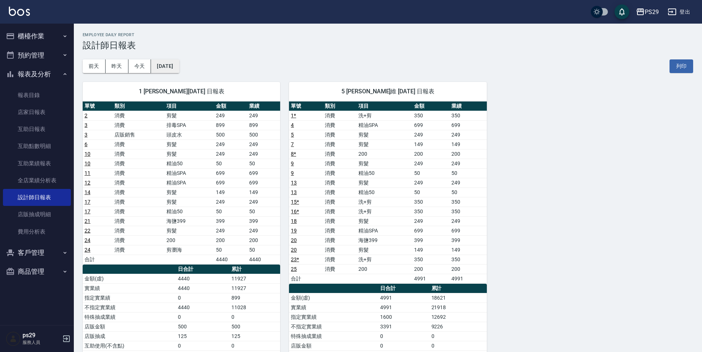
click at [177, 70] on button "[DATE]" at bounding box center [165, 66] width 28 height 14
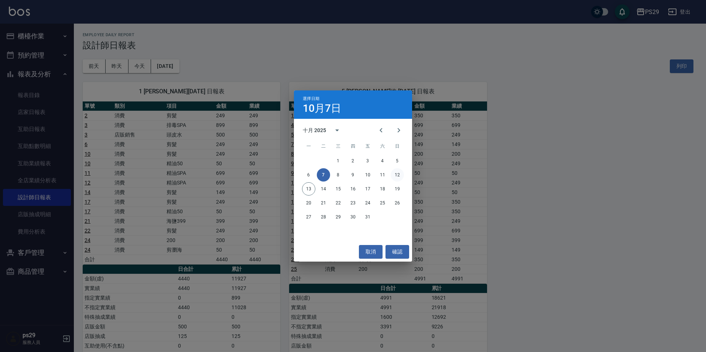
click at [397, 168] on button "12" at bounding box center [397, 174] width 13 height 13
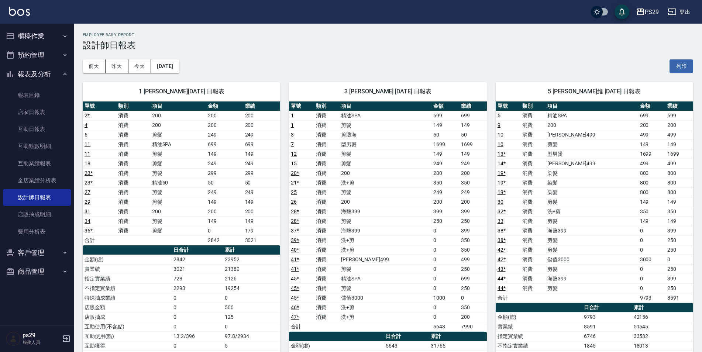
click at [200, 76] on div "1 [PERSON_NAME][DATE] 日報表 單號 類別 項目 金額 業績 2 * 消費 200 200 200 4 消費 200 200 200 6 …" at bounding box center [177, 288] width 206 height 431
click at [178, 72] on button "[DATE]" at bounding box center [165, 66] width 28 height 14
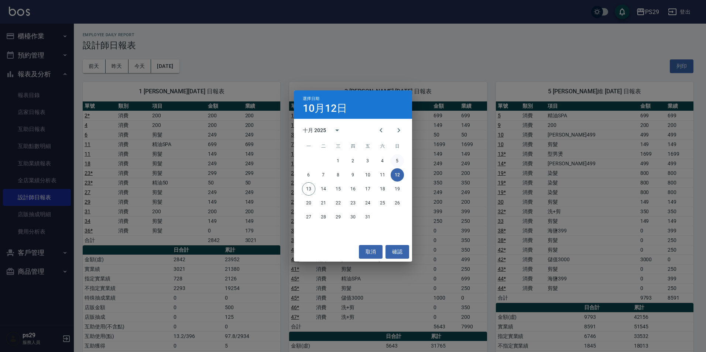
click at [400, 160] on button "5" at bounding box center [397, 160] width 13 height 13
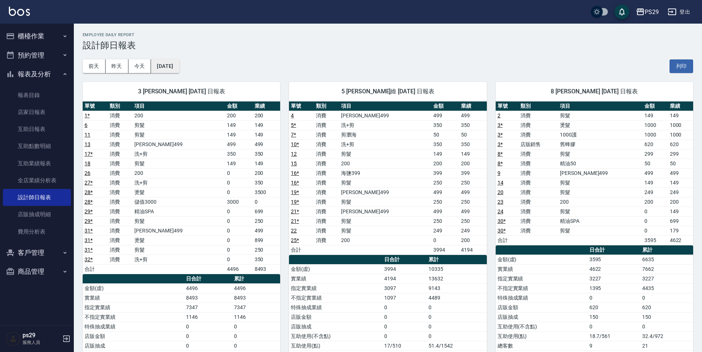
click at [173, 67] on button "[DATE]" at bounding box center [165, 66] width 28 height 14
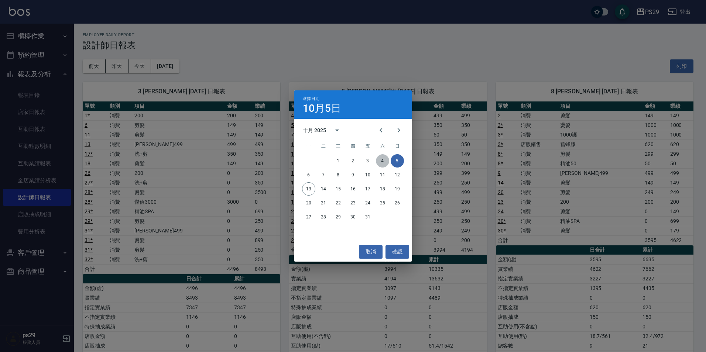
click at [380, 161] on button "4" at bounding box center [382, 160] width 13 height 13
